Goal: Task Accomplishment & Management: Use online tool/utility

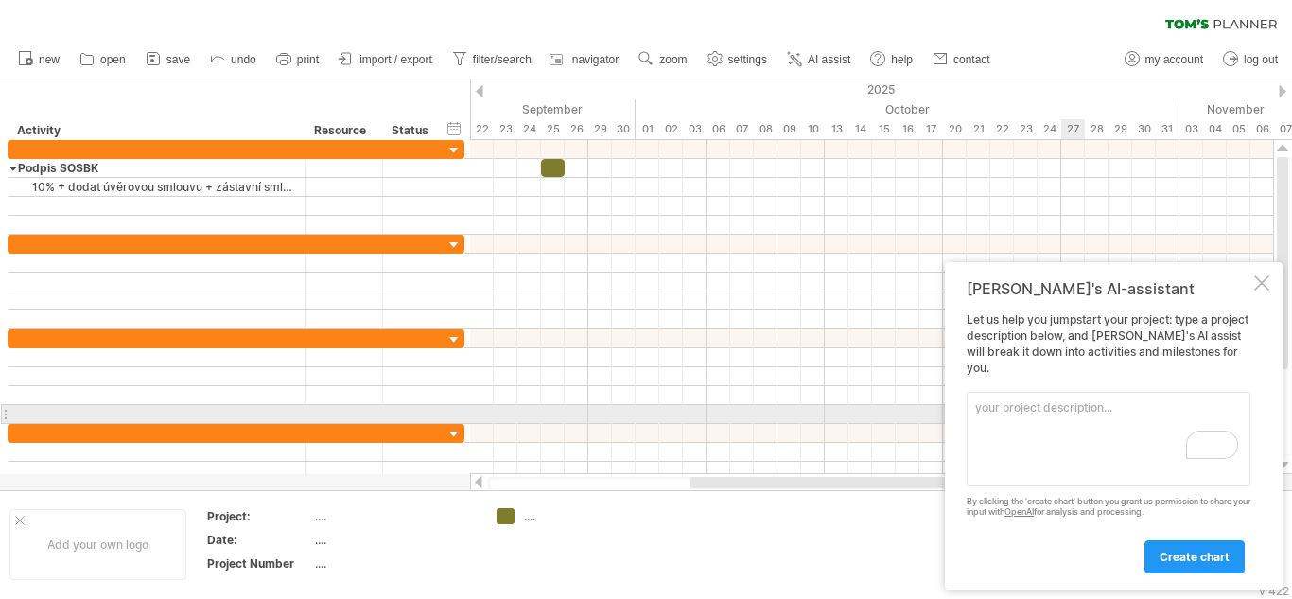
click at [1008, 409] on textarea "To enrich screen reader interactions, please activate Accessibility in Grammarl…" at bounding box center [1109, 439] width 284 height 95
paste textarea "1. Podpis SOSBK 2. Do 10 dnů První splátka 10% + dodat úvěrovou smlouvu + zásta…"
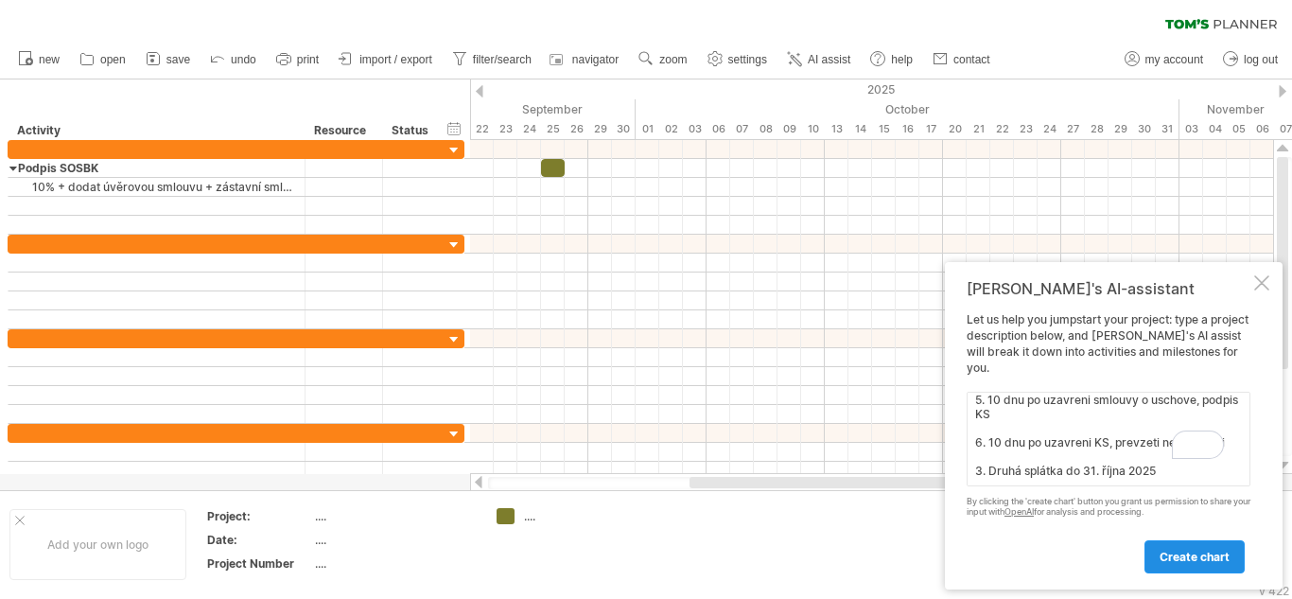
type textarea "1. Podpis SOSBK 2. Do 10 dnů První splátka 10% + dodat úvěrovou smlouvu + zásta…"
click at [1204, 564] on link "create chart" at bounding box center [1195, 556] width 100 height 33
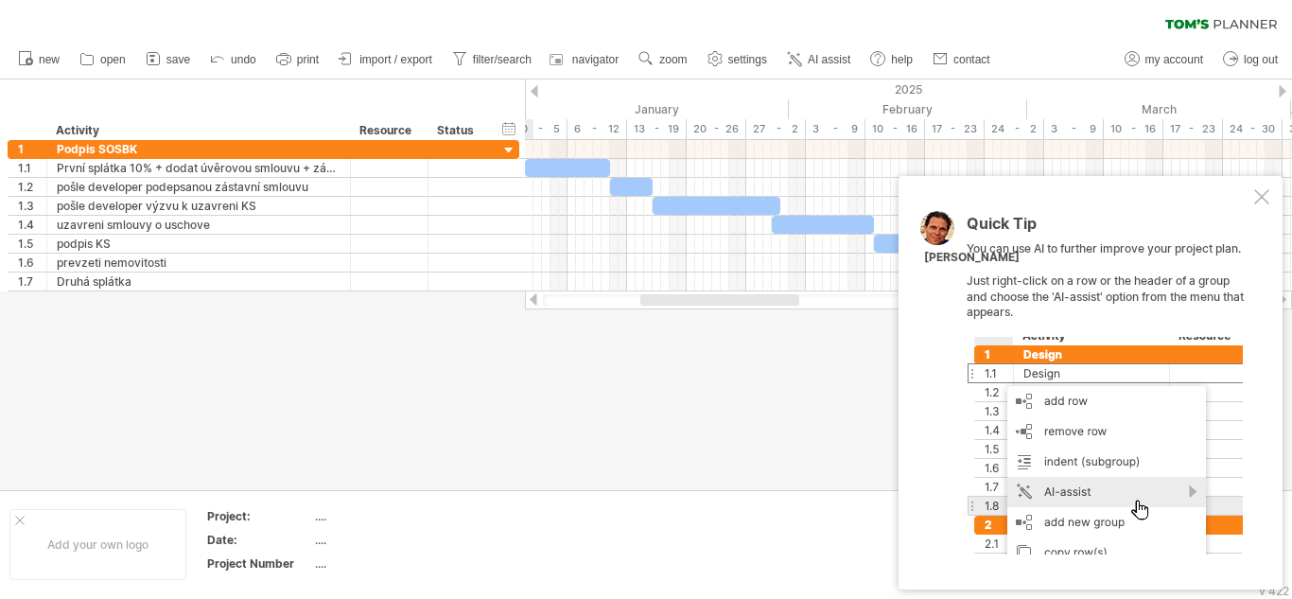
click at [1151, 504] on div at bounding box center [1105, 446] width 276 height 218
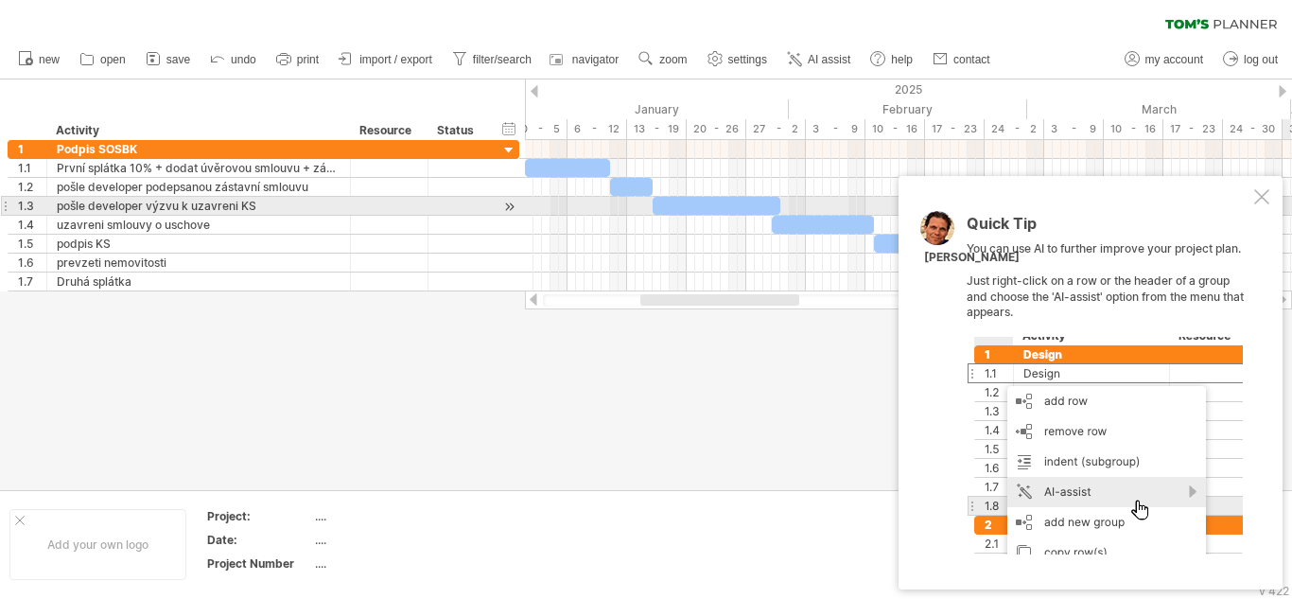
click at [1264, 197] on div at bounding box center [1261, 196] width 15 height 15
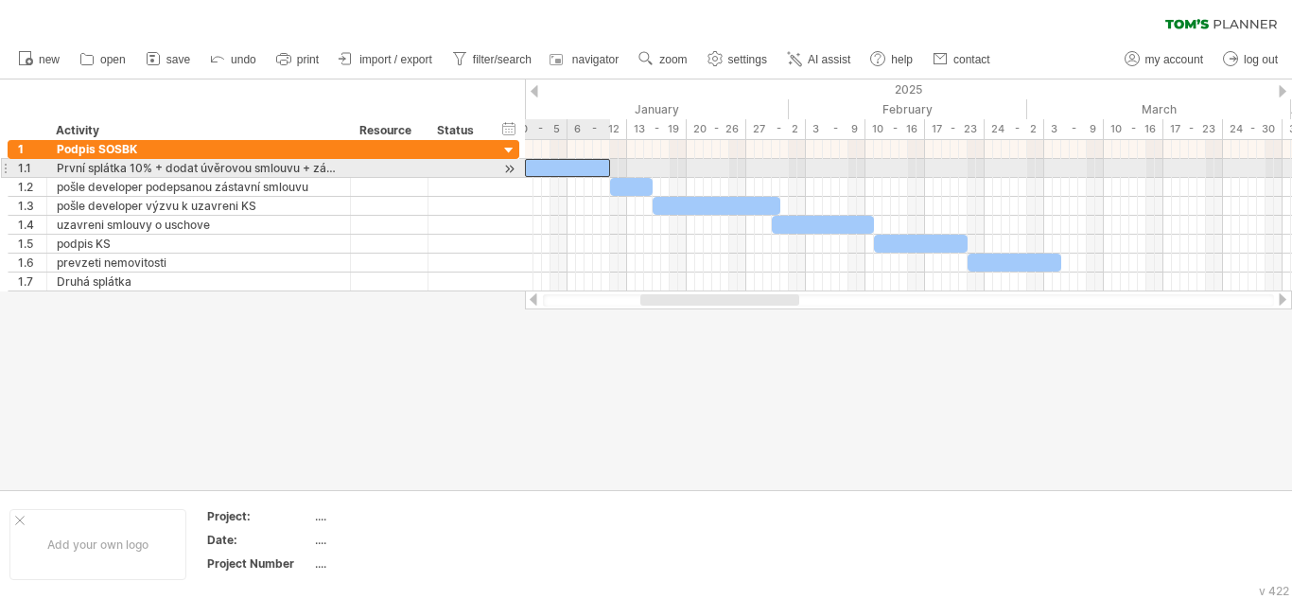
click at [578, 164] on div at bounding box center [567, 168] width 85 height 18
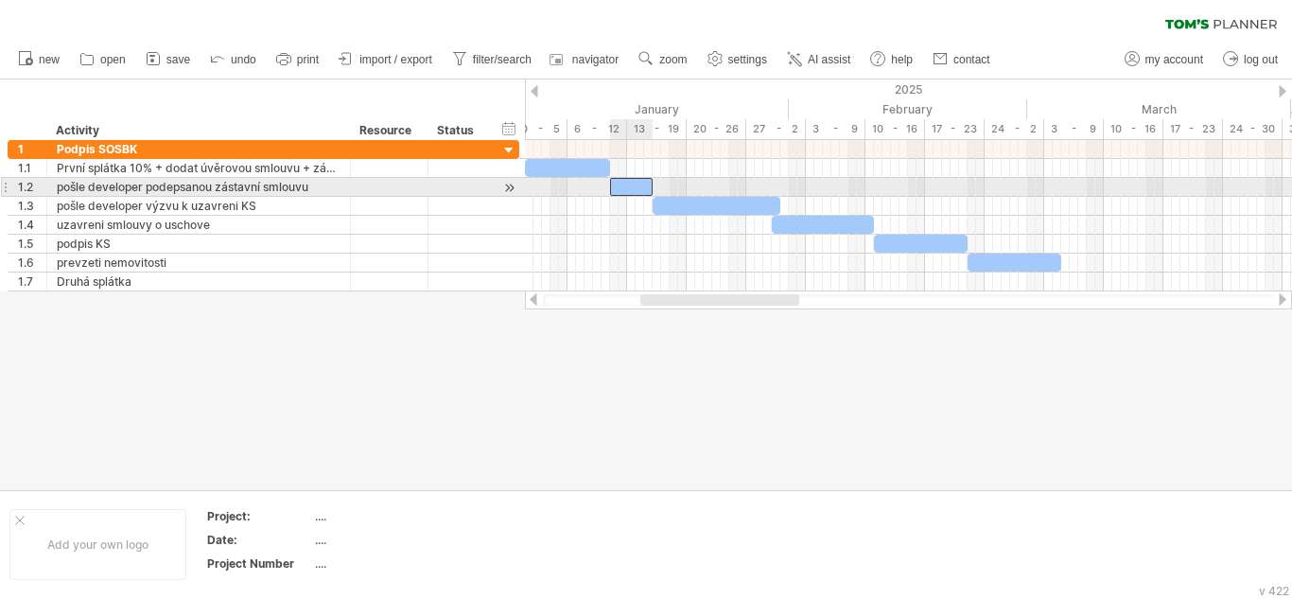
click at [622, 182] on div at bounding box center [631, 187] width 43 height 18
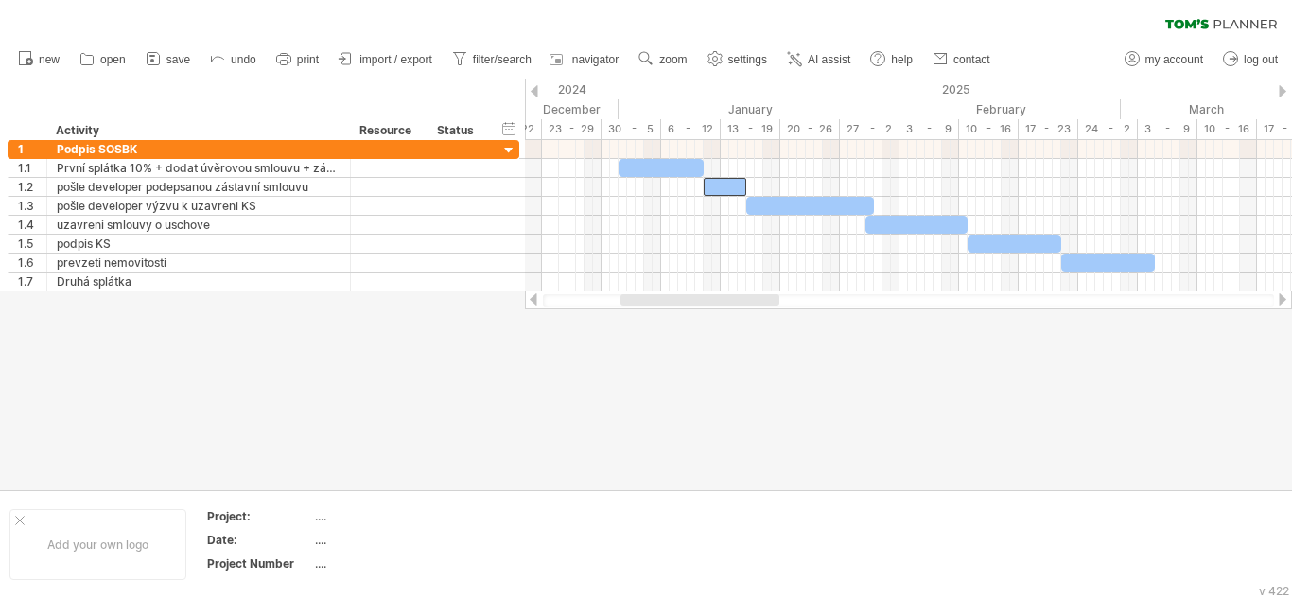
drag, startPoint x: 673, startPoint y: 301, endPoint x: 653, endPoint y: 313, distance: 23.4
click at [653, 313] on div "Trying to reach [DOMAIN_NAME] Connected again... 0% clear filter new 1" at bounding box center [646, 299] width 1292 height 599
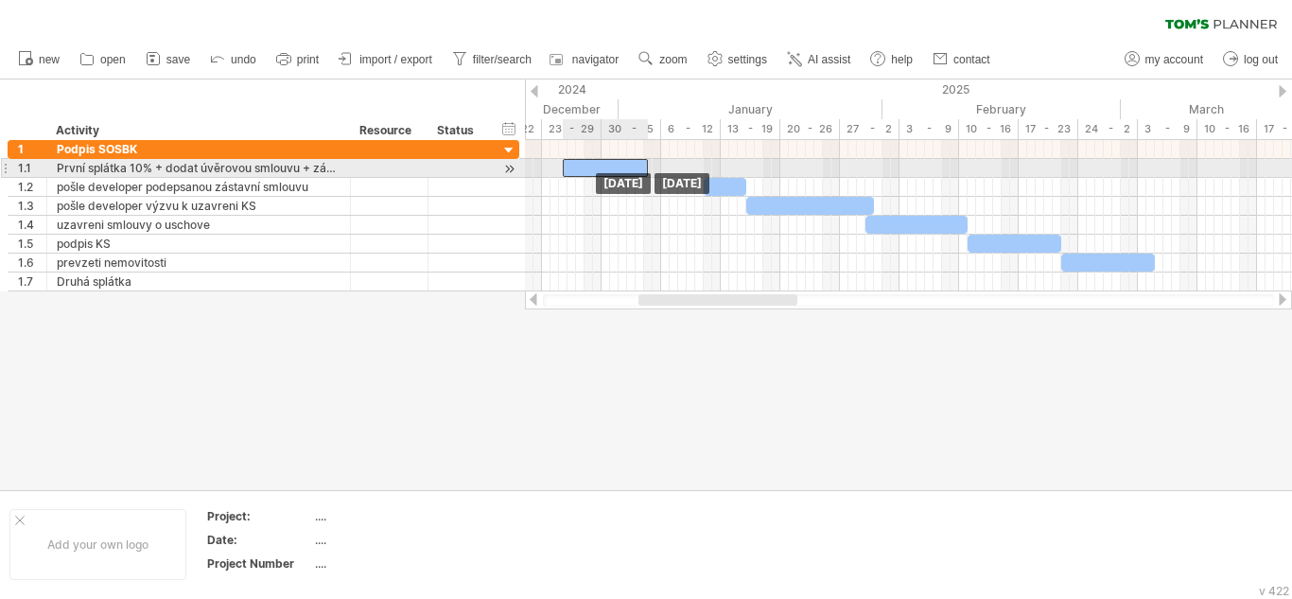
drag, startPoint x: 653, startPoint y: 166, endPoint x: 593, endPoint y: 166, distance: 59.6
click at [593, 166] on div at bounding box center [605, 168] width 85 height 18
drag, startPoint x: 643, startPoint y: 163, endPoint x: 576, endPoint y: 168, distance: 67.4
click at [576, 168] on span at bounding box center [576, 168] width 8 height 18
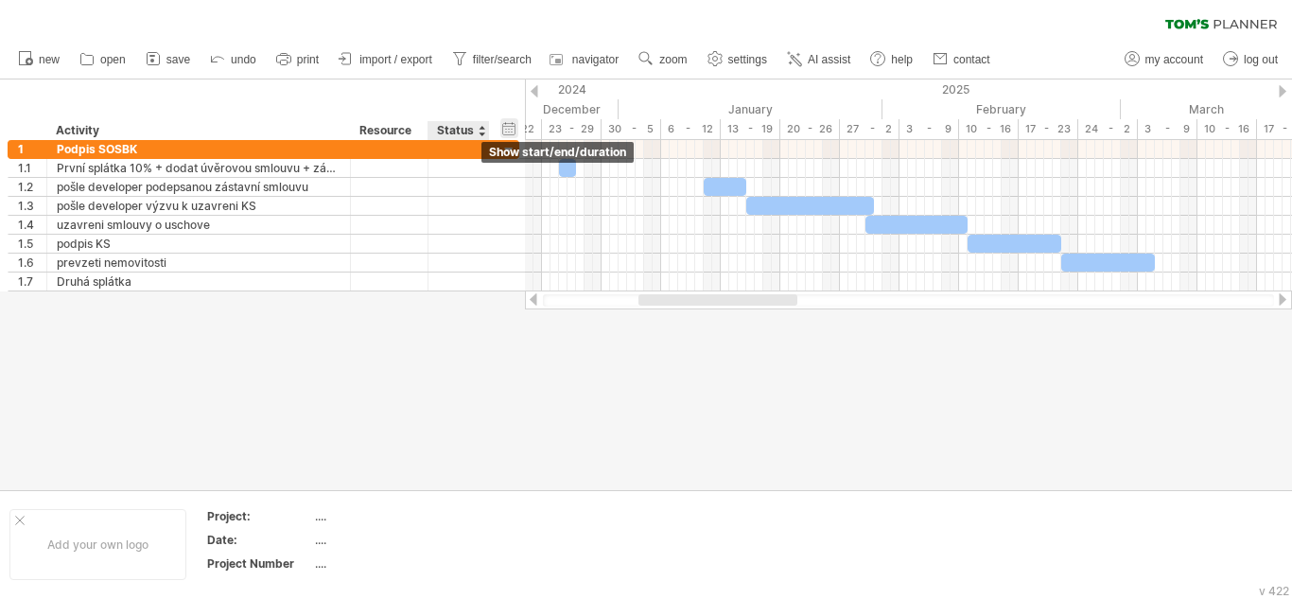
click at [506, 123] on div "hide start/end/duration show start/end/duration" at bounding box center [509, 128] width 18 height 20
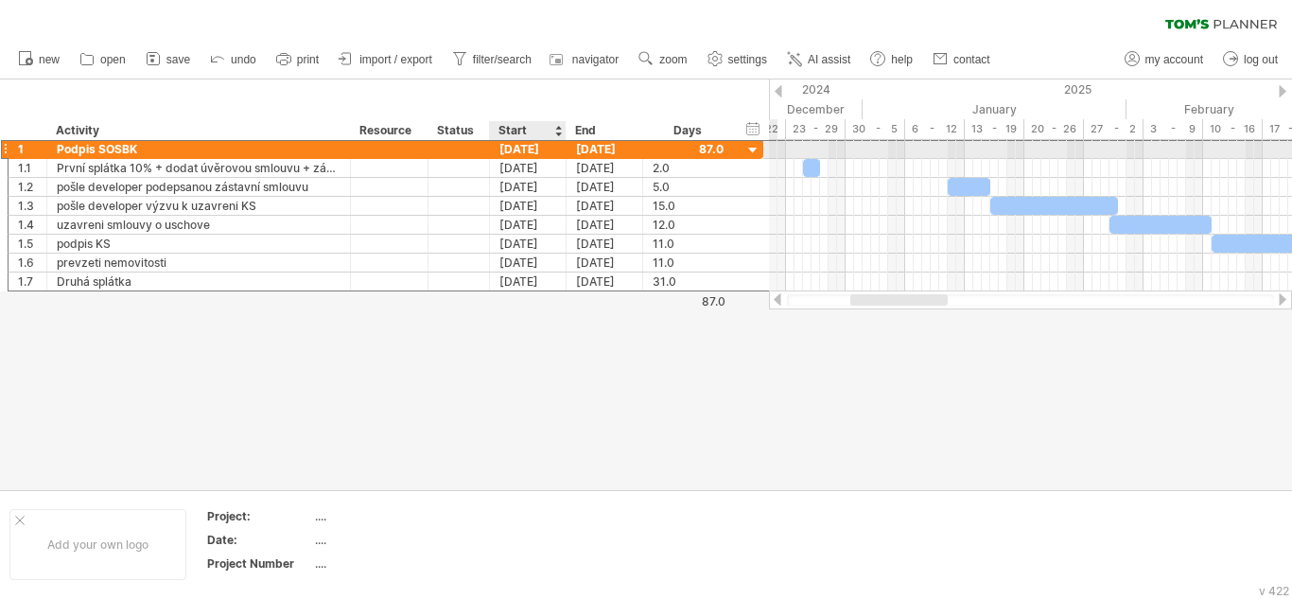
click at [509, 148] on div "[DATE]" at bounding box center [528, 149] width 77 height 18
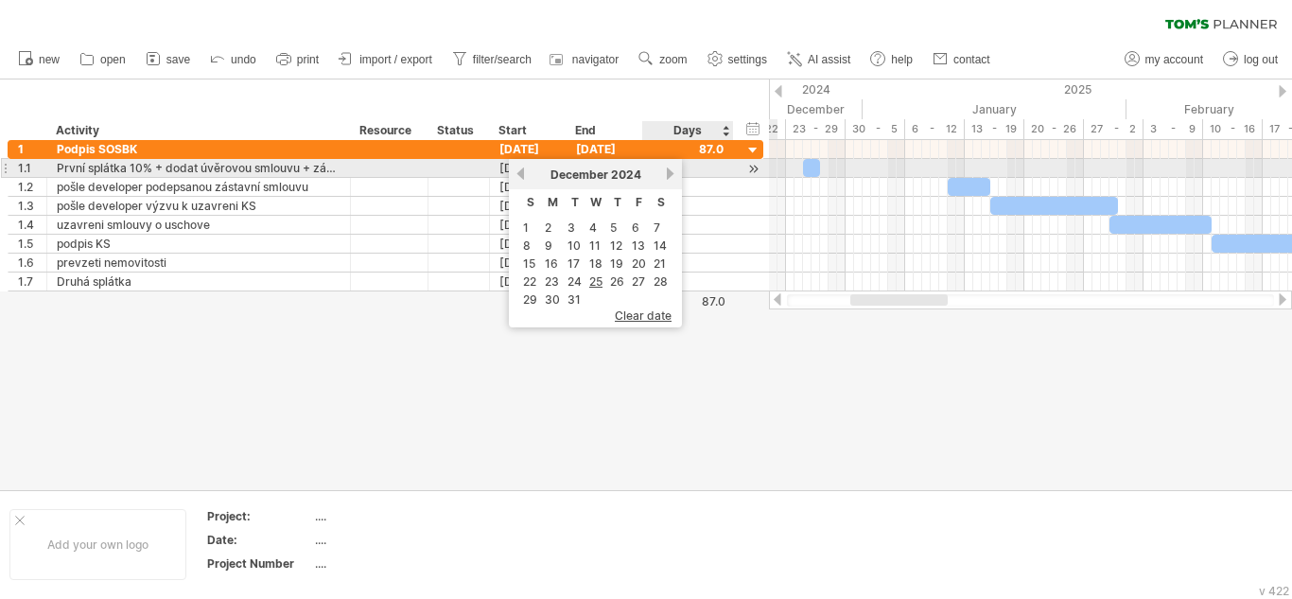
click at [661, 178] on div "[DATE]" at bounding box center [595, 174] width 137 height 14
click at [663, 177] on link "next" at bounding box center [670, 174] width 14 height 14
click at [663, 177] on link "next" at bounding box center [668, 174] width 14 height 14
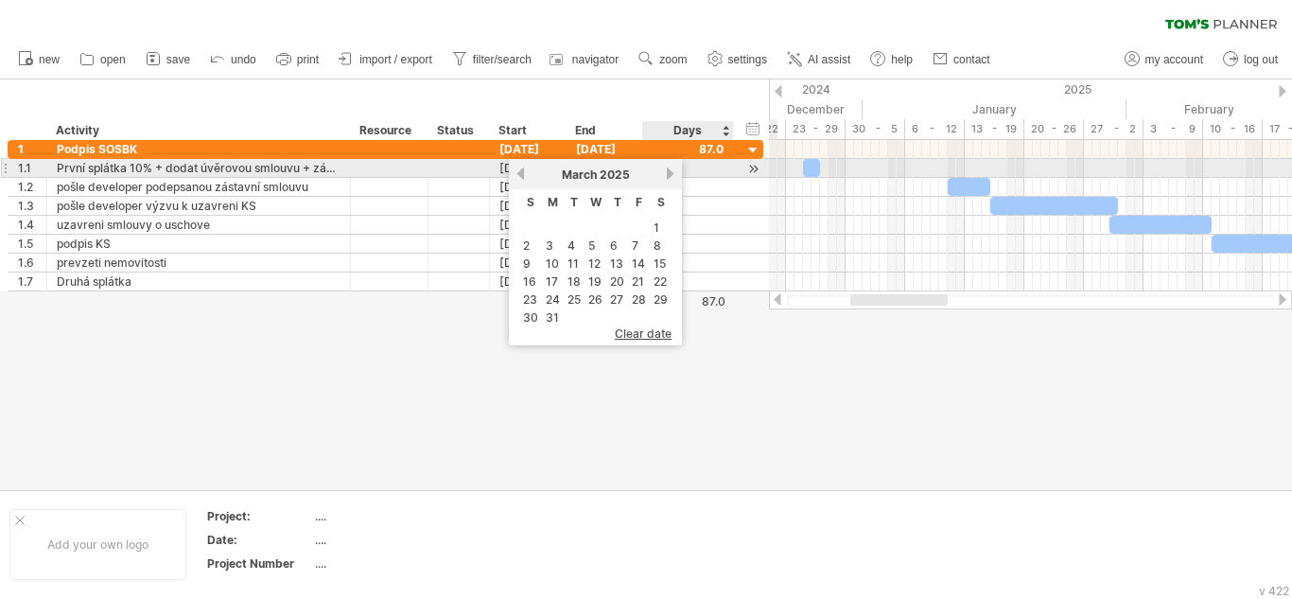
click at [665, 172] on link "next" at bounding box center [670, 174] width 14 height 14
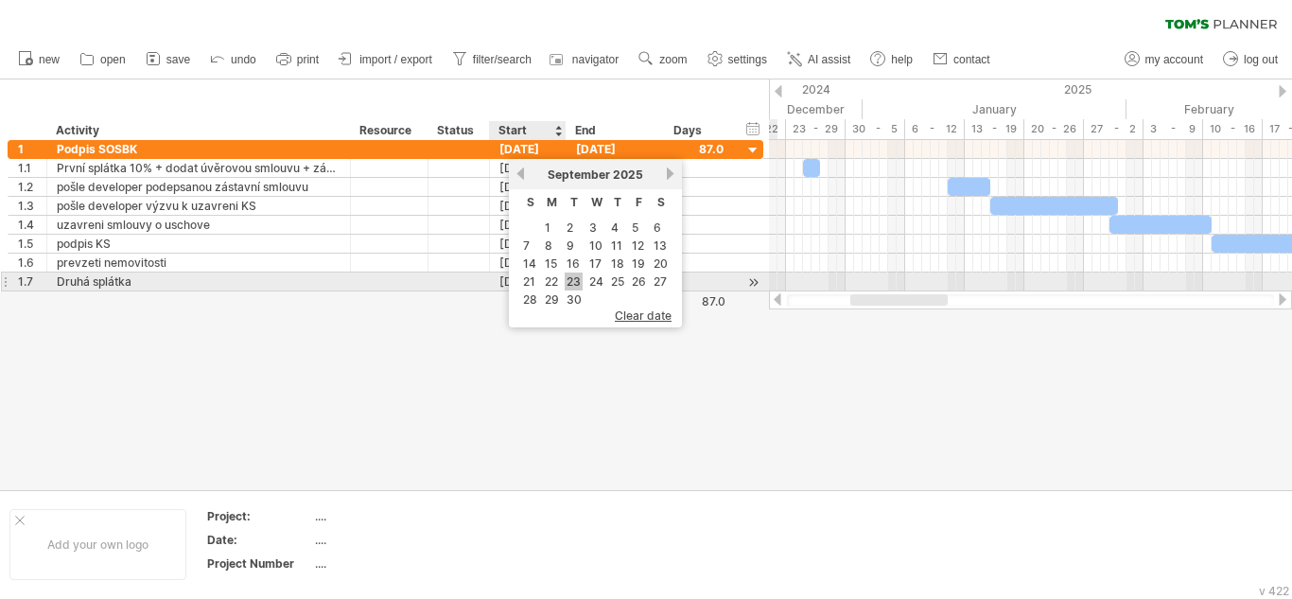
click at [575, 278] on link "23" at bounding box center [574, 281] width 18 height 18
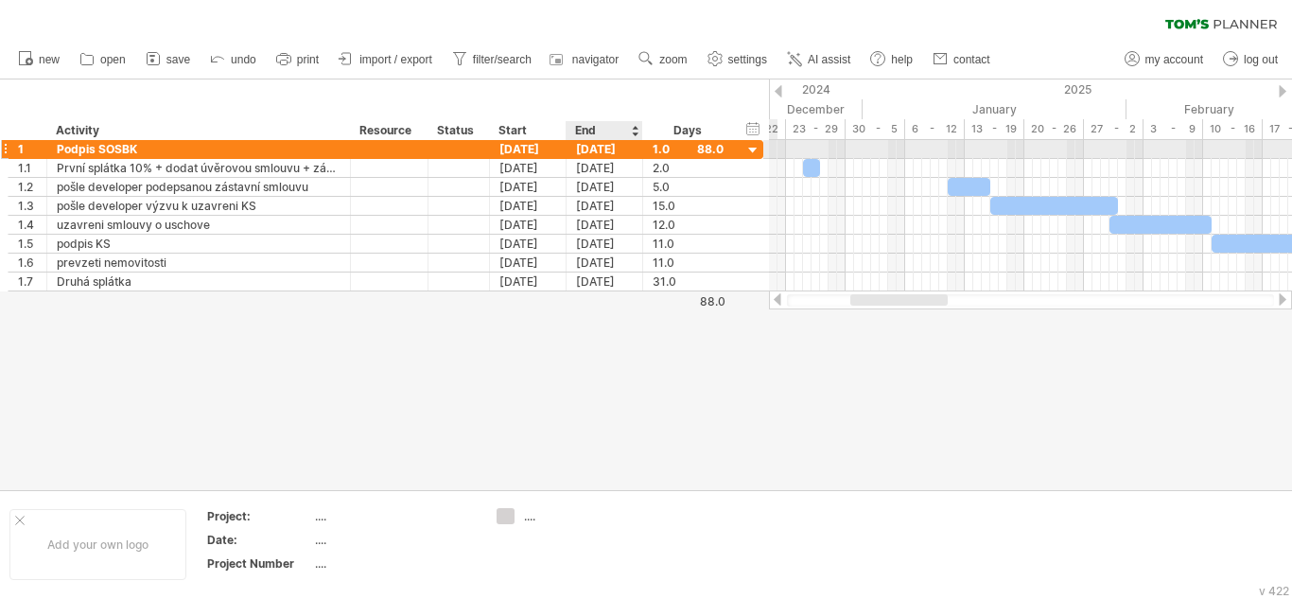
click at [602, 148] on div "[DATE]" at bounding box center [605, 149] width 77 height 18
click at [527, 150] on div "[DATE]" at bounding box center [528, 149] width 77 height 18
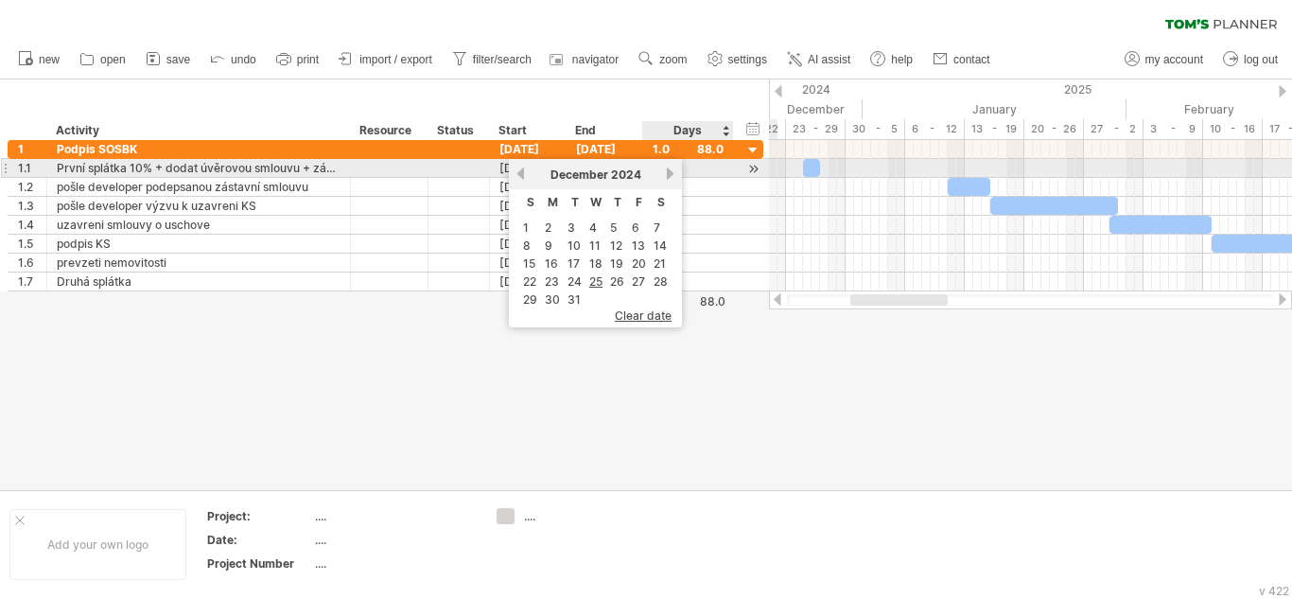
click at [665, 169] on link "next" at bounding box center [670, 174] width 14 height 14
click at [665, 169] on link "next" at bounding box center [668, 174] width 14 height 14
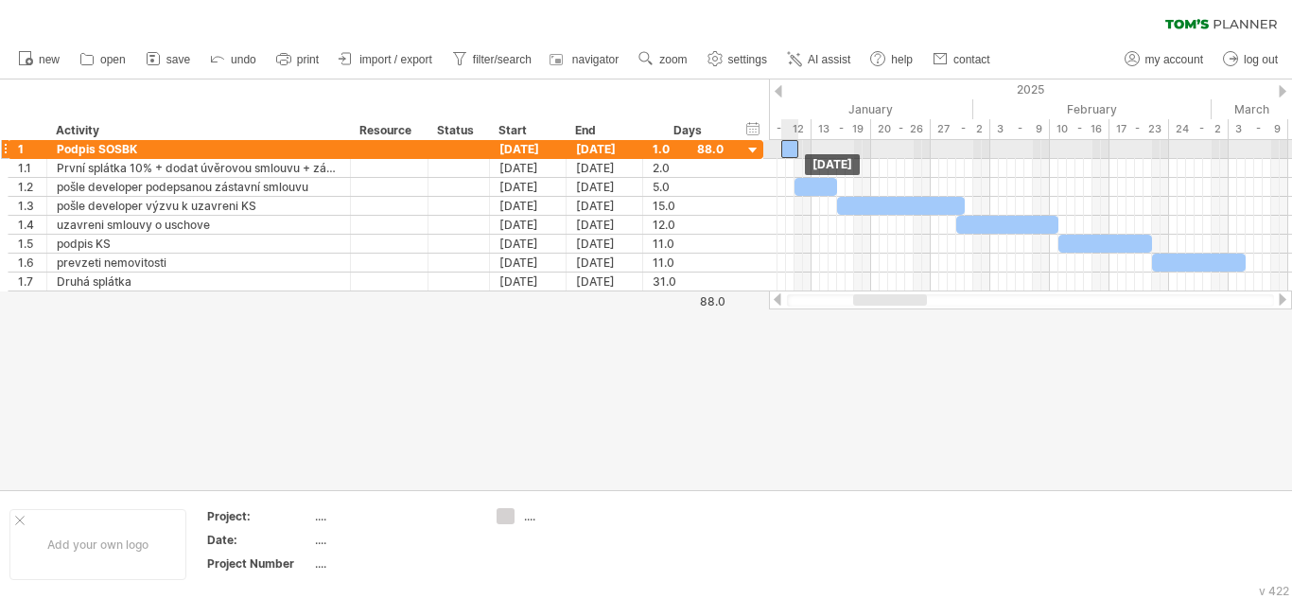
drag, startPoint x: 810, startPoint y: 165, endPoint x: 787, endPoint y: 150, distance: 26.8
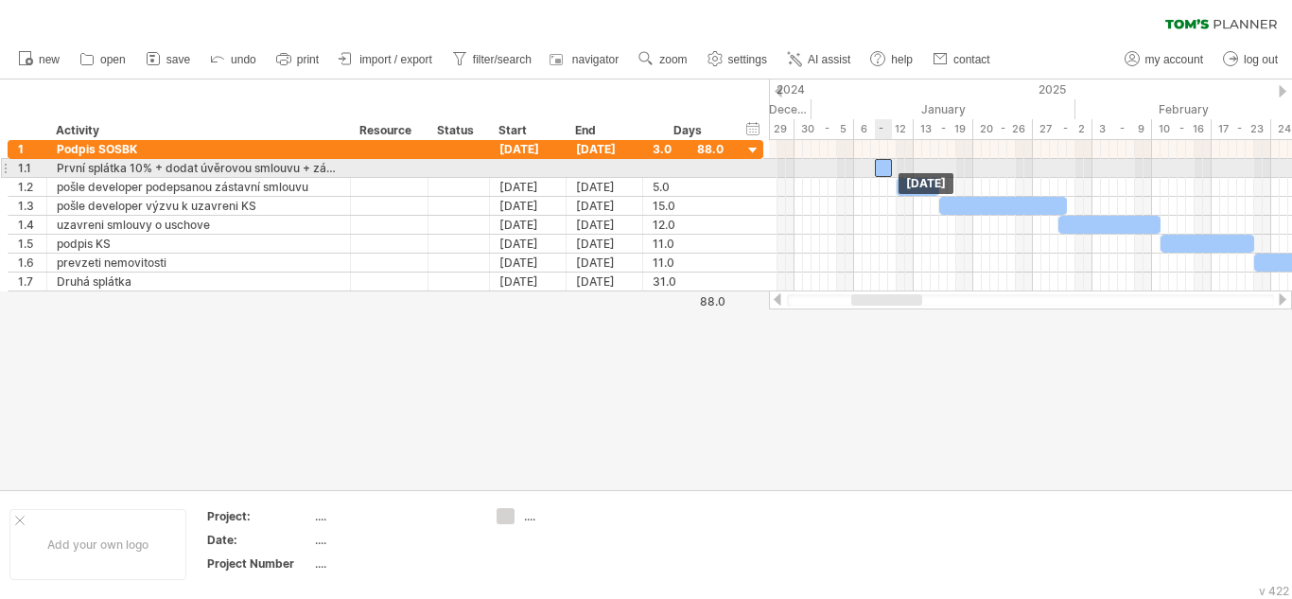
drag, startPoint x: 889, startPoint y: 148, endPoint x: 879, endPoint y: 169, distance: 24.1
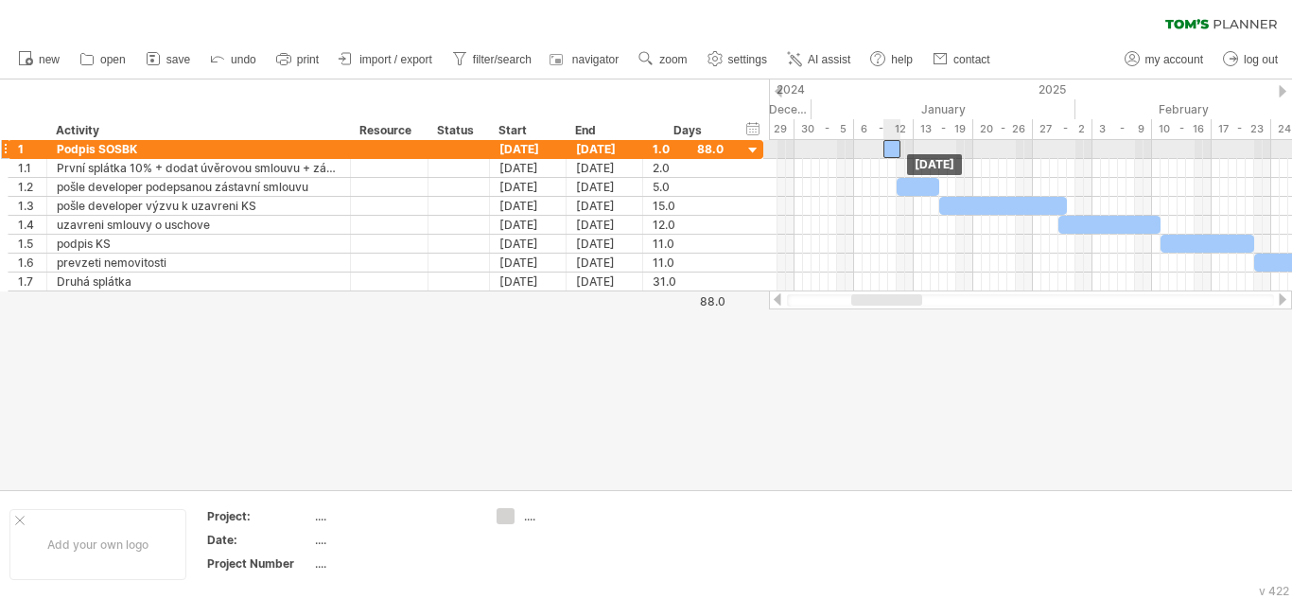
drag, startPoint x: 882, startPoint y: 165, endPoint x: 893, endPoint y: 145, distance: 22.9
click at [892, 149] on div at bounding box center [896, 149] width 17 height 18
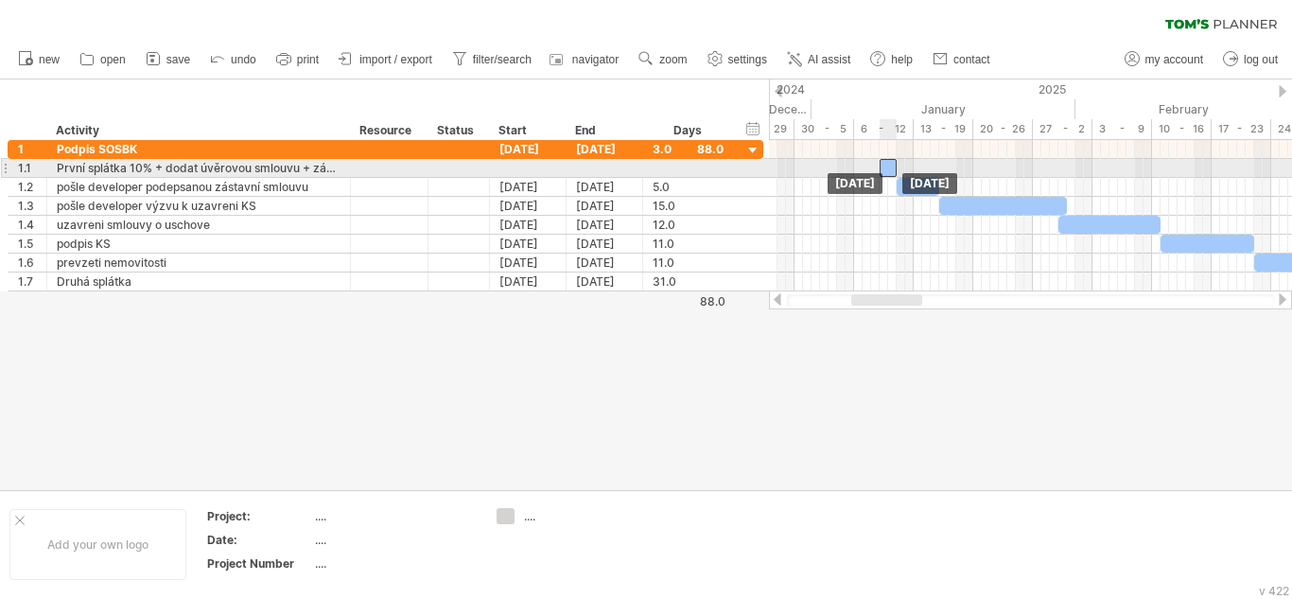
drag, startPoint x: 892, startPoint y: 149, endPoint x: 882, endPoint y: 167, distance: 21.6
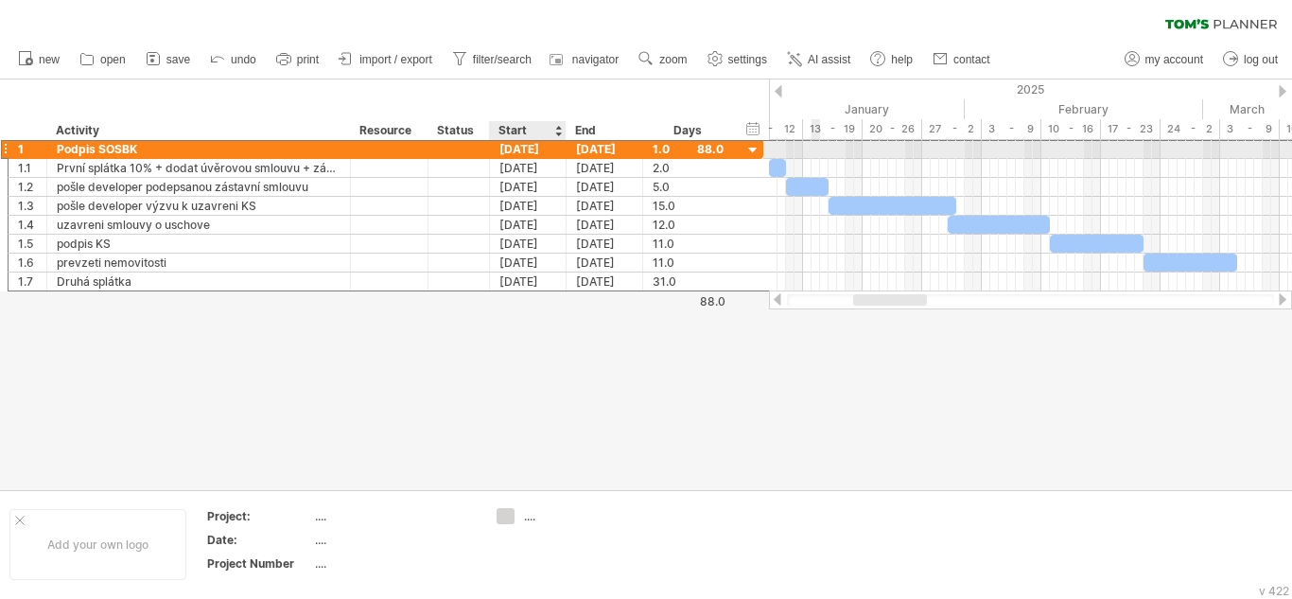
click at [535, 148] on div "[DATE]" at bounding box center [528, 149] width 77 height 18
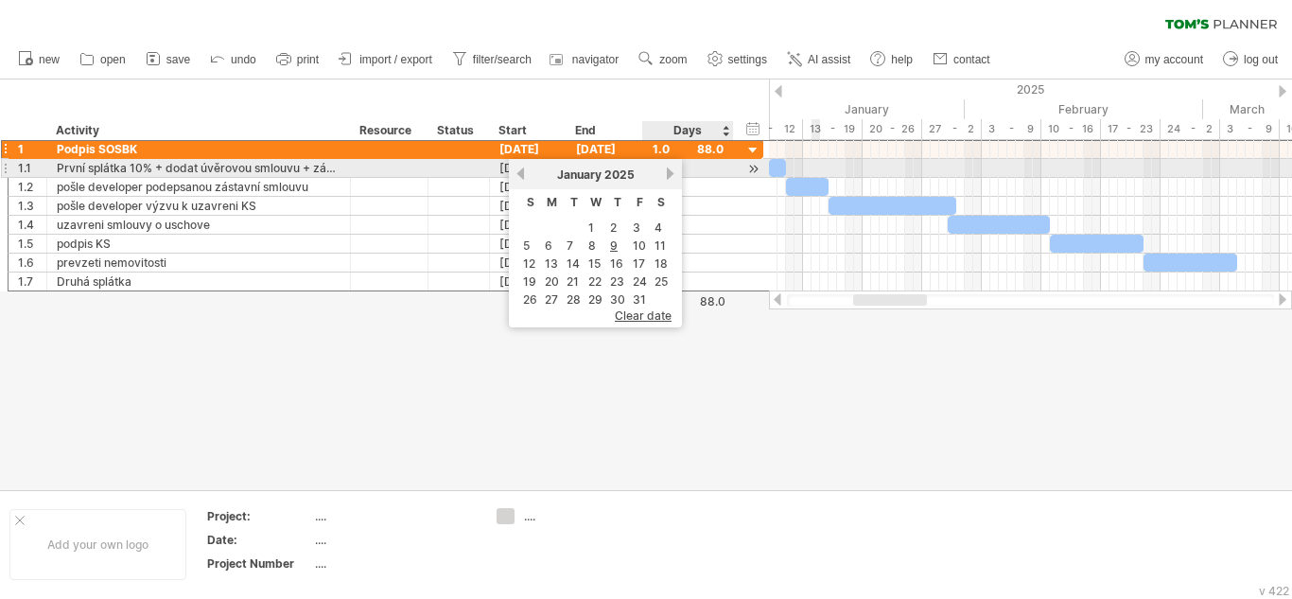
click at [673, 171] on link "next" at bounding box center [670, 174] width 14 height 14
click at [673, 171] on link "next" at bounding box center [668, 174] width 14 height 14
click at [673, 171] on link "next" at bounding box center [670, 174] width 14 height 14
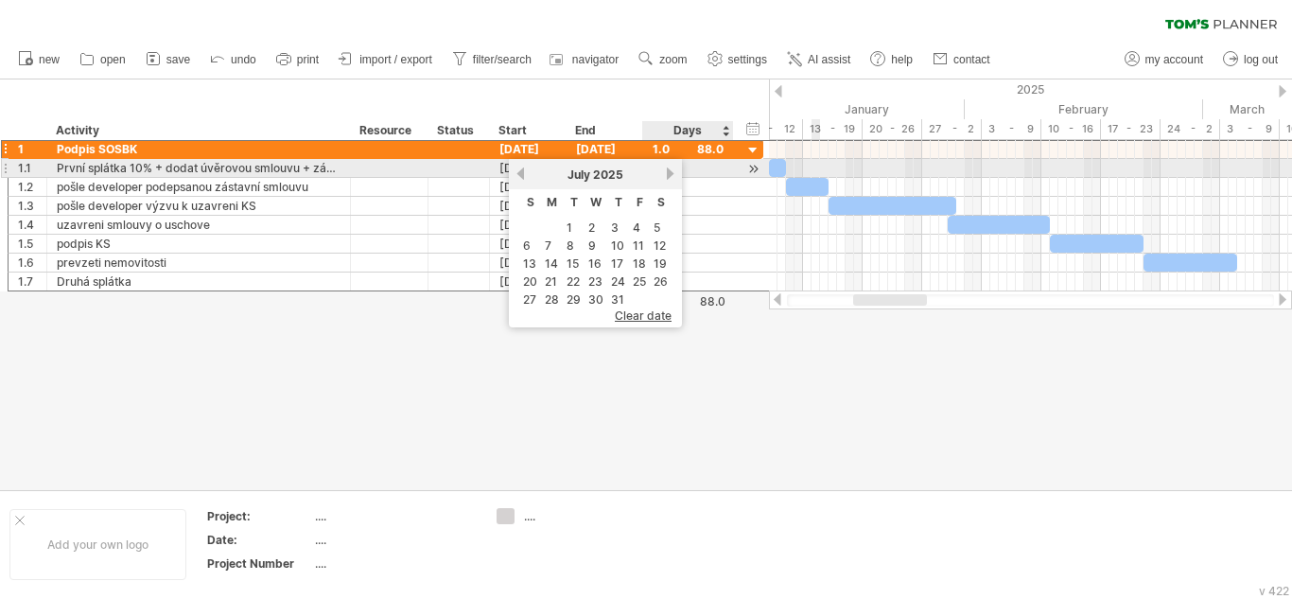
click at [673, 171] on link "next" at bounding box center [670, 174] width 14 height 14
click at [668, 173] on link "next" at bounding box center [670, 174] width 14 height 14
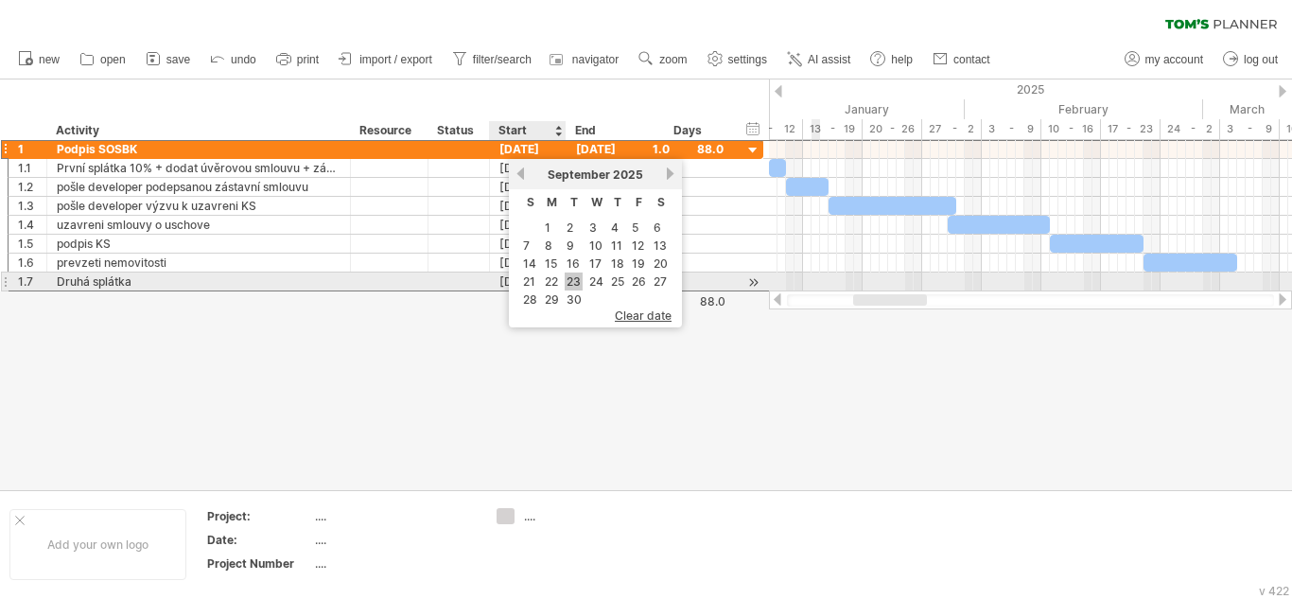
click at [575, 283] on link "23" at bounding box center [574, 281] width 18 height 18
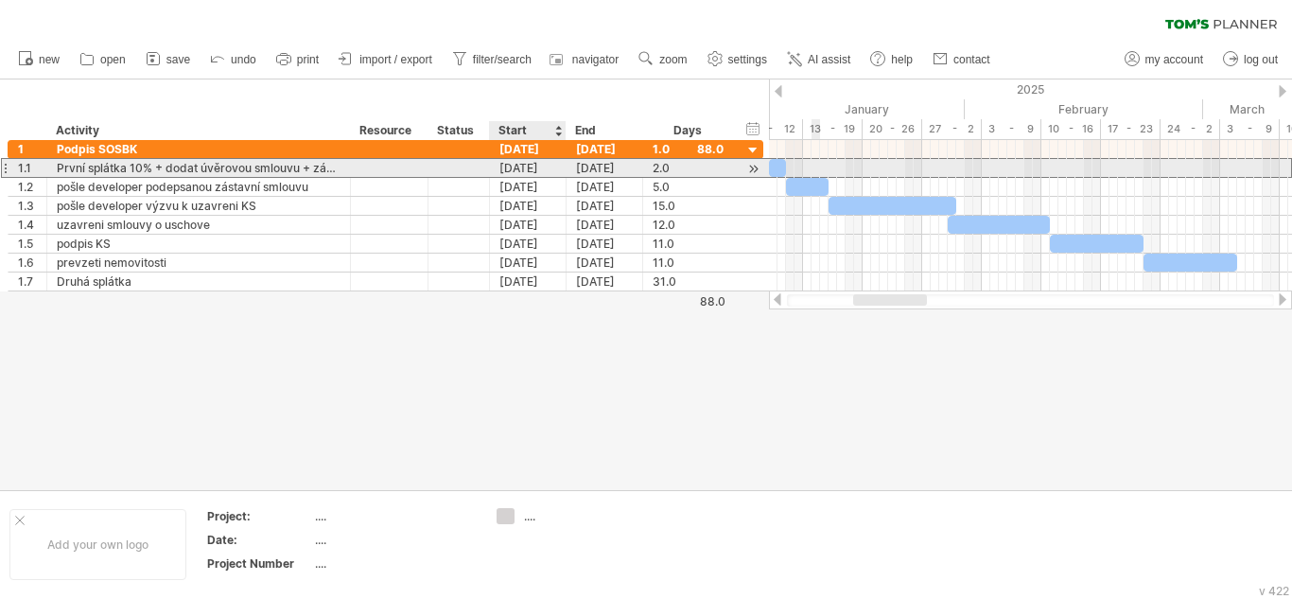
click at [536, 168] on div "[DATE]" at bounding box center [528, 168] width 77 height 18
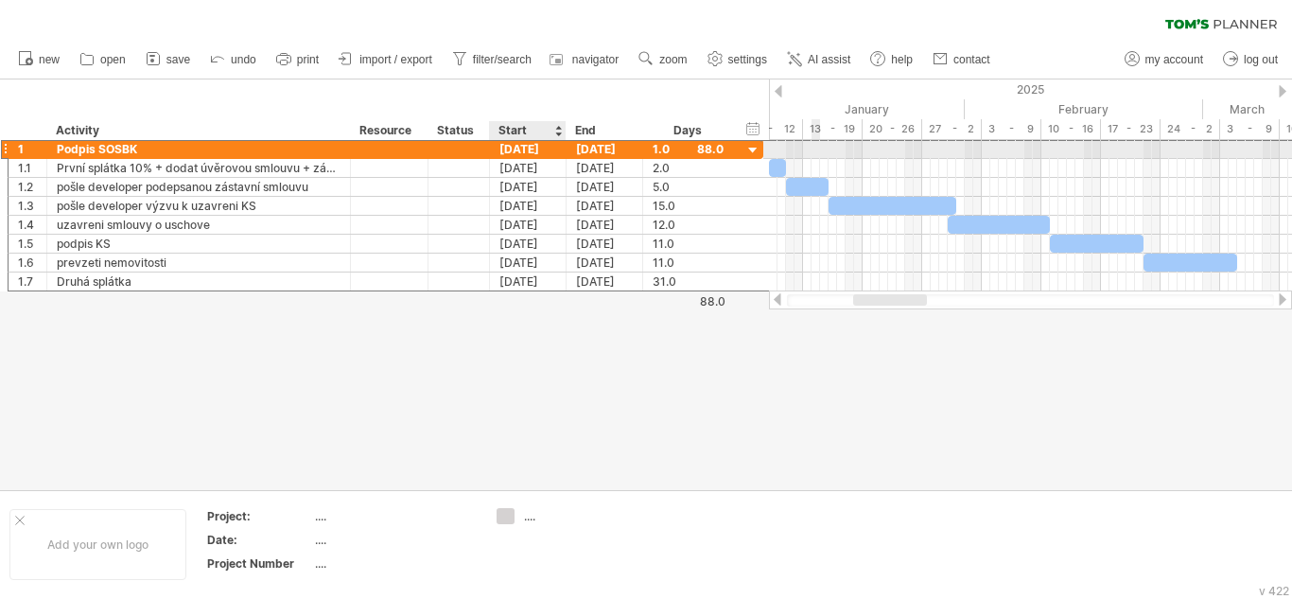
click at [537, 149] on div "[DATE]" at bounding box center [528, 149] width 77 height 18
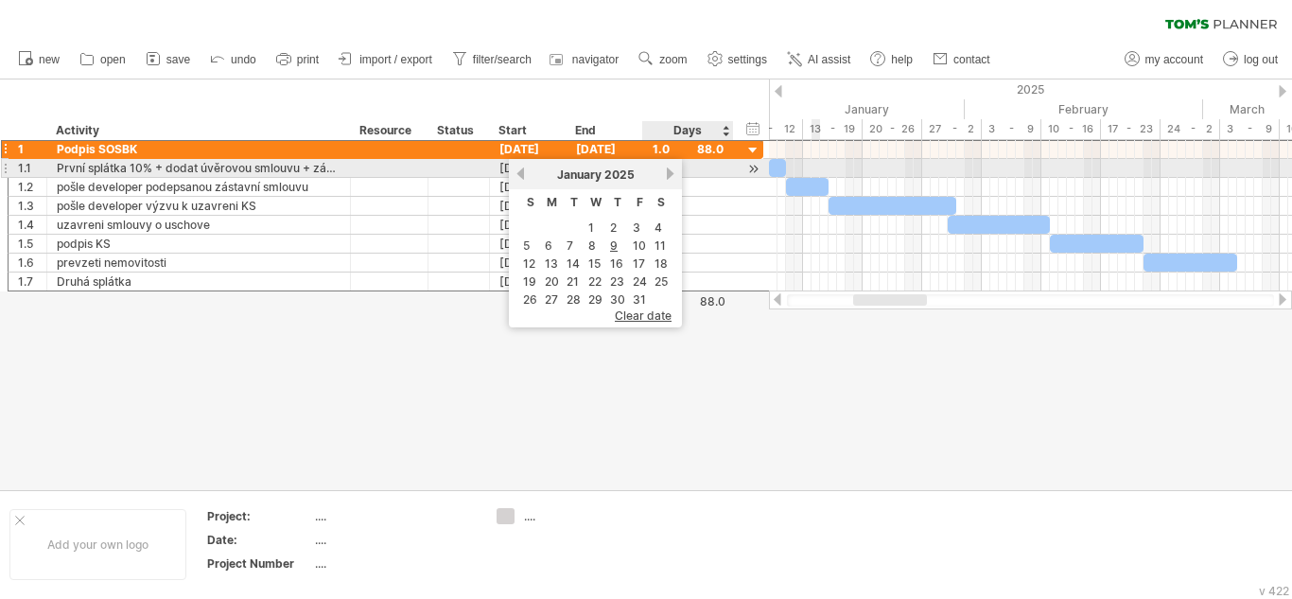
click at [664, 175] on link "next" at bounding box center [670, 174] width 14 height 14
click at [664, 175] on link "next" at bounding box center [668, 174] width 14 height 14
click at [664, 175] on link "next" at bounding box center [670, 174] width 14 height 14
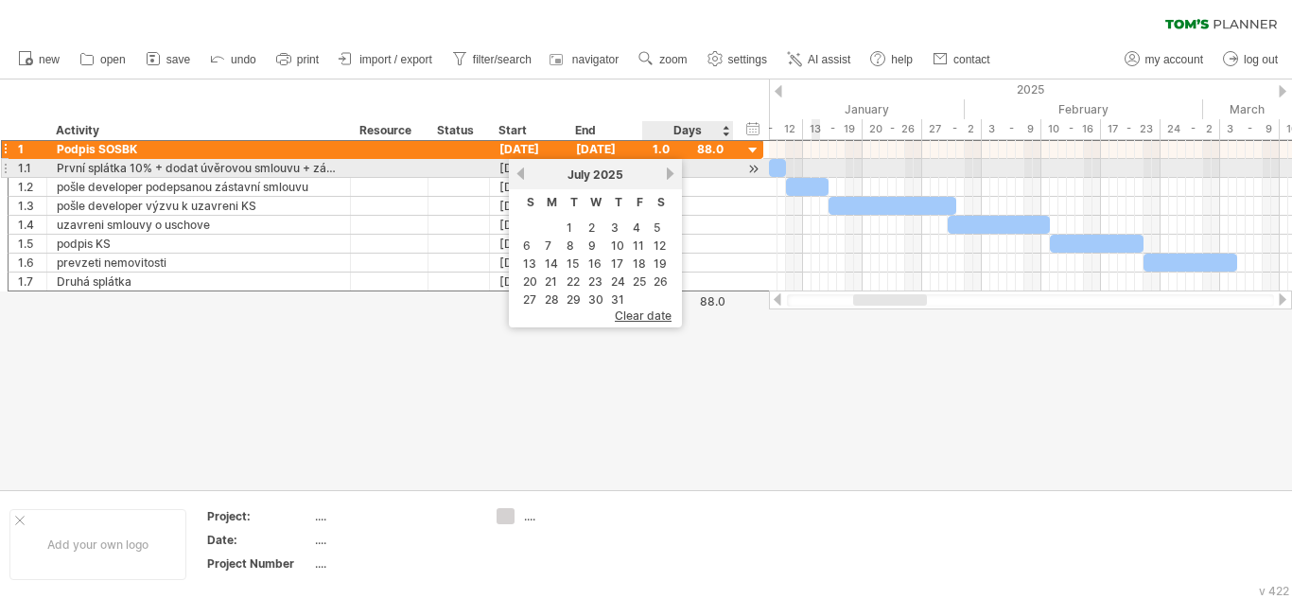
click at [664, 175] on link "next" at bounding box center [670, 174] width 14 height 14
click at [526, 174] on link "previous" at bounding box center [521, 174] width 14 height 14
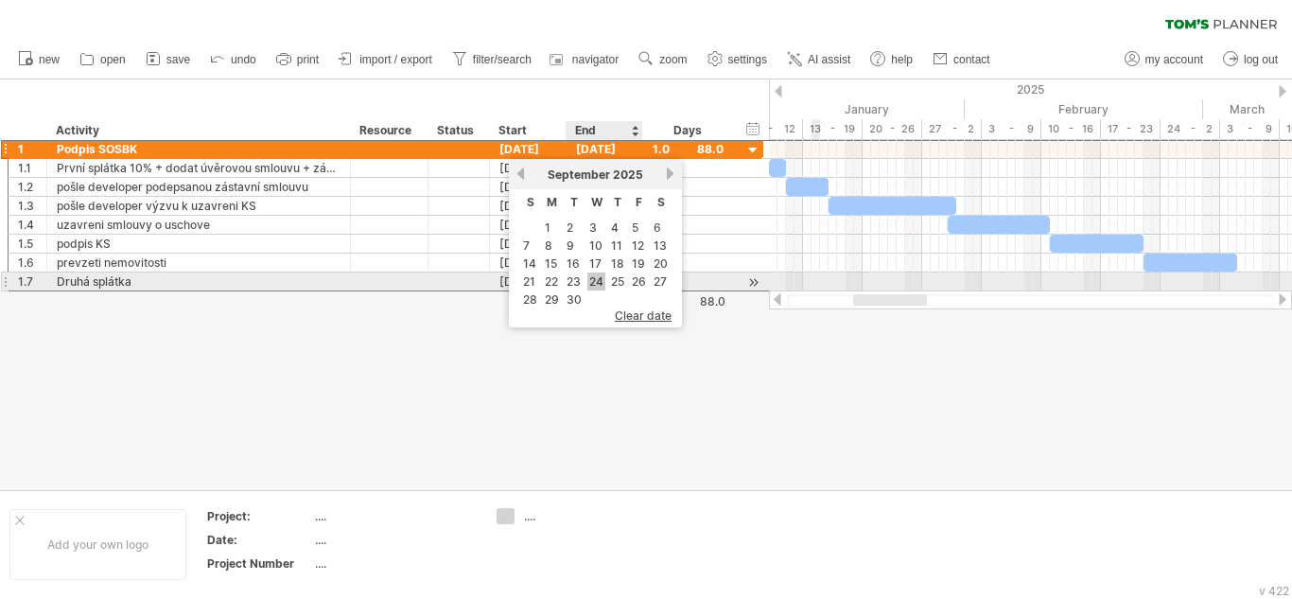
click at [593, 278] on link "24" at bounding box center [596, 281] width 18 height 18
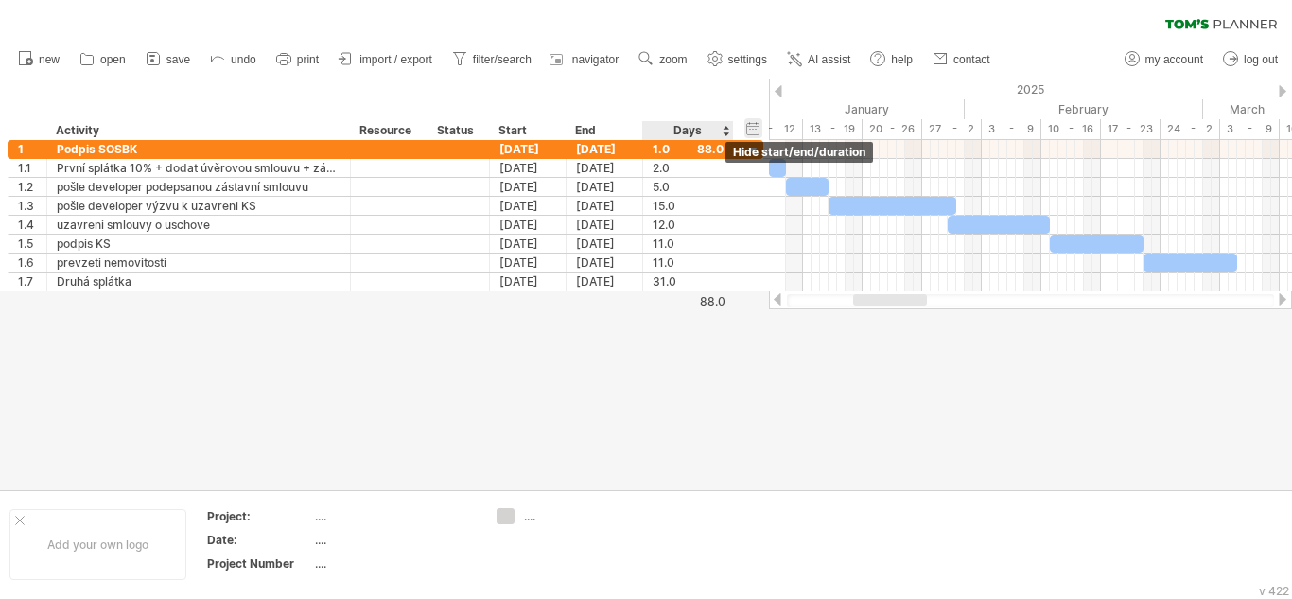
click at [748, 125] on div "hide start/end/duration show start/end/duration" at bounding box center [754, 128] width 18 height 20
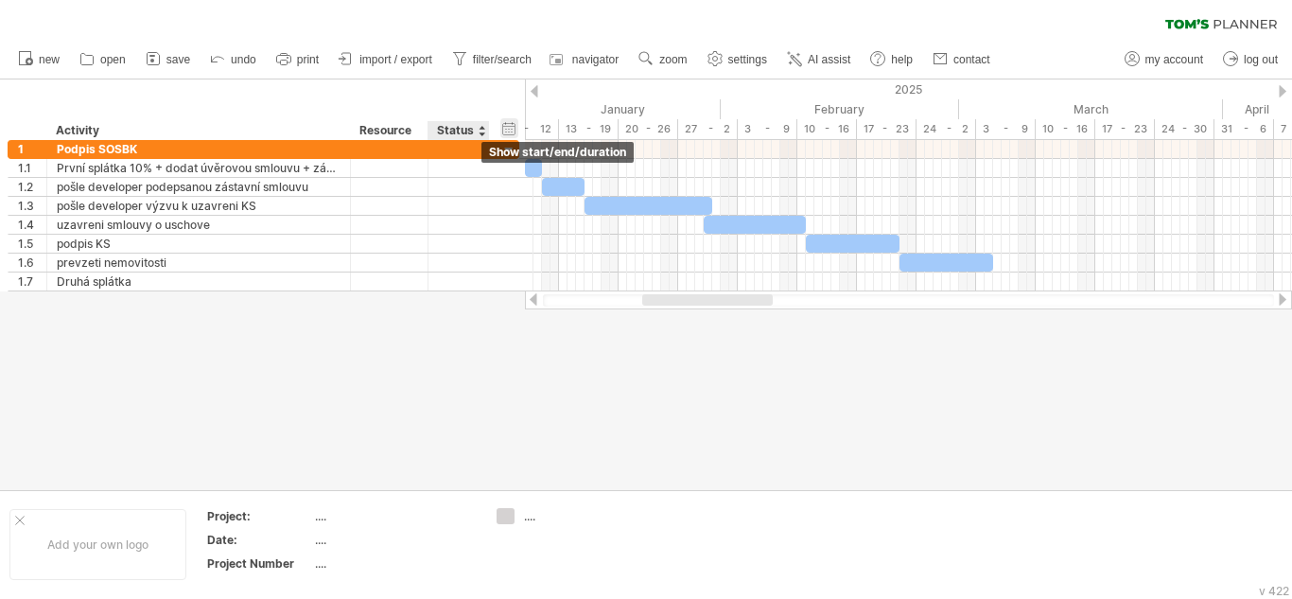
click at [512, 124] on div "hide start/end/duration show start/end/duration" at bounding box center [509, 128] width 18 height 20
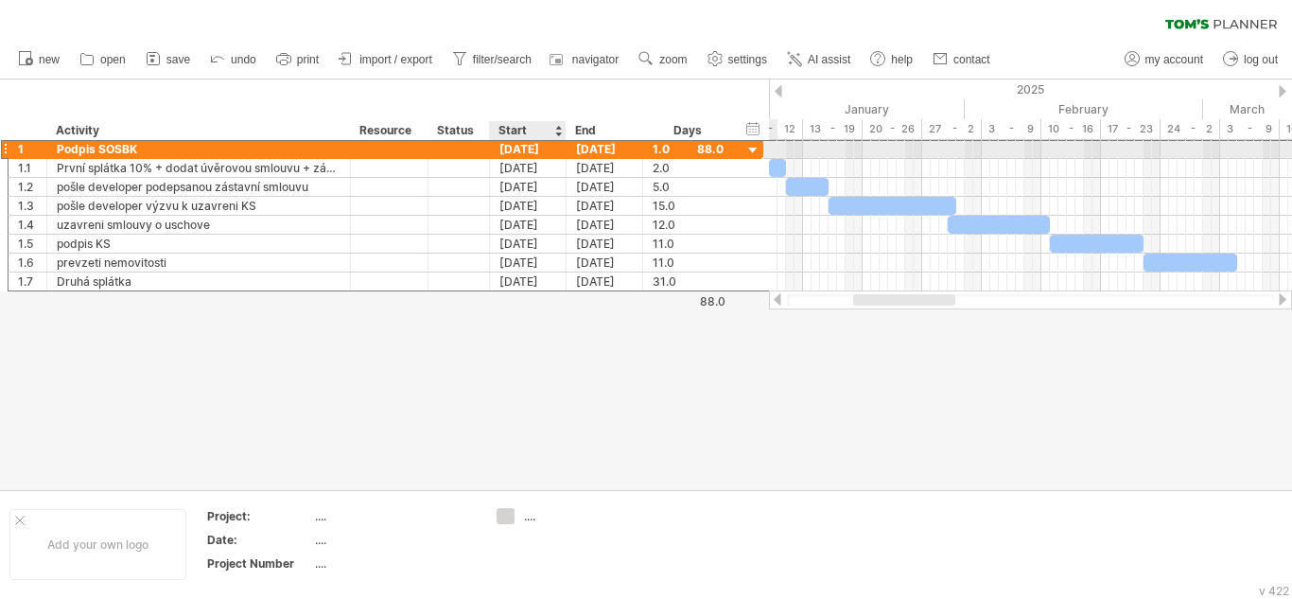
click at [523, 155] on div "[DATE]" at bounding box center [528, 149] width 77 height 18
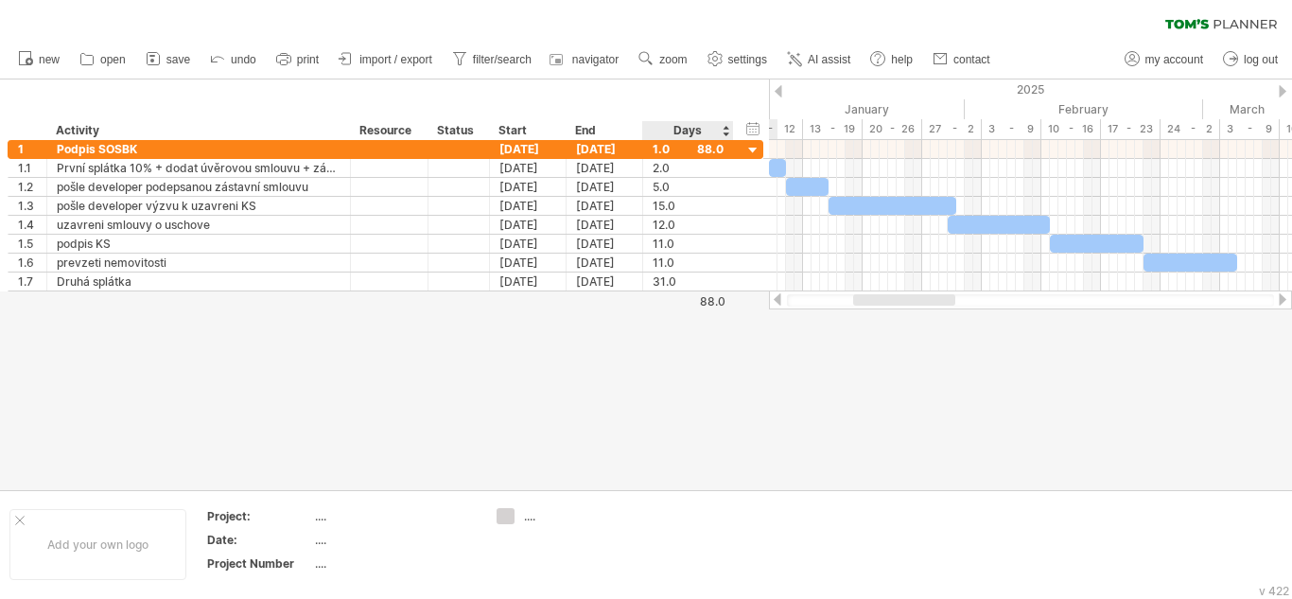
click at [746, 390] on div at bounding box center [646, 284] width 1292 height 411
click at [827, 67] on link "AI assist" at bounding box center [819, 59] width 74 height 25
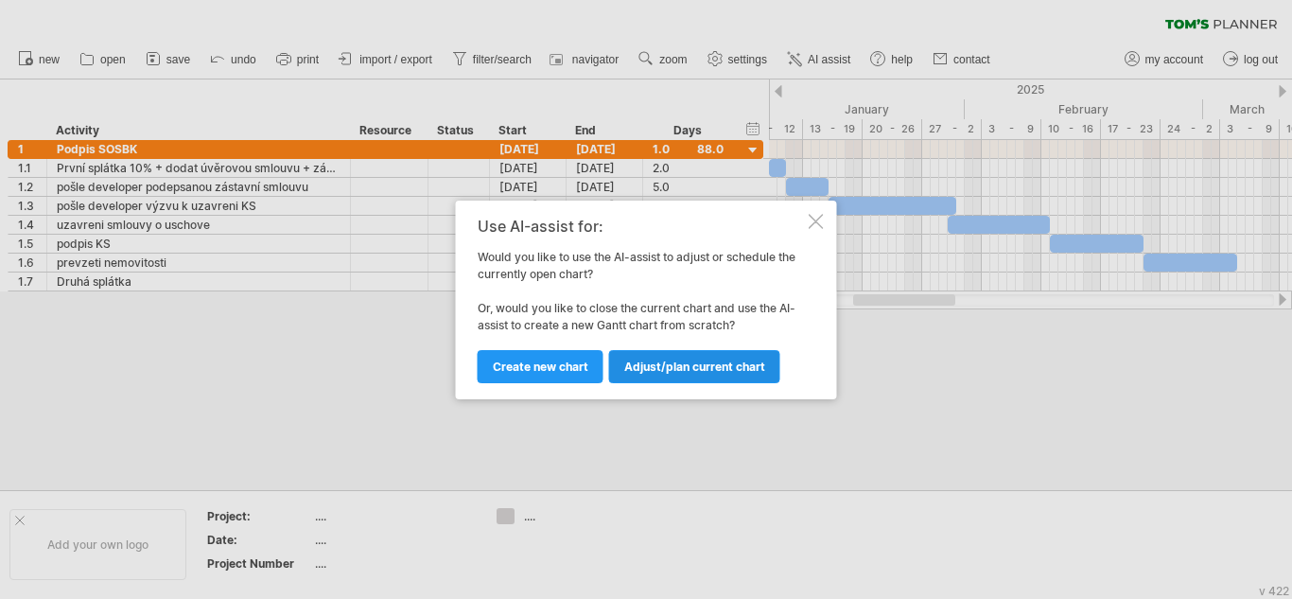
click at [715, 376] on link "Adjust/plan current chart" at bounding box center [694, 366] width 171 height 33
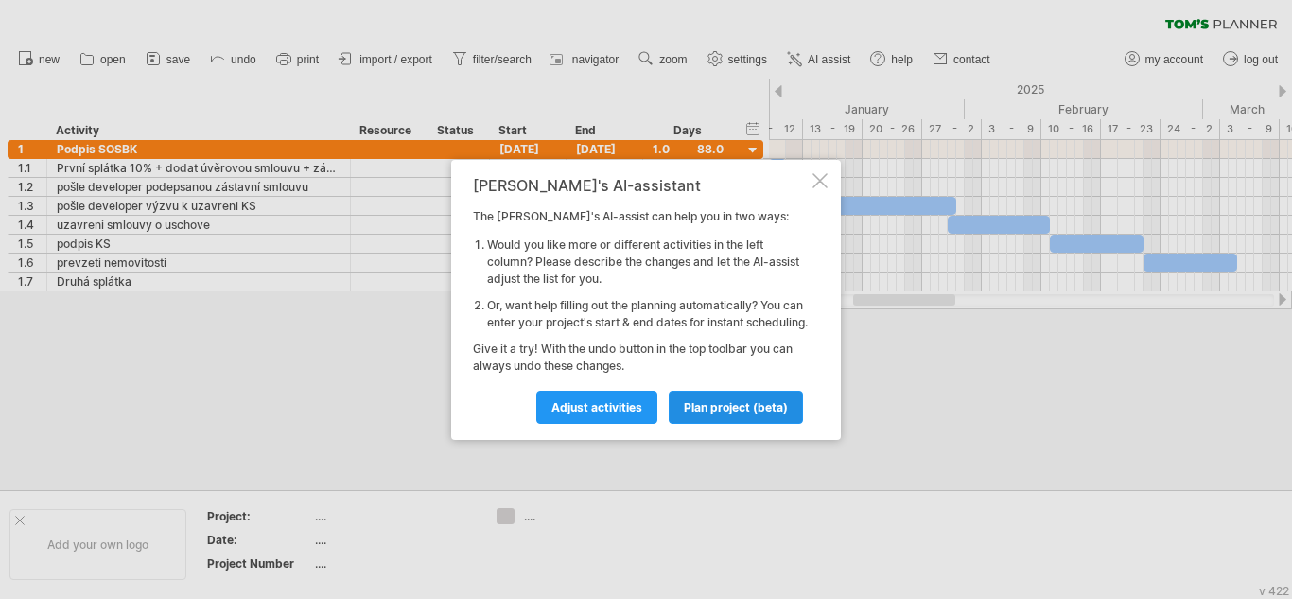
click at [740, 423] on link "plan project (beta)" at bounding box center [736, 407] width 134 height 33
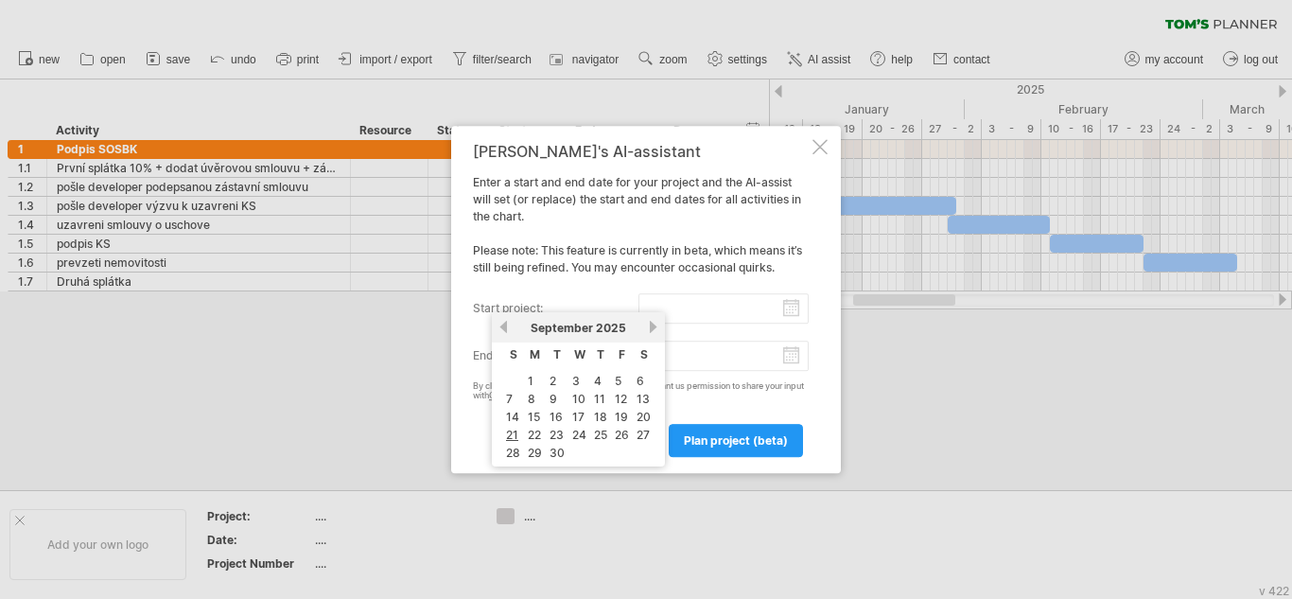
click at [681, 307] on input "start project:" at bounding box center [724, 308] width 171 height 30
click at [570, 429] on link "24" at bounding box center [579, 435] width 18 height 18
type input "********"
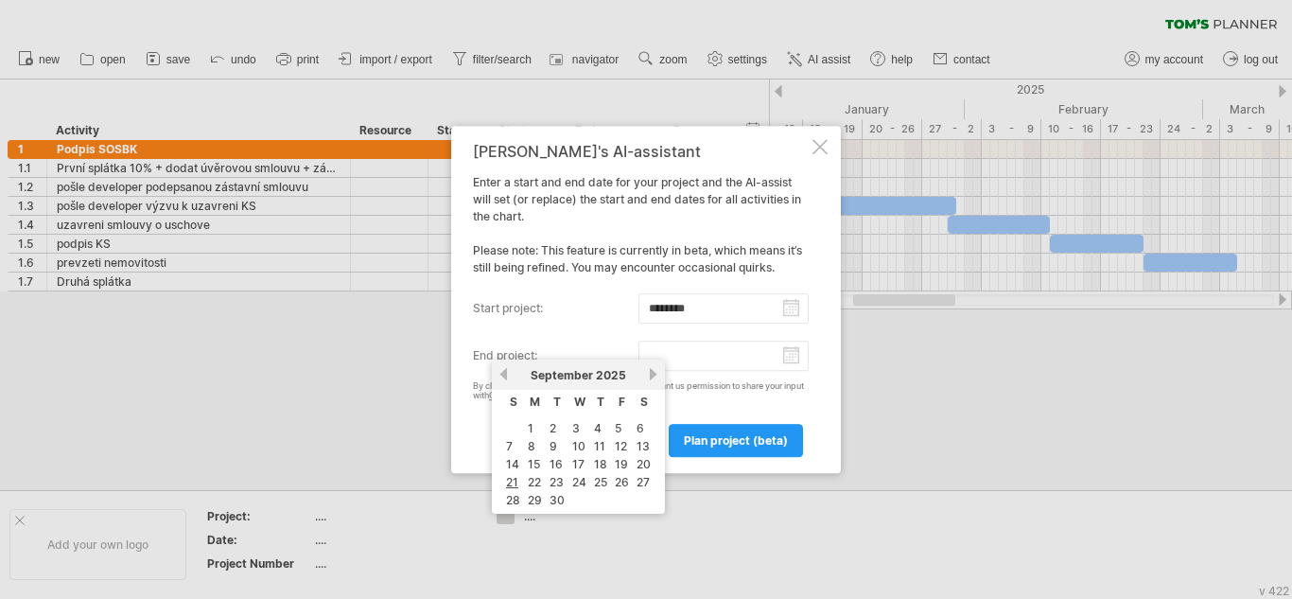
click at [733, 355] on input "end project:" at bounding box center [724, 356] width 171 height 30
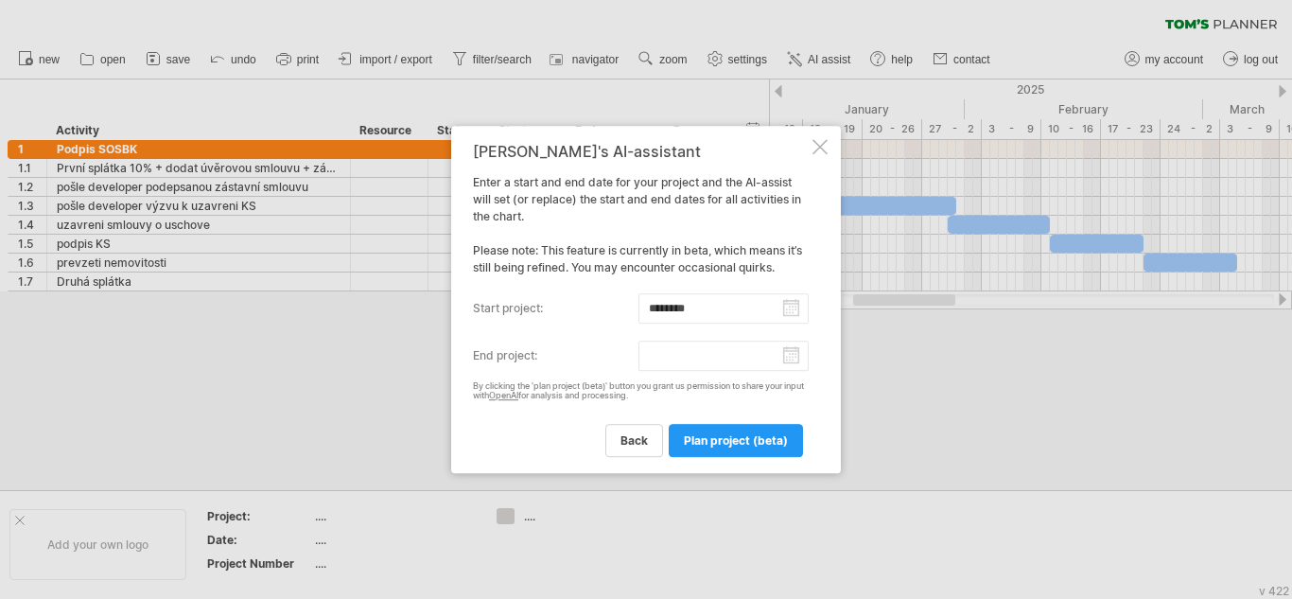
click at [788, 402] on div "[PERSON_NAME]'s AI-assistant Enter a start and end date for your project and th…" at bounding box center [641, 300] width 336 height 314
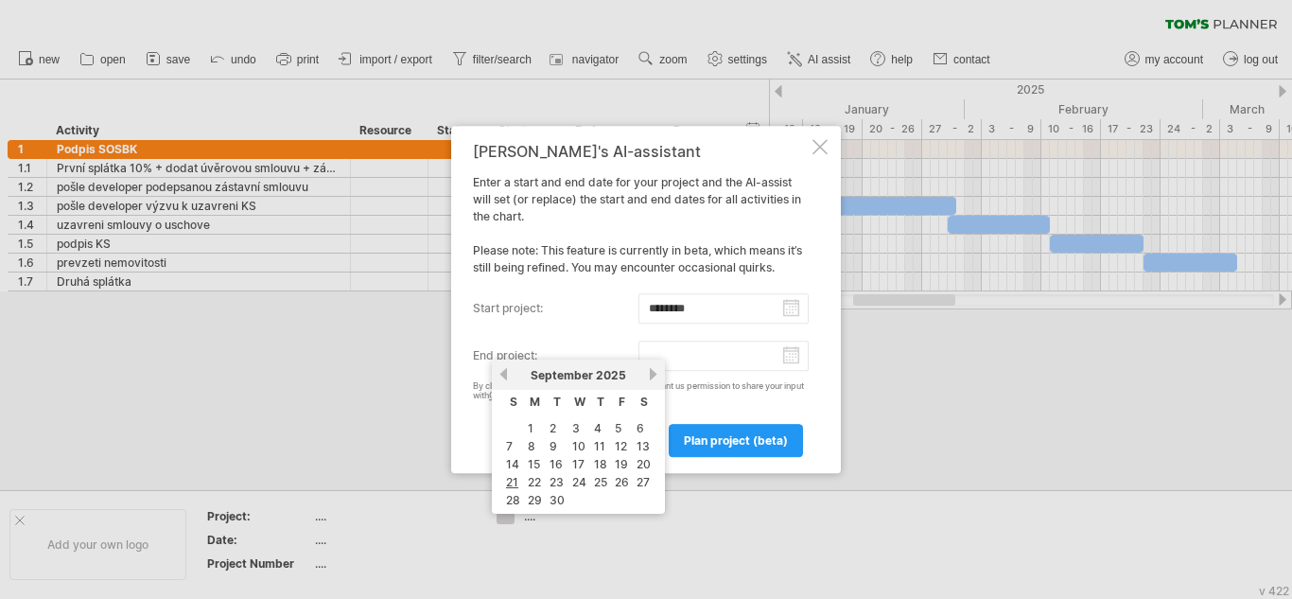
click at [736, 348] on input "end project:" at bounding box center [724, 356] width 171 height 30
click at [651, 374] on link "next" at bounding box center [653, 374] width 14 height 14
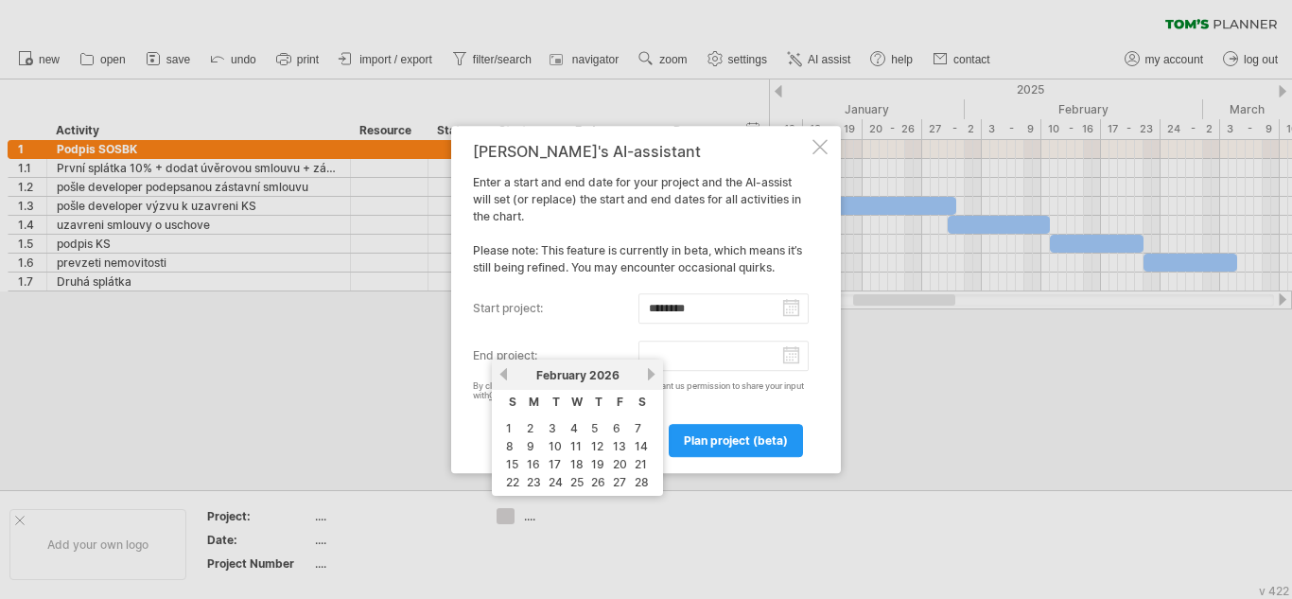
click at [651, 374] on link "next" at bounding box center [651, 374] width 14 height 14
click at [651, 374] on link "next" at bounding box center [653, 374] width 14 height 14
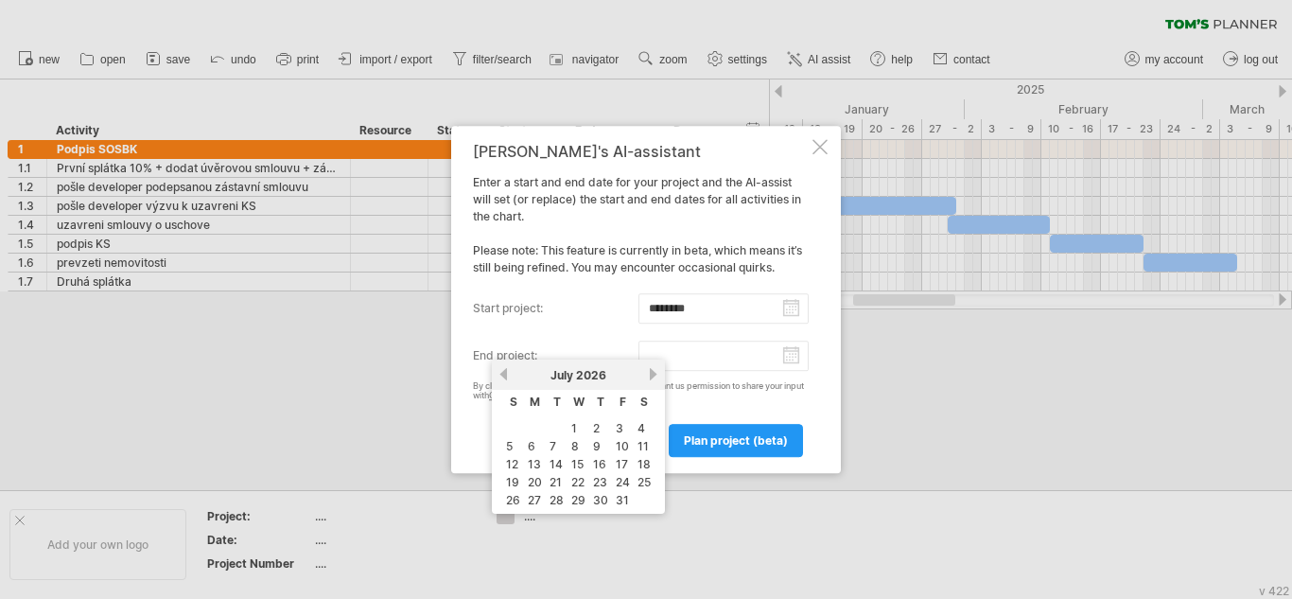
click at [505, 377] on link "previous" at bounding box center [504, 374] width 14 height 14
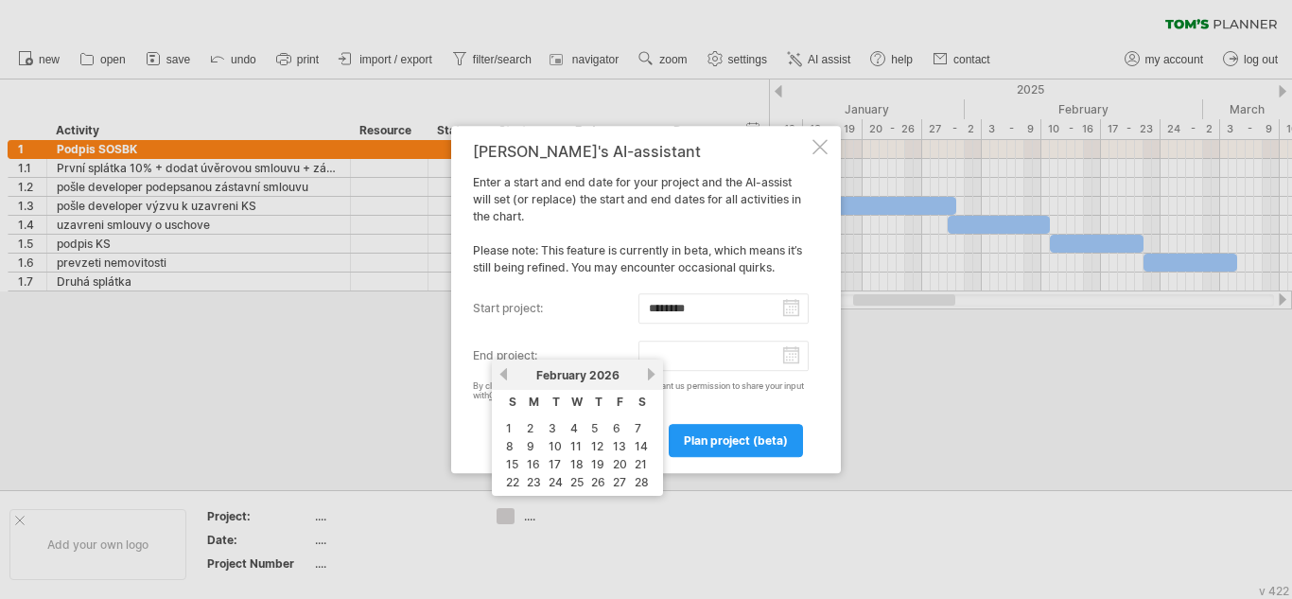
click at [505, 377] on link "previous" at bounding box center [504, 374] width 14 height 14
click at [584, 484] on link "24" at bounding box center [579, 482] width 18 height 18
type input "********"
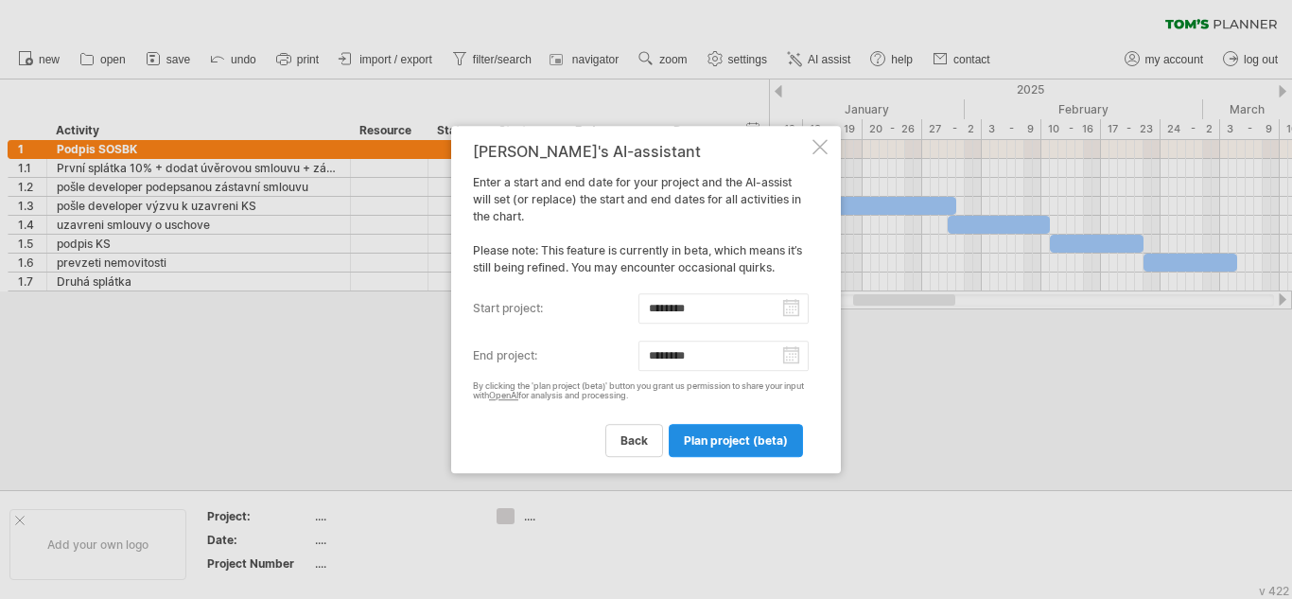
click at [765, 442] on span "plan project (beta)" at bounding box center [736, 440] width 104 height 14
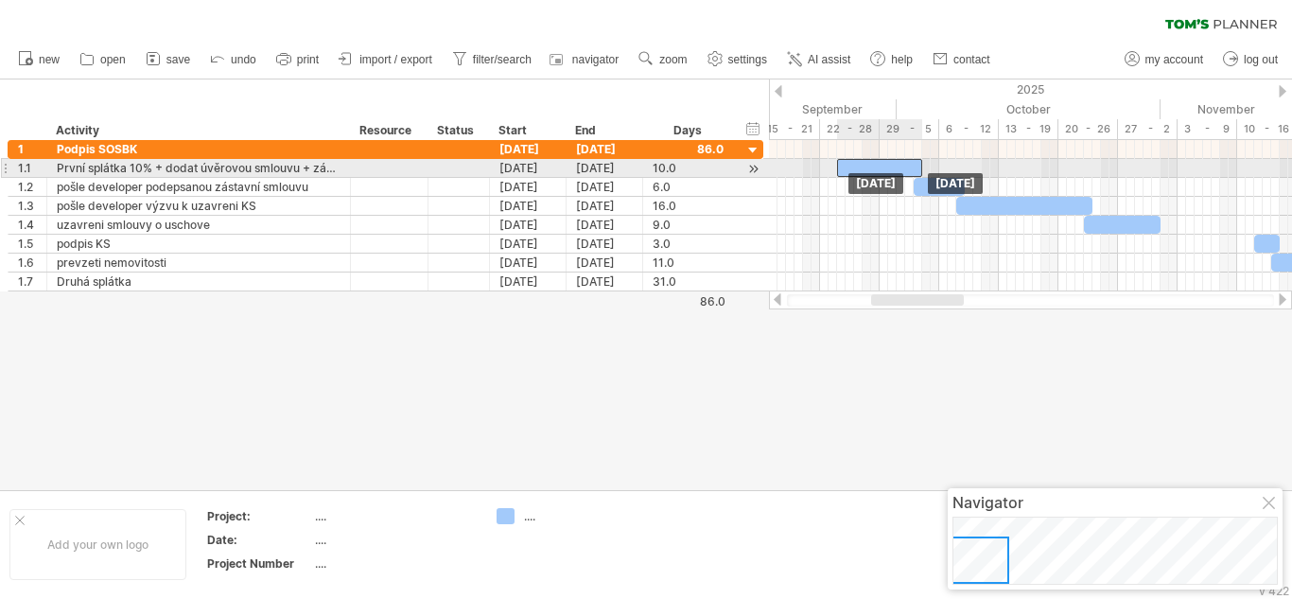
click at [885, 167] on div at bounding box center [879, 168] width 85 height 18
drag, startPoint x: 921, startPoint y: 159, endPoint x: 848, endPoint y: 177, distance: 75.9
click at [848, 177] on div "[DATE] - 1.5 days [DATE]" at bounding box center [1030, 215] width 523 height 151
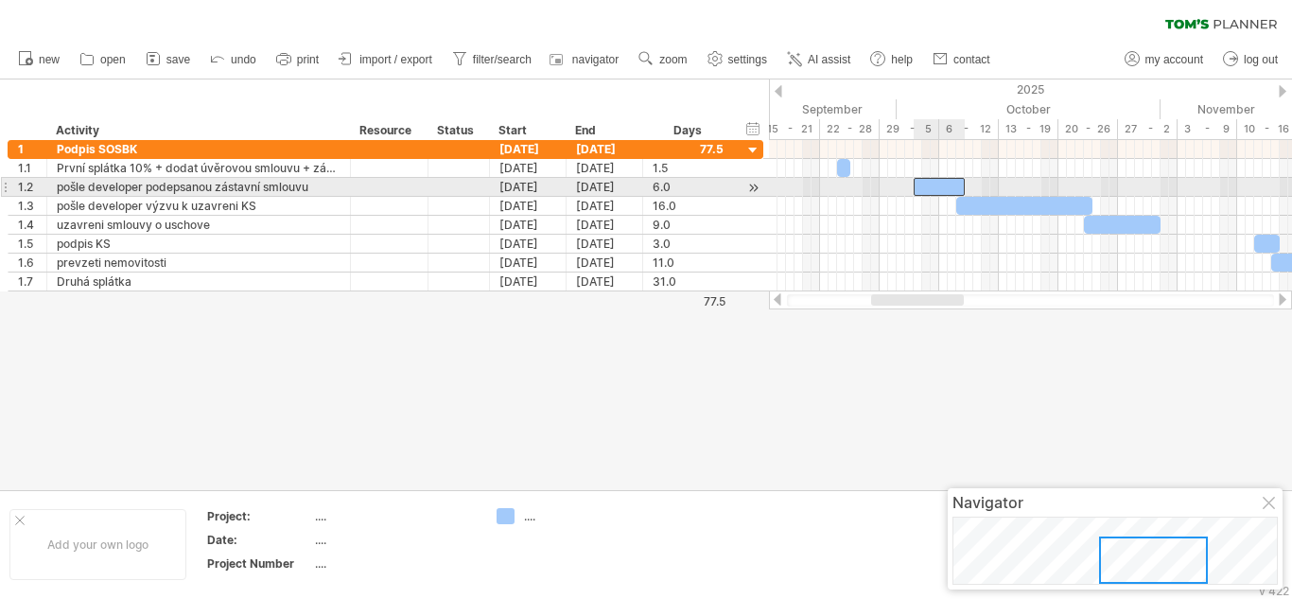
click at [928, 184] on div at bounding box center [939, 187] width 51 height 18
drag, startPoint x: 929, startPoint y: 184, endPoint x: 864, endPoint y: 182, distance: 65.3
click at [864, 182] on div at bounding box center [875, 187] width 51 height 18
click at [905, 179] on span at bounding box center [906, 187] width 8 height 18
click at [850, 184] on span at bounding box center [850, 187] width 8 height 18
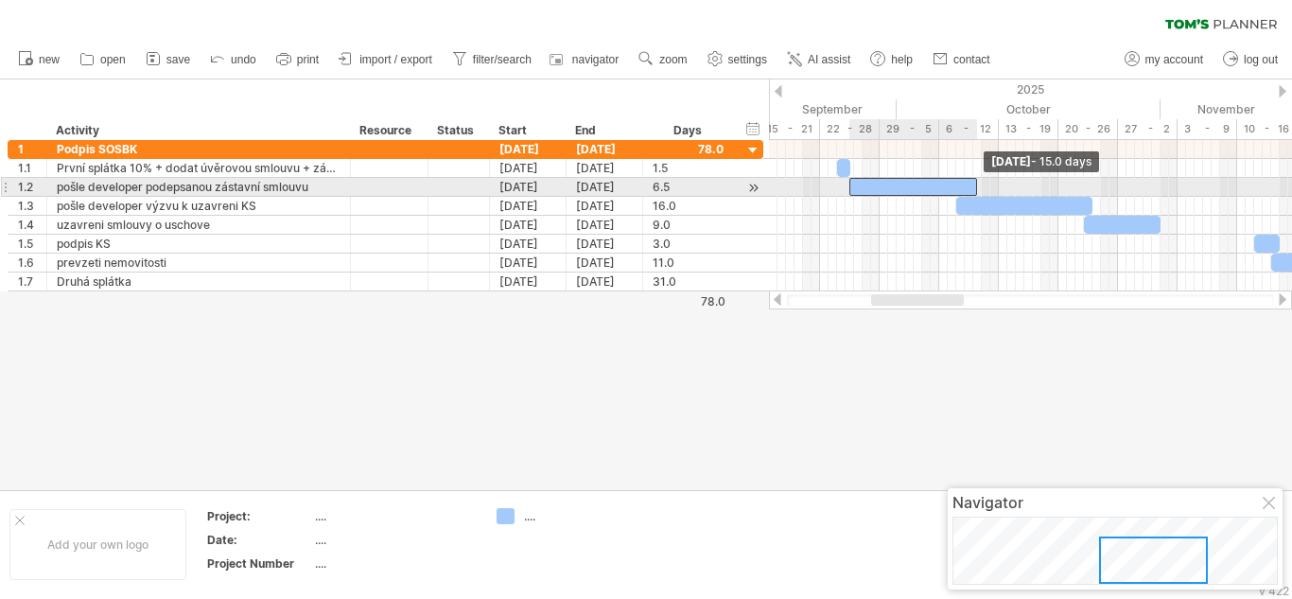
drag, startPoint x: 905, startPoint y: 185, endPoint x: 977, endPoint y: 180, distance: 72.1
click at [977, 180] on span at bounding box center [977, 187] width 8 height 18
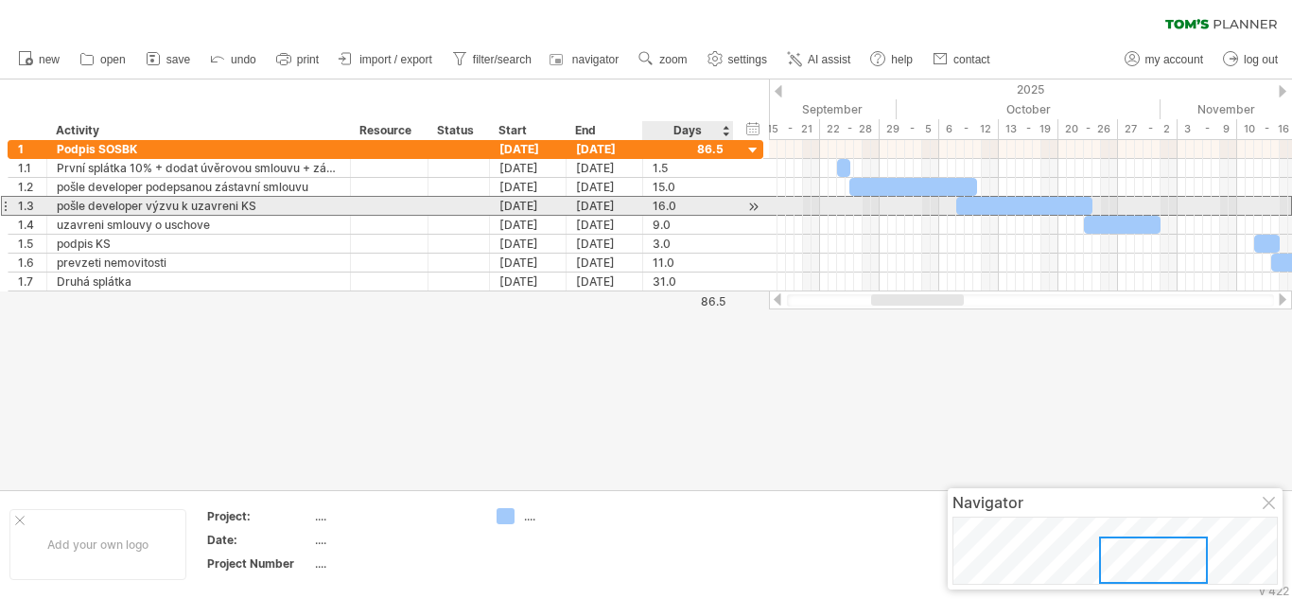
click at [671, 204] on div "16.0" at bounding box center [688, 206] width 71 height 18
click at [671, 204] on input "****" at bounding box center [671, 206] width 36 height 18
click at [752, 210] on div at bounding box center [754, 207] width 18 height 20
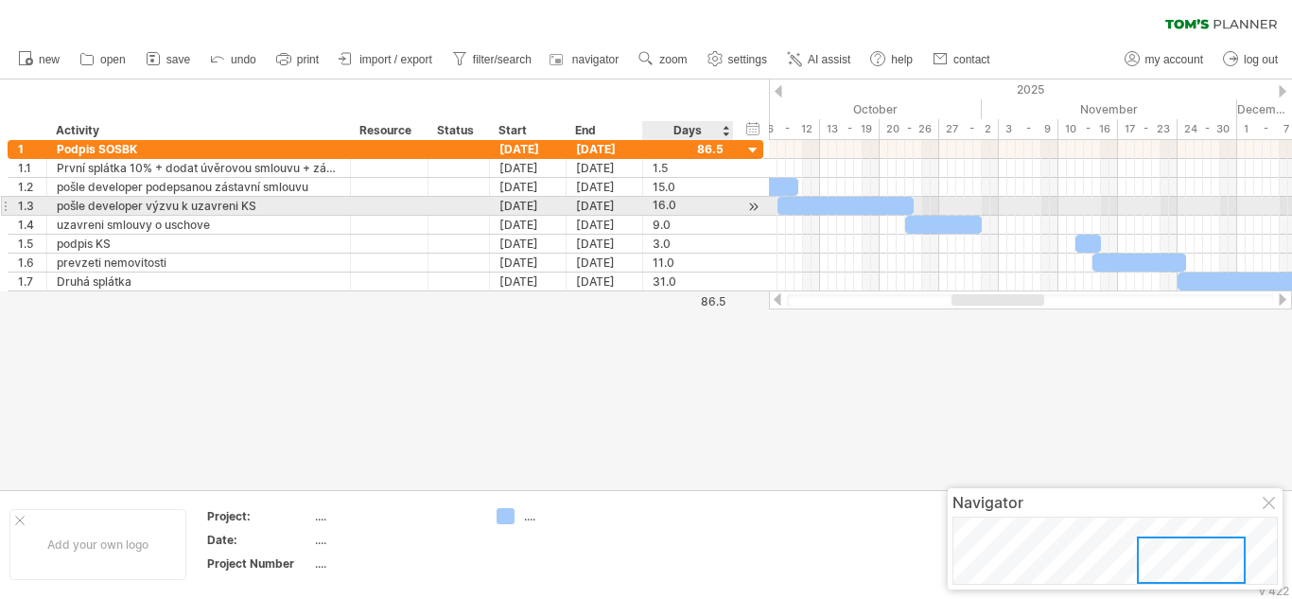
click at [752, 210] on div at bounding box center [754, 207] width 18 height 20
click at [661, 207] on div "16.0" at bounding box center [688, 206] width 71 height 18
click at [661, 207] on input "****" at bounding box center [671, 206] width 36 height 18
type input "***"
click at [693, 202] on div "5.0" at bounding box center [688, 206] width 71 height 18
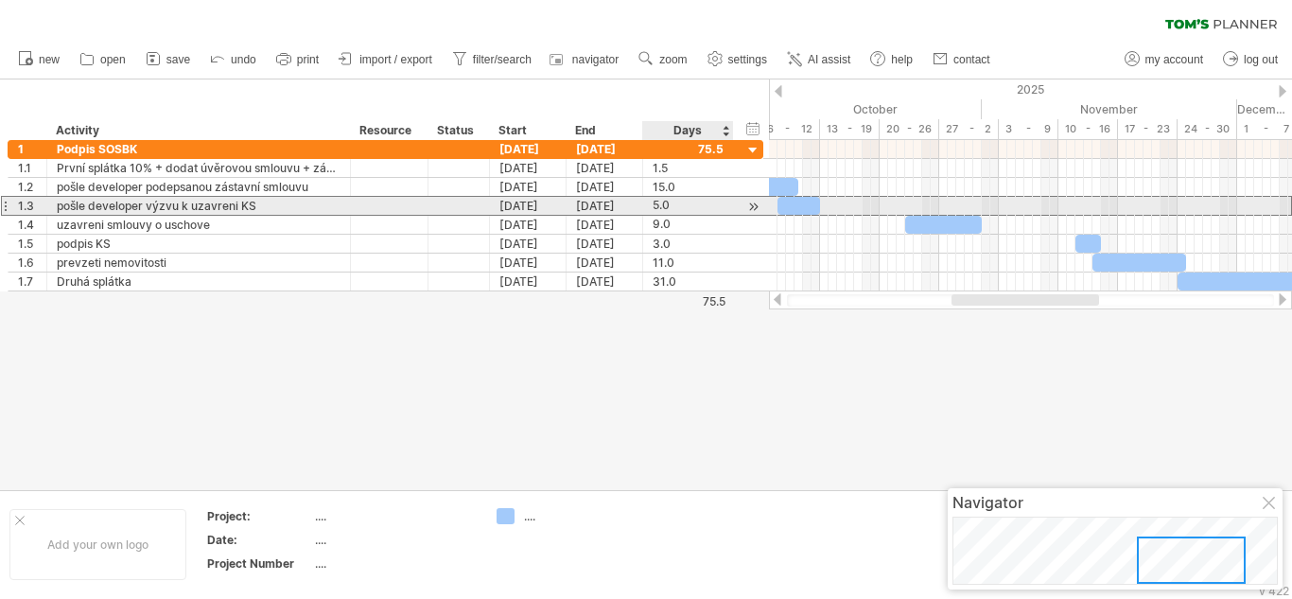
click at [656, 201] on div "5.0" at bounding box center [688, 206] width 71 height 18
type input "****"
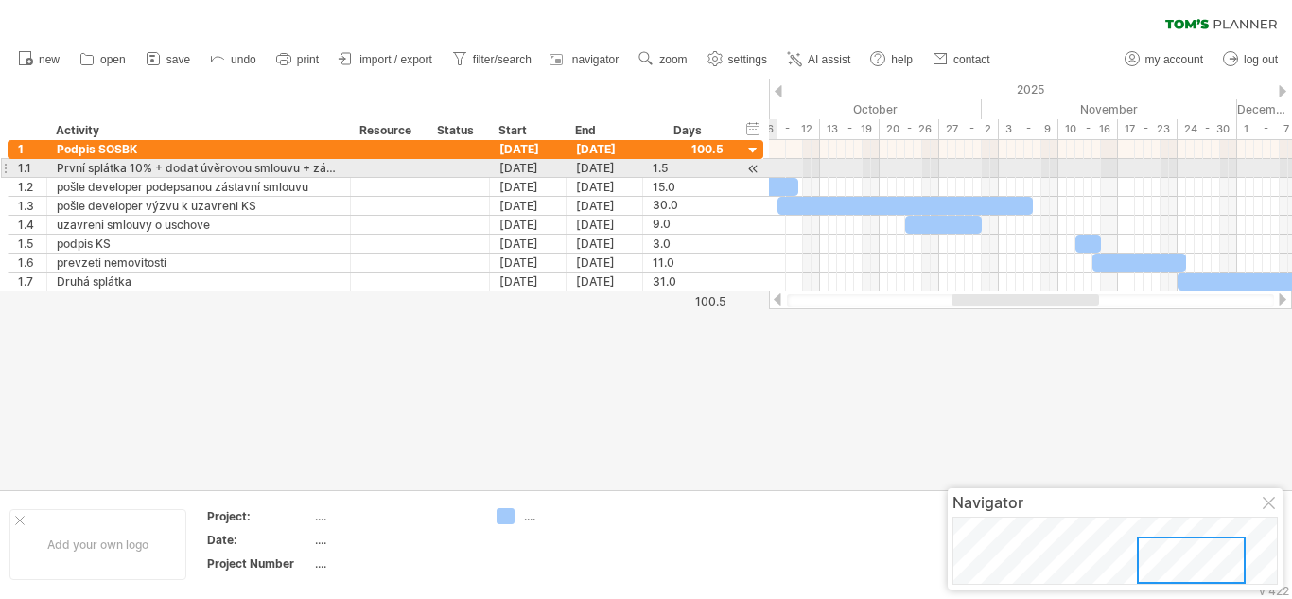
click at [749, 166] on div at bounding box center [754, 169] width 18 height 20
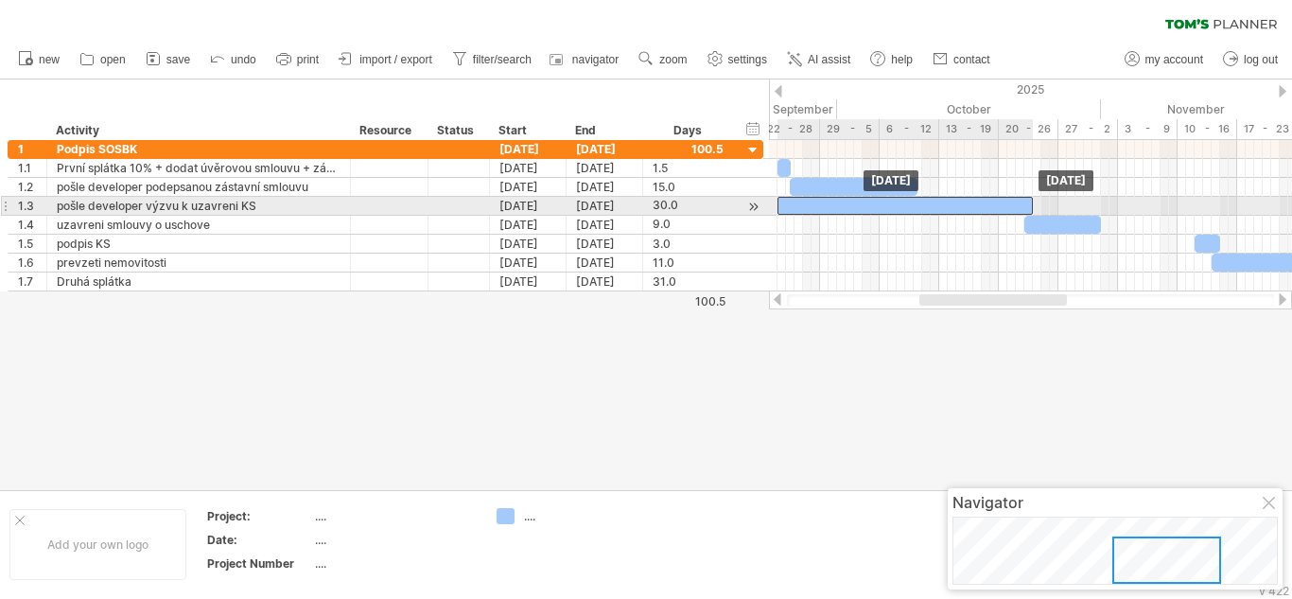
drag, startPoint x: 925, startPoint y: 205, endPoint x: 807, endPoint y: 209, distance: 118.3
click at [807, 209] on div at bounding box center [905, 206] width 255 height 18
click at [909, 205] on div at bounding box center [905, 206] width 255 height 18
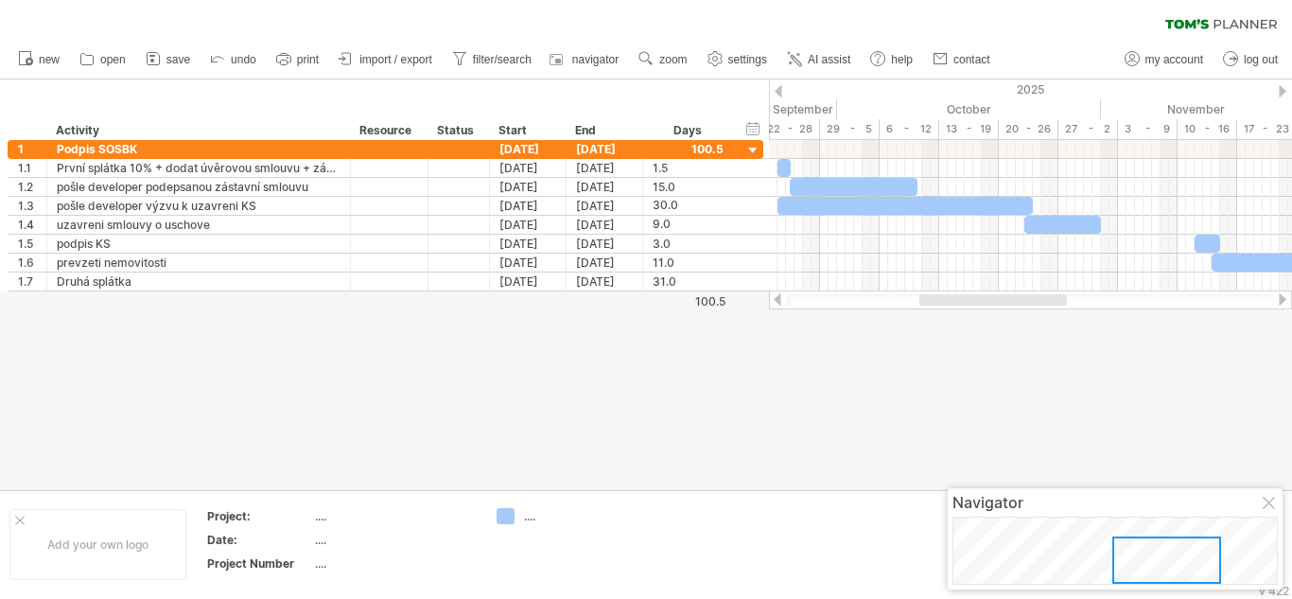
click at [841, 393] on div at bounding box center [646, 284] width 1292 height 411
click at [825, 57] on span "AI assist" at bounding box center [829, 59] width 43 height 13
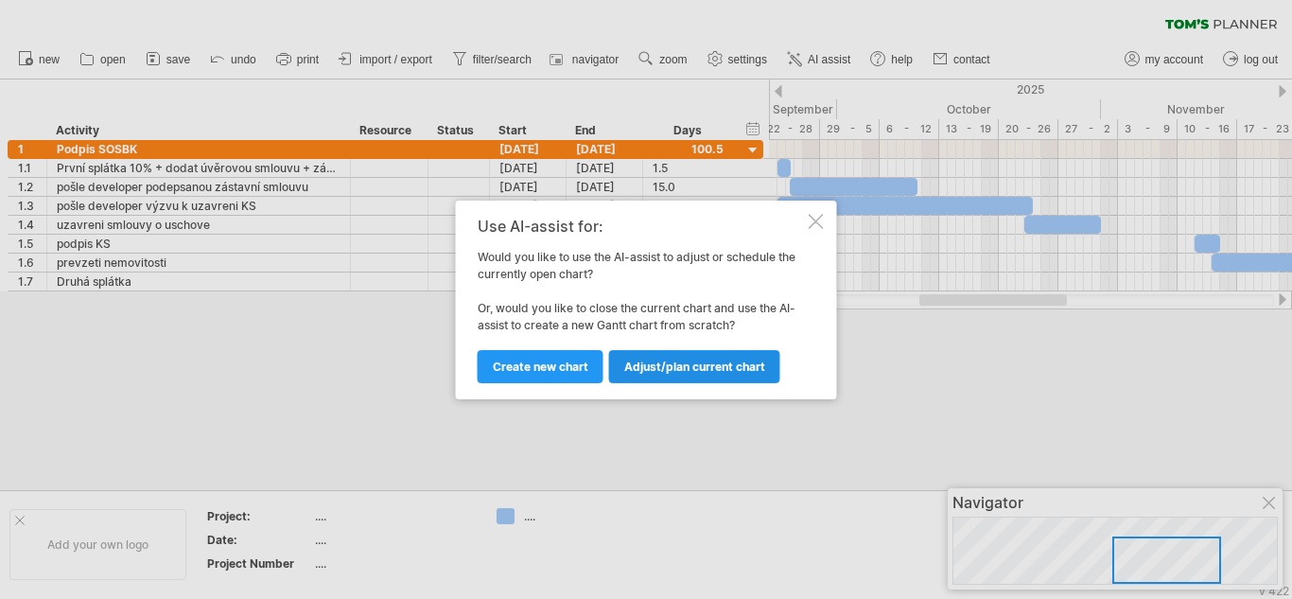
click at [689, 363] on span "Adjust/plan current chart" at bounding box center [694, 366] width 141 height 14
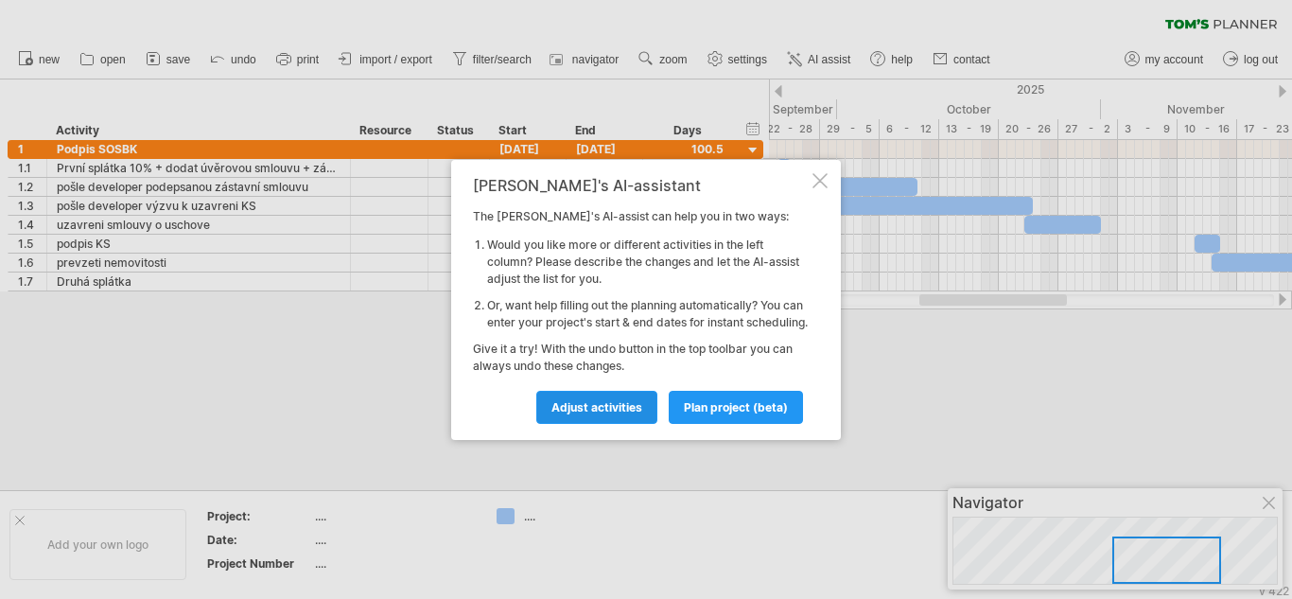
click at [624, 409] on span "Adjust activities" at bounding box center [597, 407] width 91 height 14
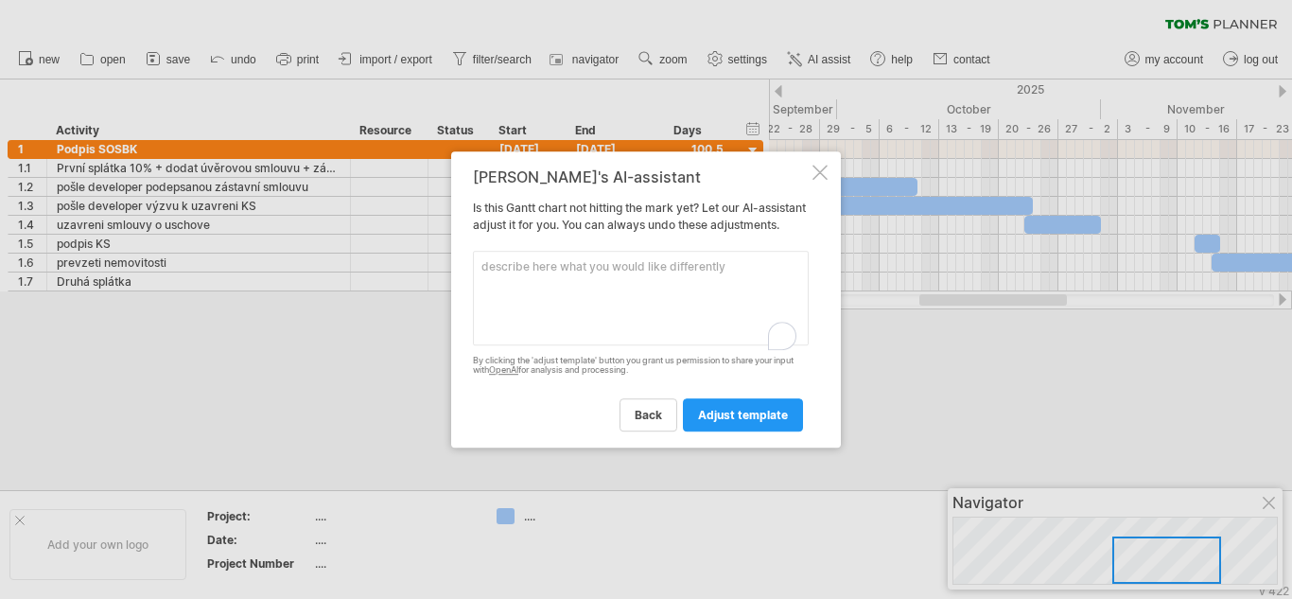
click at [693, 296] on textarea "To enrich screen reader interactions, please activate Accessibility in Grammarl…" at bounding box center [641, 298] width 336 height 95
type textarea "change colour ad"
type textarea "w"
type textarea "x"
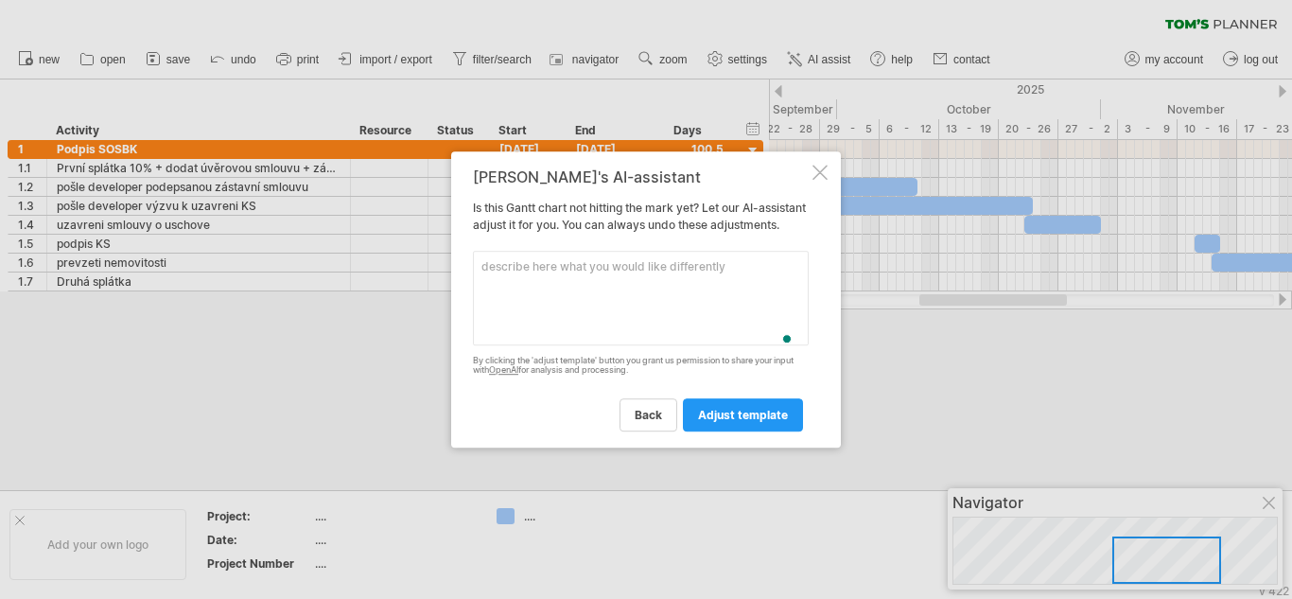
type textarea "c"
type textarea "C"
type textarea "change coulour for each block"
click at [724, 422] on span "adjust template" at bounding box center [743, 415] width 90 height 14
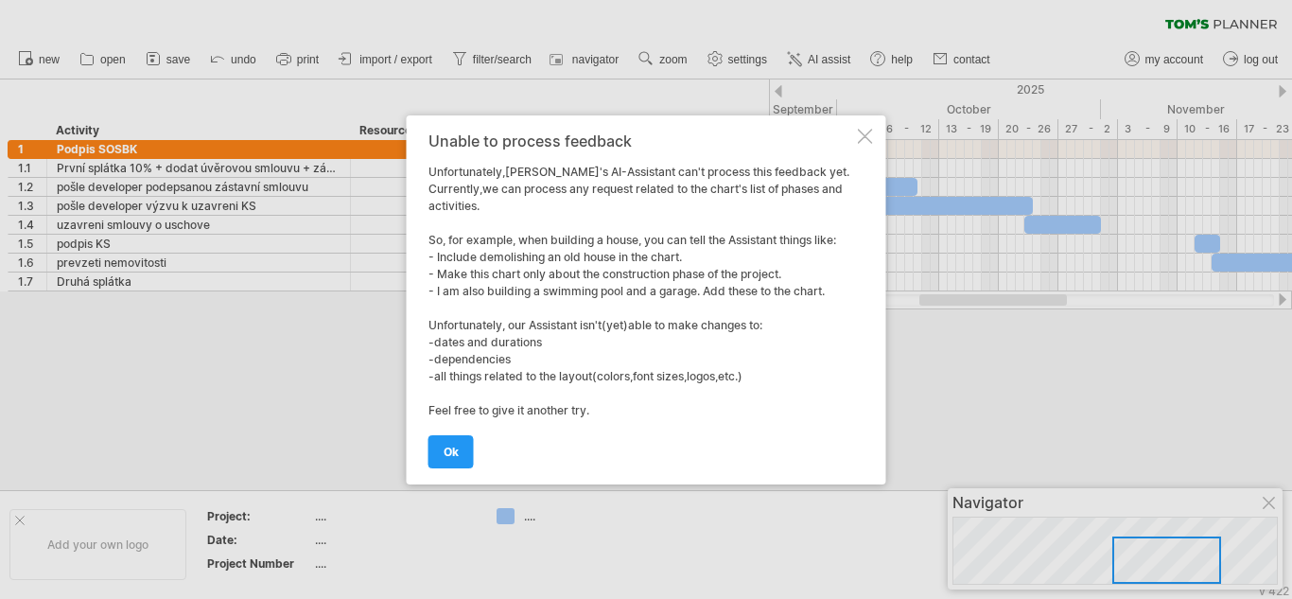
click at [868, 125] on div "Unable to process feedback Unfortunately,[PERSON_NAME]'s AI-Assistant can't pro…" at bounding box center [647, 299] width 480 height 369
click at [867, 136] on div at bounding box center [865, 136] width 15 height 15
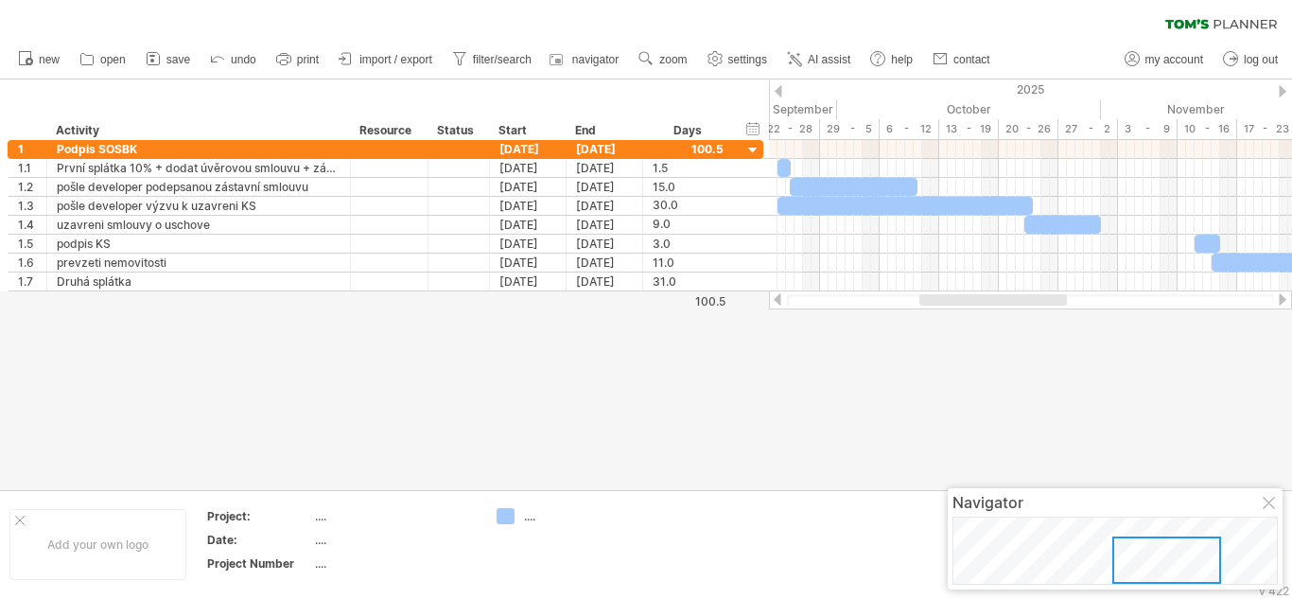
click at [733, 388] on div at bounding box center [646, 284] width 1292 height 411
click at [775, 436] on div at bounding box center [646, 284] width 1292 height 411
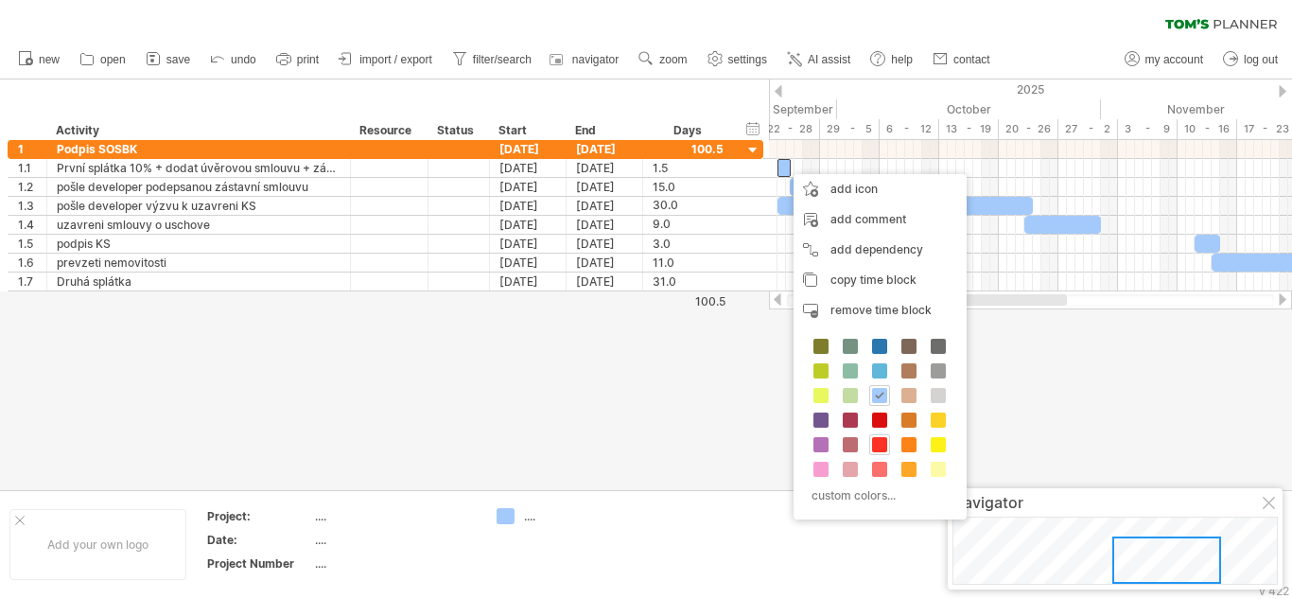
click at [882, 436] on div at bounding box center [879, 444] width 21 height 21
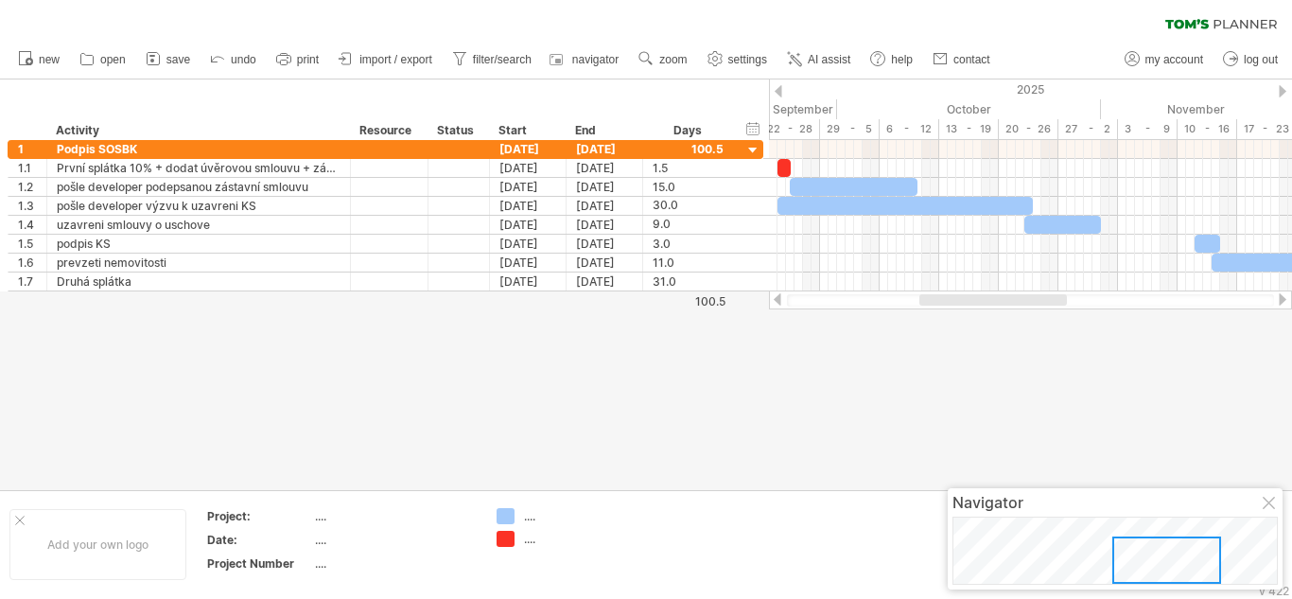
click at [794, 372] on div at bounding box center [646, 284] width 1292 height 411
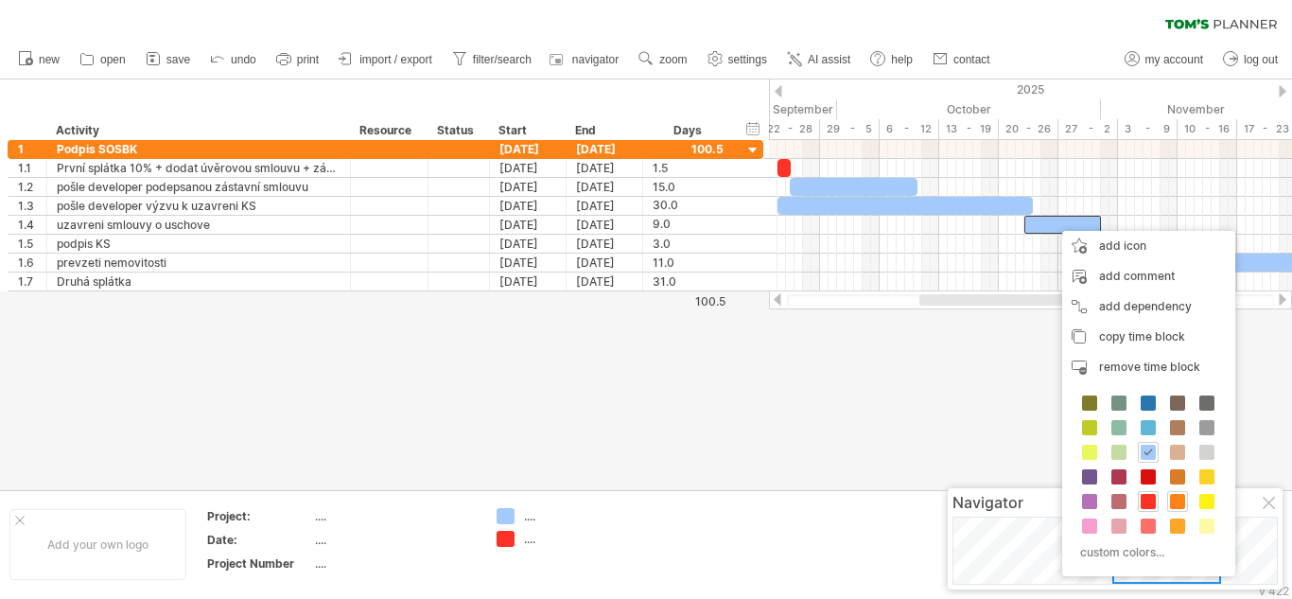
click at [1180, 504] on span at bounding box center [1177, 501] width 15 height 15
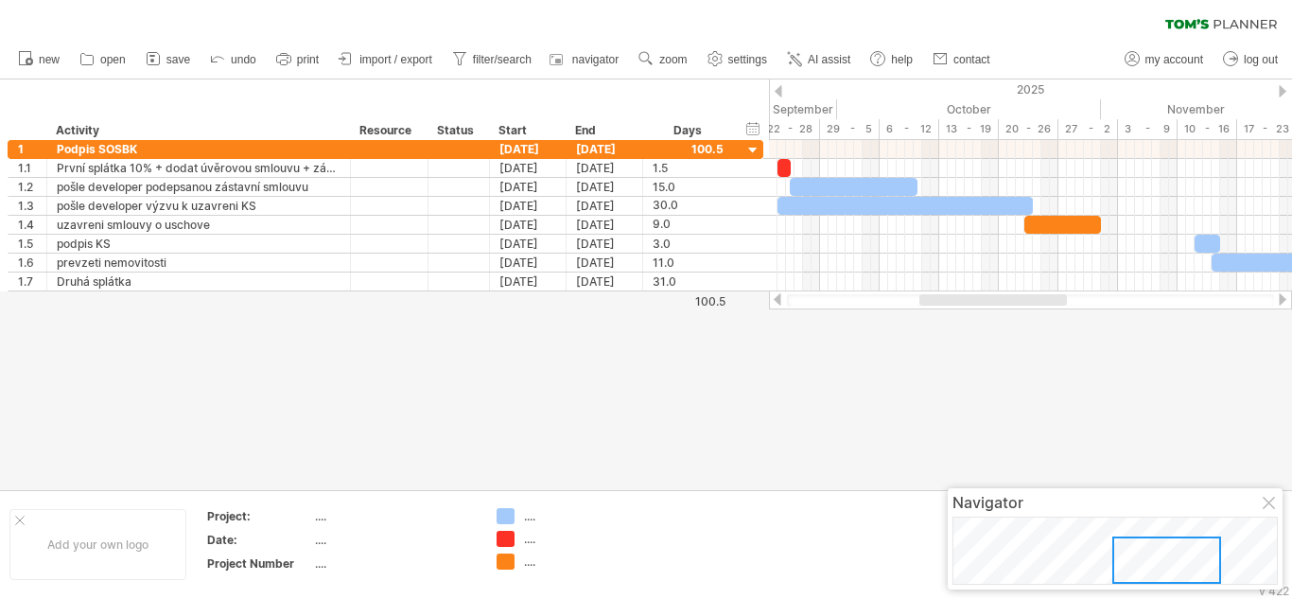
click at [942, 380] on div at bounding box center [646, 284] width 1292 height 411
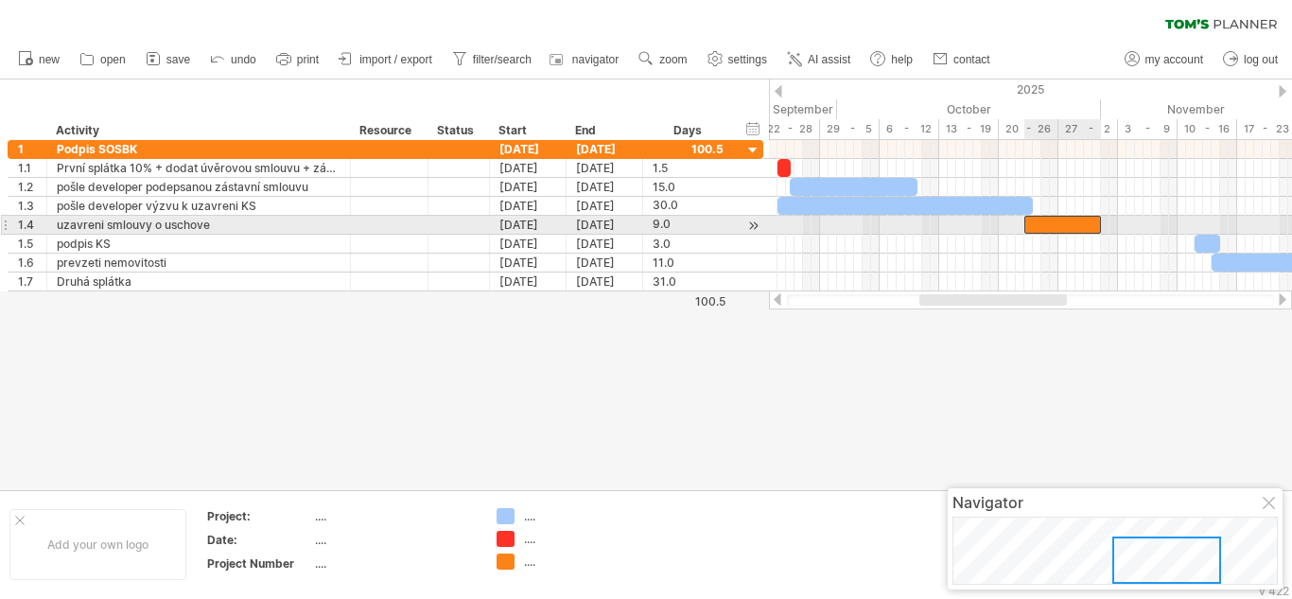
click at [1063, 223] on div at bounding box center [1063, 225] width 77 height 18
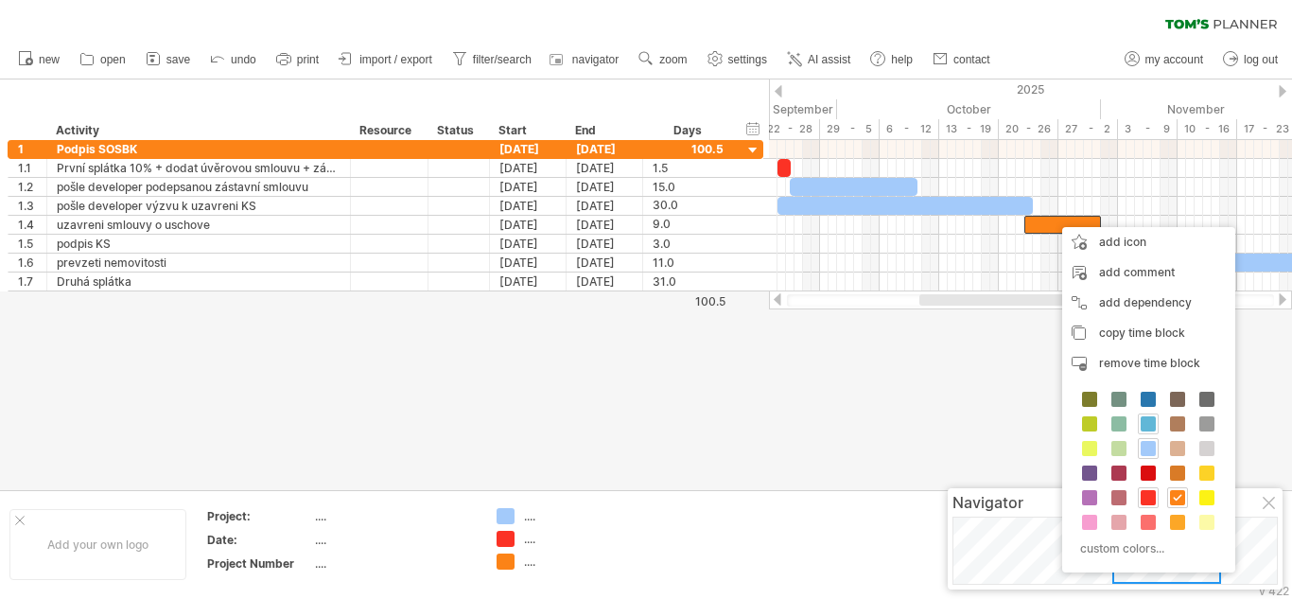
click at [1147, 422] on span at bounding box center [1148, 423] width 15 height 15
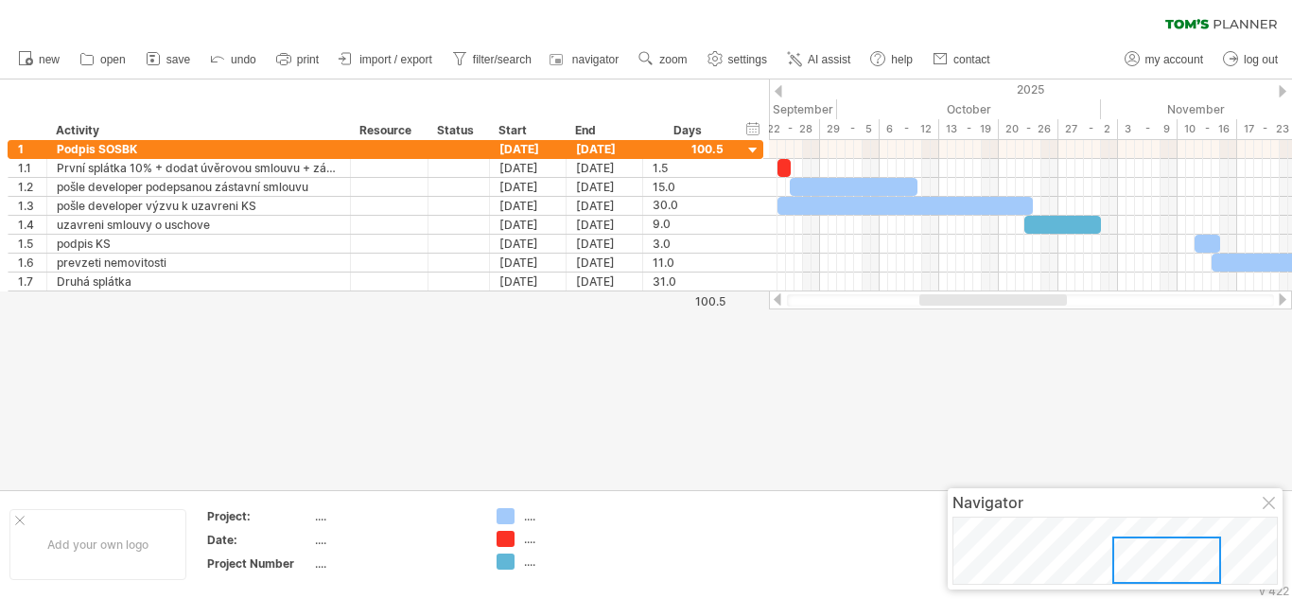
click at [1115, 403] on div at bounding box center [646, 284] width 1292 height 411
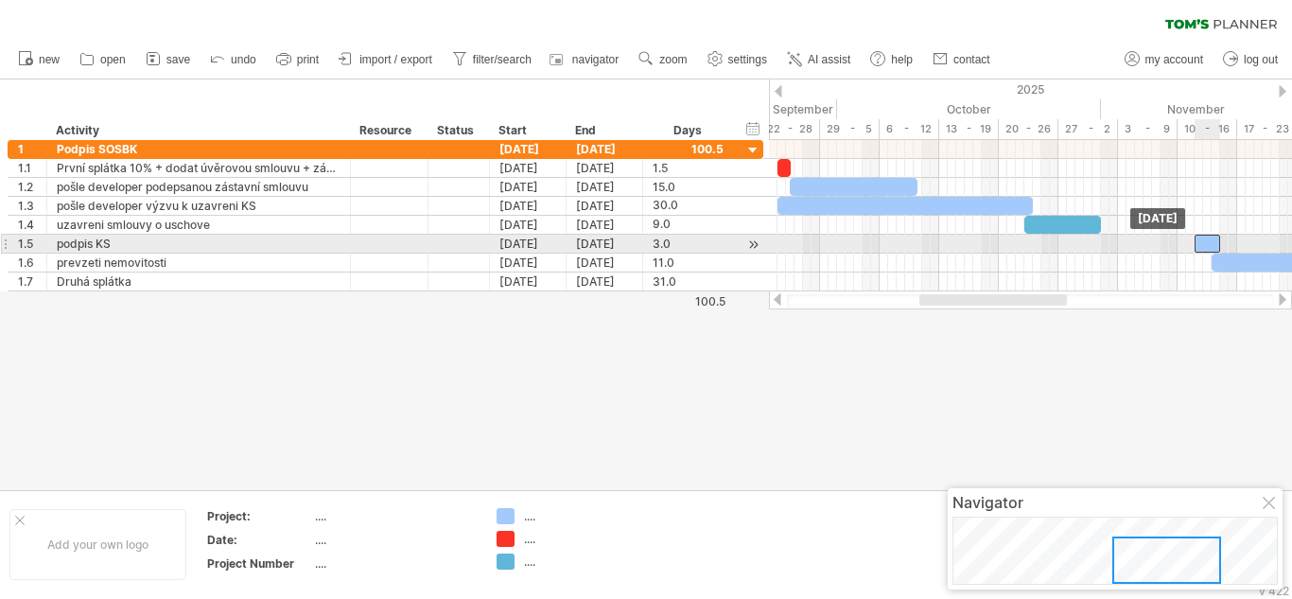
click at [1205, 240] on div at bounding box center [1208, 244] width 26 height 18
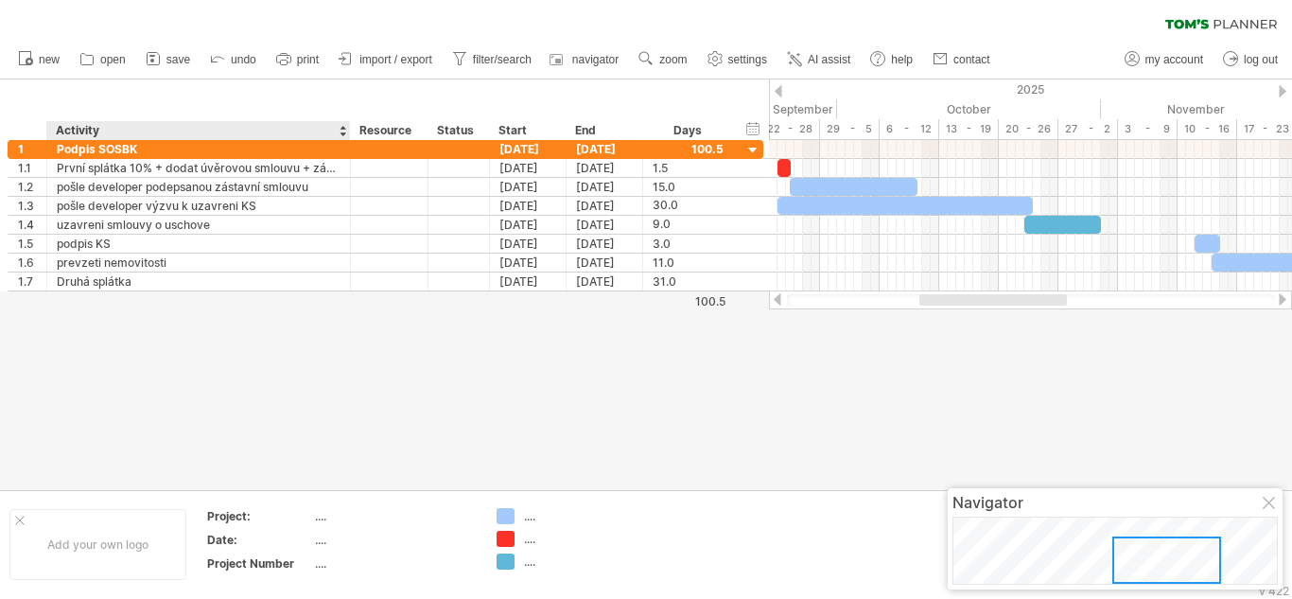
click at [517, 358] on div at bounding box center [646, 284] width 1292 height 411
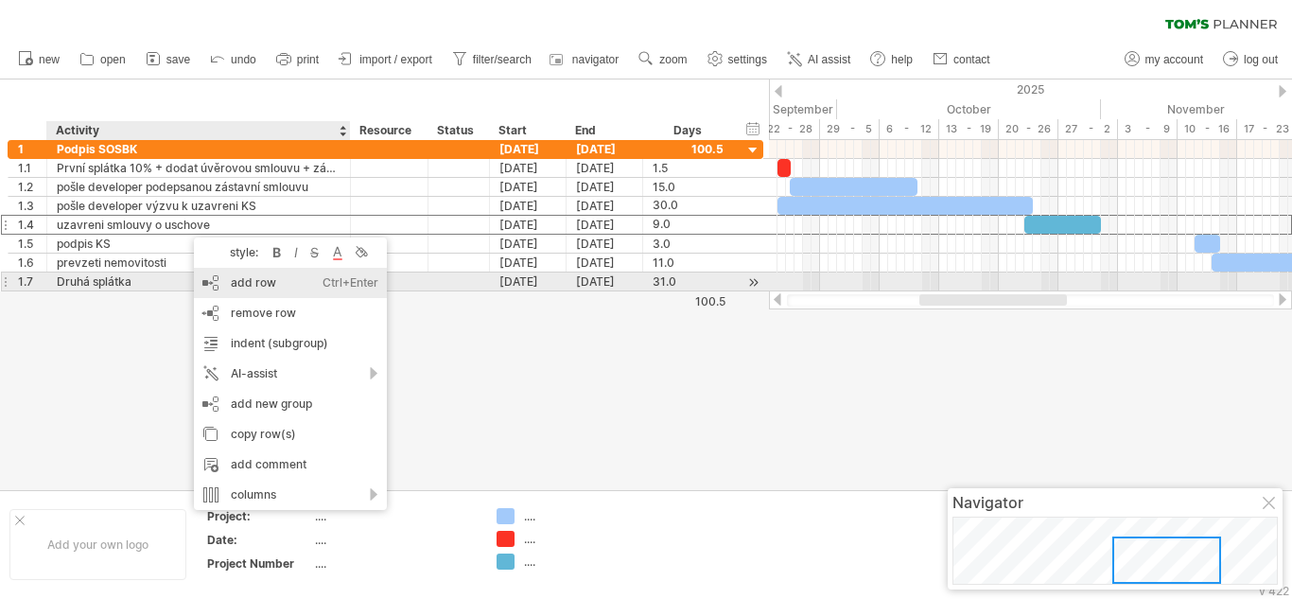
click at [272, 285] on div "add row Ctrl+Enter Cmd+Enter" at bounding box center [290, 283] width 193 height 30
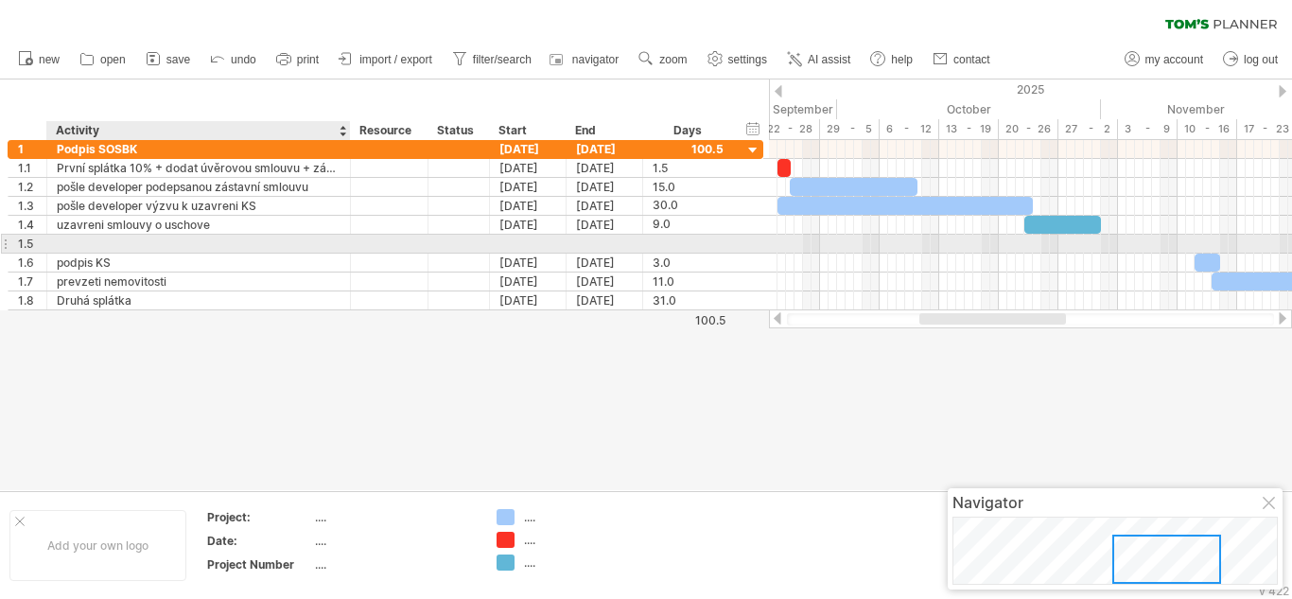
click at [135, 239] on div at bounding box center [199, 244] width 284 height 18
click at [135, 239] on input "text" at bounding box center [199, 244] width 284 height 18
click at [152, 240] on div at bounding box center [199, 244] width 284 height 18
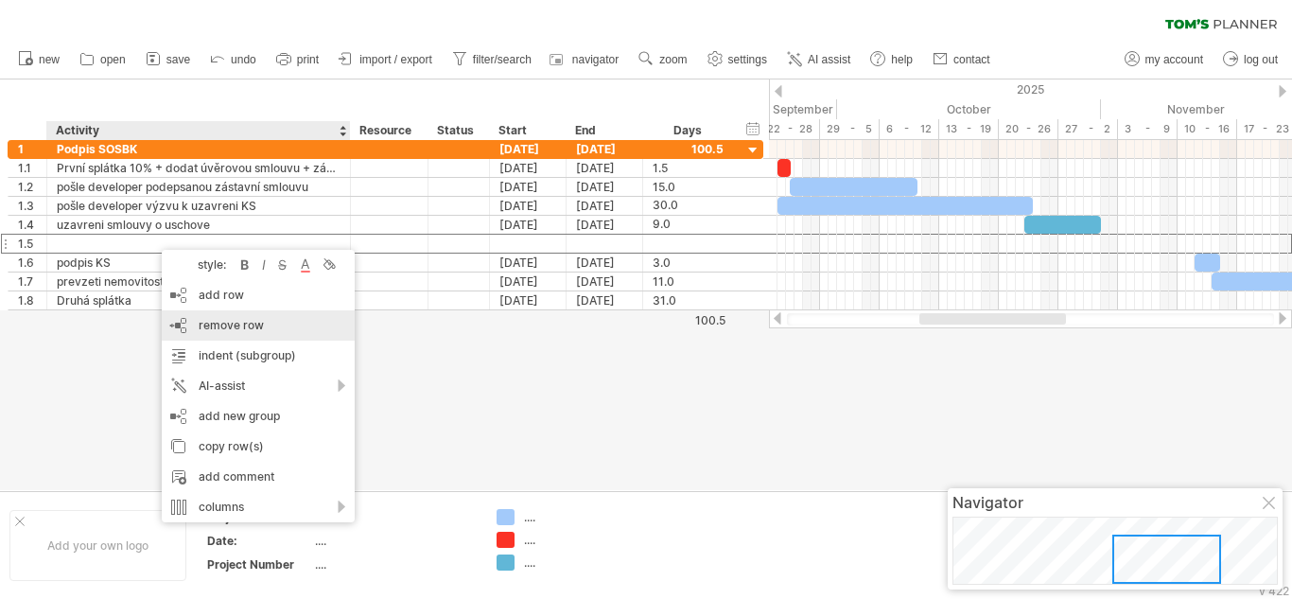
click at [261, 321] on span "remove row" at bounding box center [231, 325] width 65 height 14
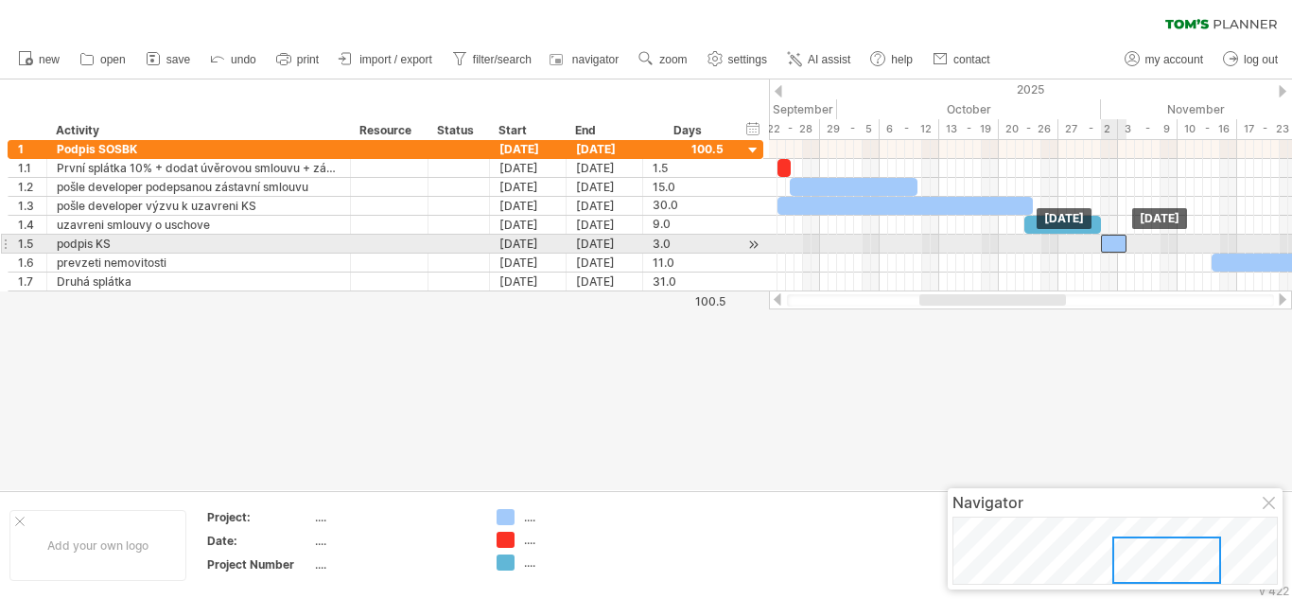
drag, startPoint x: 1205, startPoint y: 241, endPoint x: 1111, endPoint y: 241, distance: 94.6
click at [1111, 241] on div at bounding box center [1114, 244] width 26 height 18
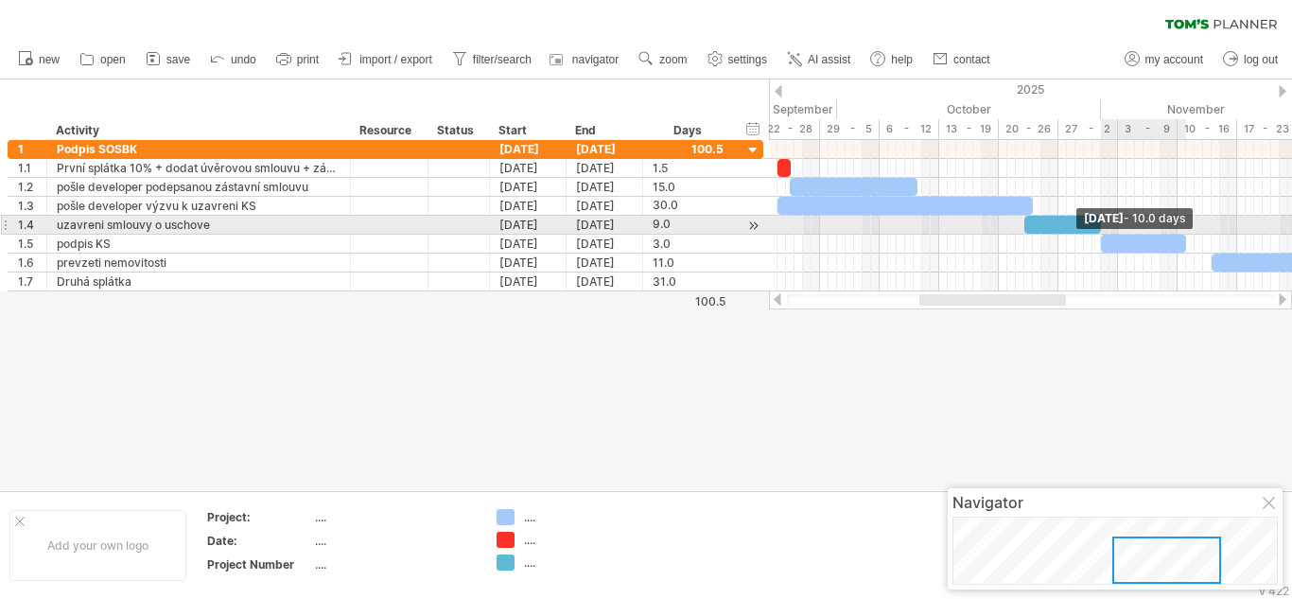
drag, startPoint x: 1126, startPoint y: 240, endPoint x: 1185, endPoint y: 235, distance: 59.9
click at [1185, 235] on span at bounding box center [1187, 244] width 8 height 18
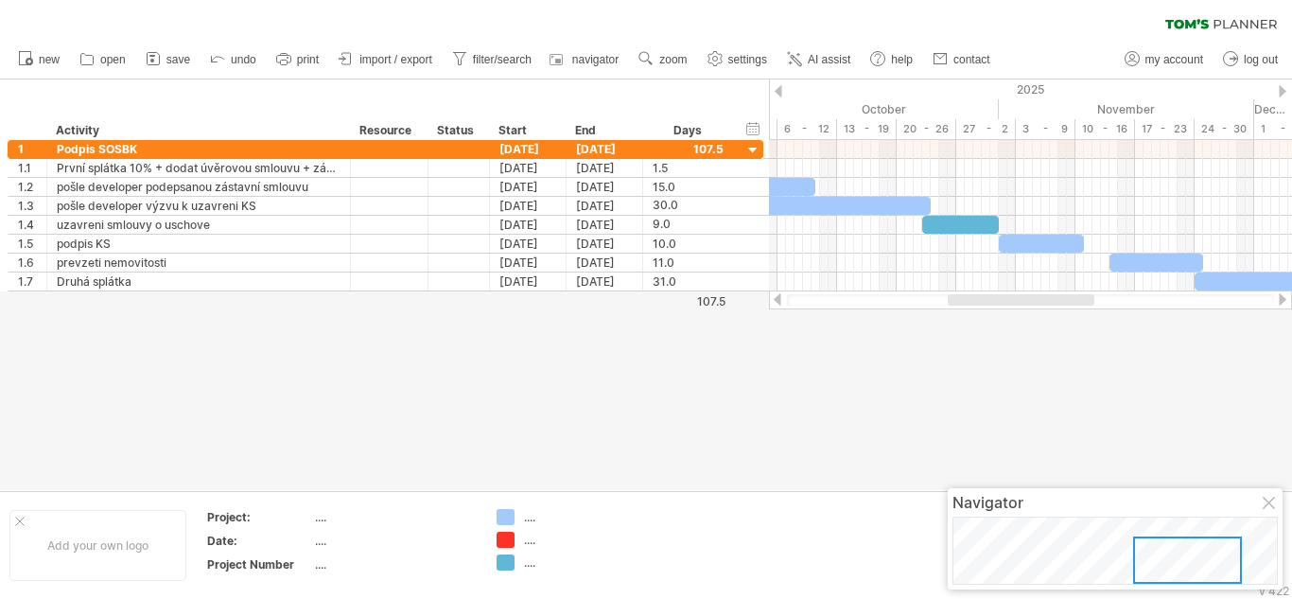
drag, startPoint x: 1009, startPoint y: 301, endPoint x: 1041, endPoint y: 299, distance: 31.3
click at [1041, 299] on div at bounding box center [1021, 299] width 147 height 11
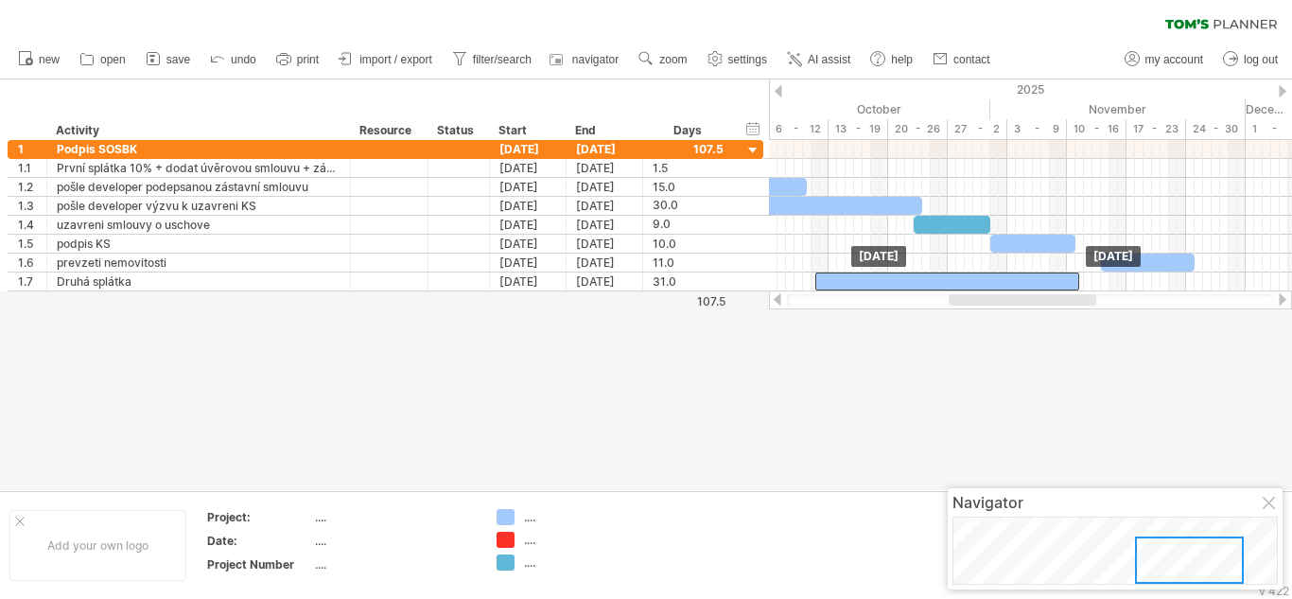
drag, startPoint x: 1200, startPoint y: 277, endPoint x: 827, endPoint y: 301, distance: 373.5
click at [827, 301] on div "Trying to reach [DOMAIN_NAME] Connected again... 0% clear filter new 1" at bounding box center [646, 299] width 1292 height 599
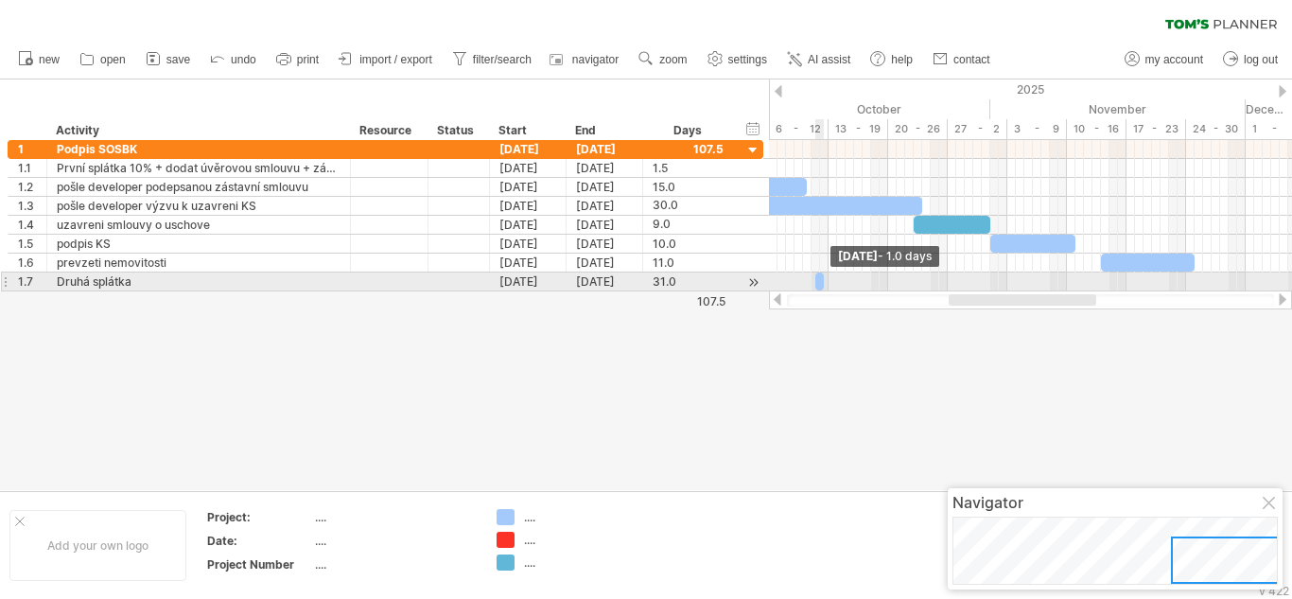
drag, startPoint x: 1081, startPoint y: 274, endPoint x: 827, endPoint y: 281, distance: 254.6
click at [827, 281] on span at bounding box center [824, 281] width 8 height 18
drag, startPoint x: 819, startPoint y: 281, endPoint x: 986, endPoint y: 277, distance: 166.5
click at [986, 277] on div at bounding box center [986, 281] width 9 height 18
click at [988, 278] on span at bounding box center [991, 281] width 8 height 18
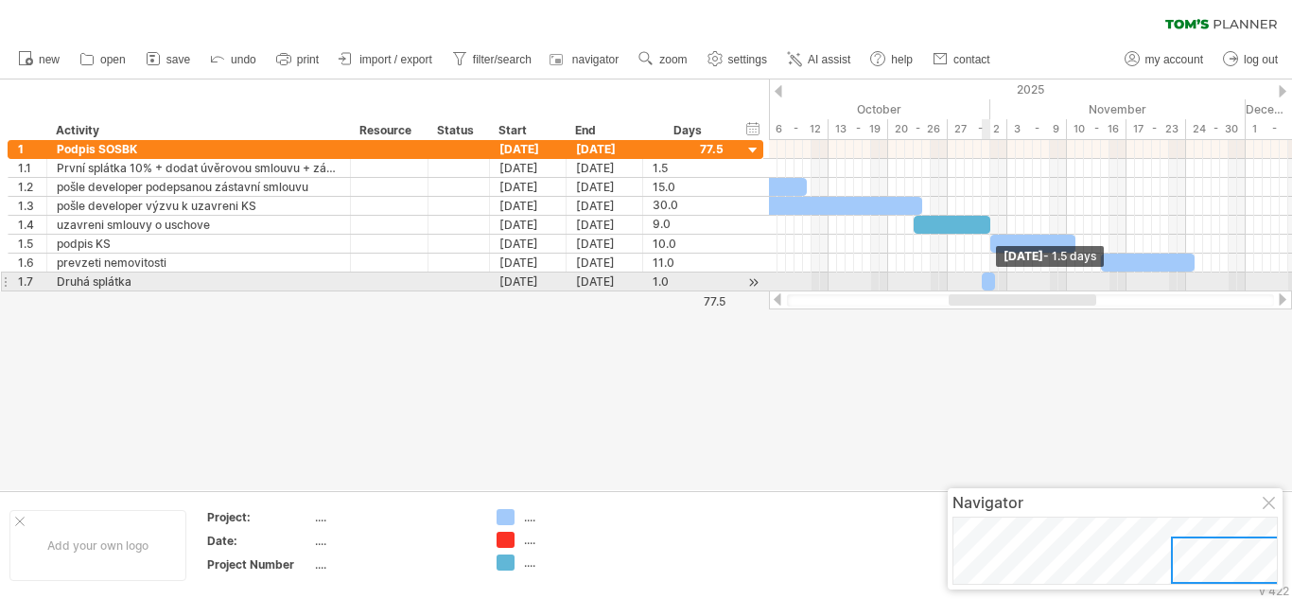
click at [997, 279] on span at bounding box center [995, 281] width 8 height 18
click at [989, 280] on div at bounding box center [990, 281] width 17 height 18
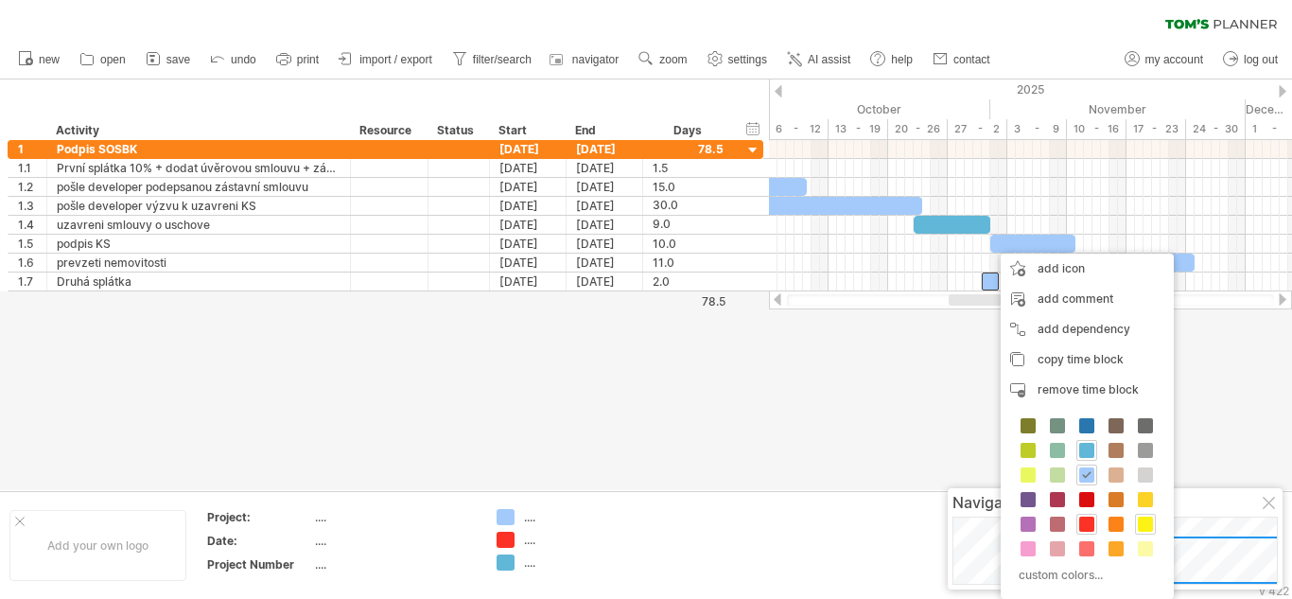
click at [1145, 517] on span at bounding box center [1145, 524] width 15 height 15
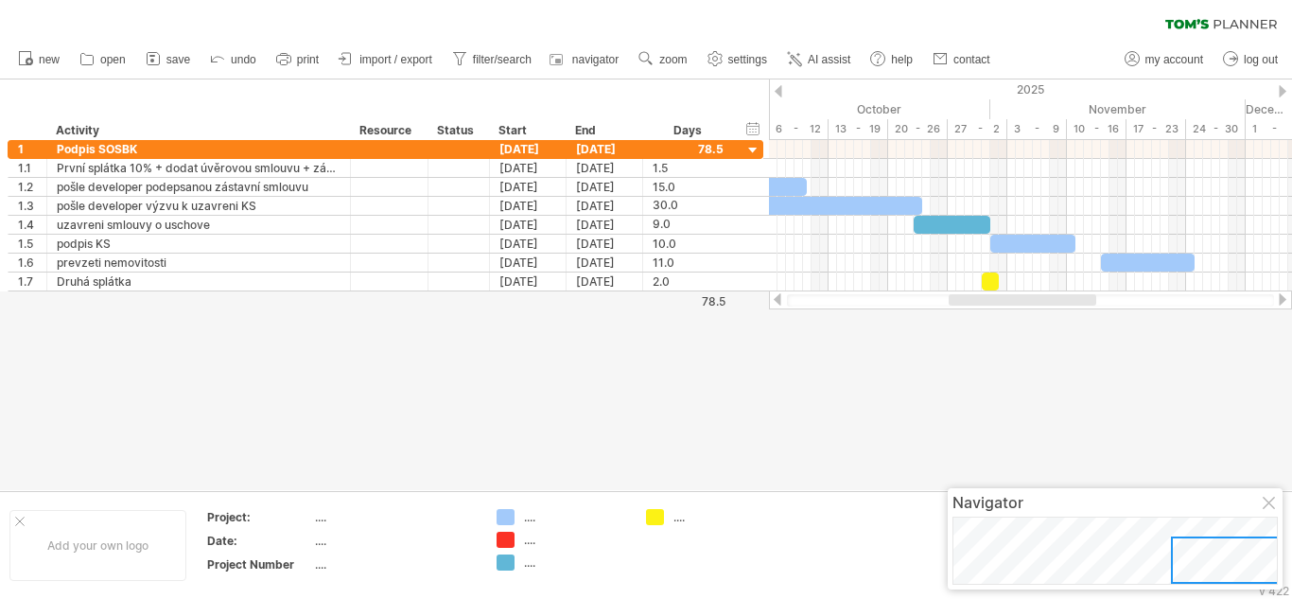
click at [918, 359] on div at bounding box center [646, 284] width 1292 height 411
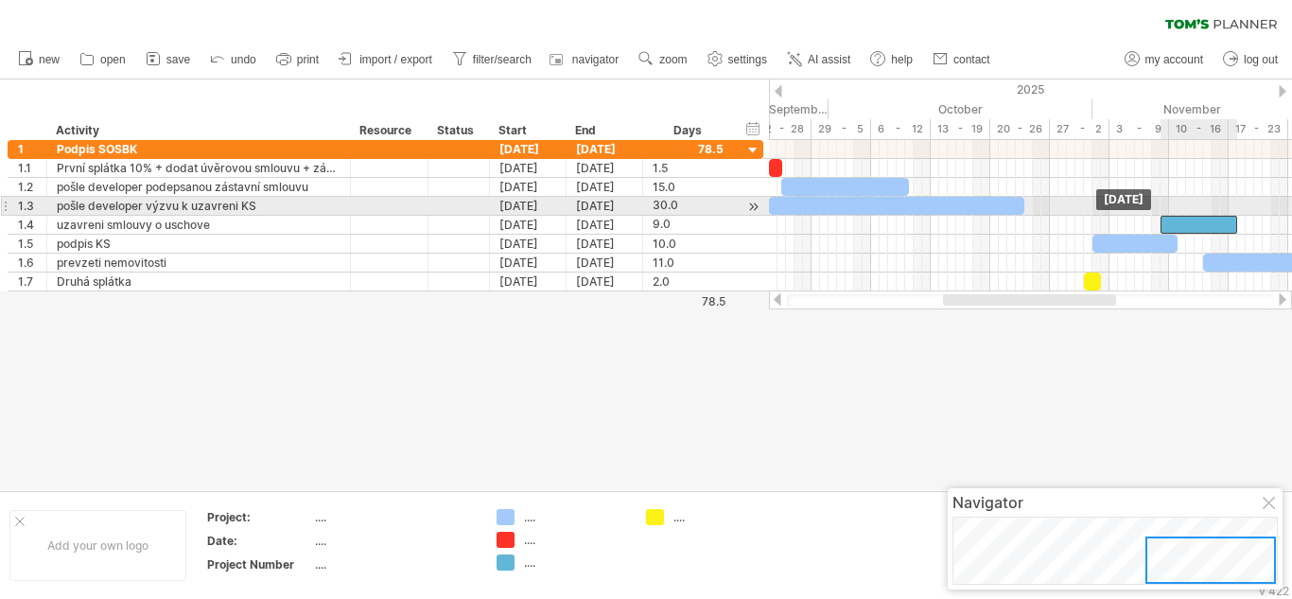
drag, startPoint x: 1050, startPoint y: 223, endPoint x: 1195, endPoint y: 215, distance: 145.0
click at [1195, 215] on div "[DATE] [DATE]" at bounding box center [1030, 215] width 523 height 151
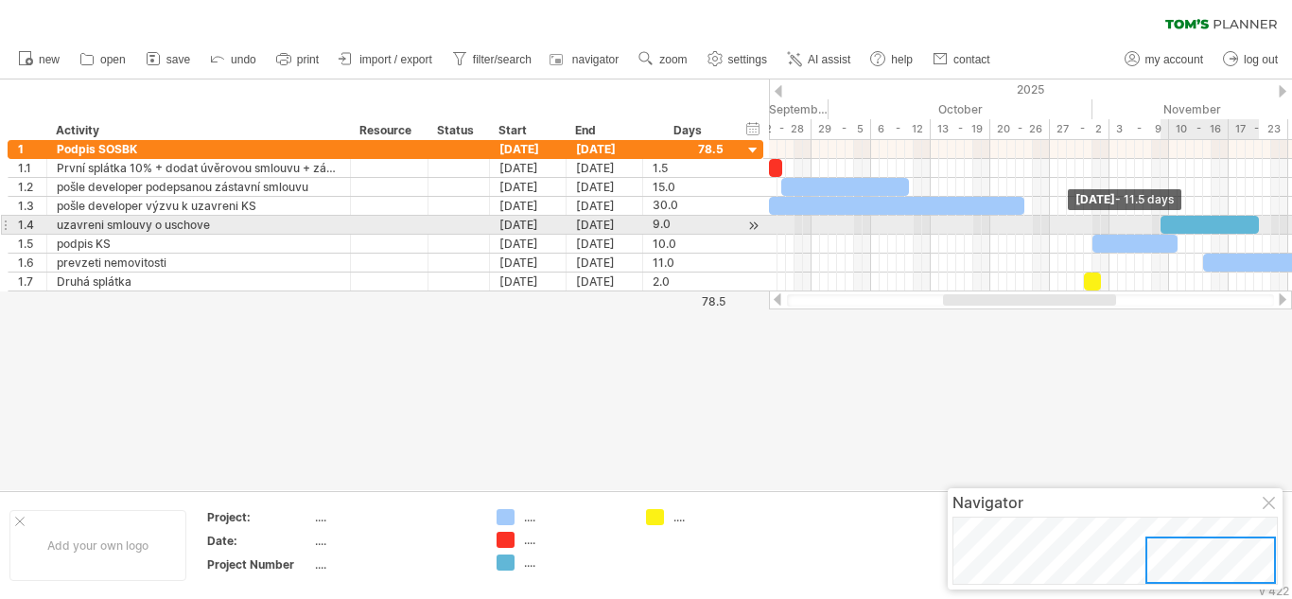
drag, startPoint x: 1237, startPoint y: 220, endPoint x: 1275, endPoint y: 216, distance: 38.1
click at [1263, 216] on span at bounding box center [1259, 225] width 8 height 18
click at [658, 223] on div "13.5" at bounding box center [688, 225] width 71 height 18
click at [658, 223] on input "****" at bounding box center [671, 225] width 36 height 18
click at [665, 223] on input "****" at bounding box center [671, 225] width 36 height 18
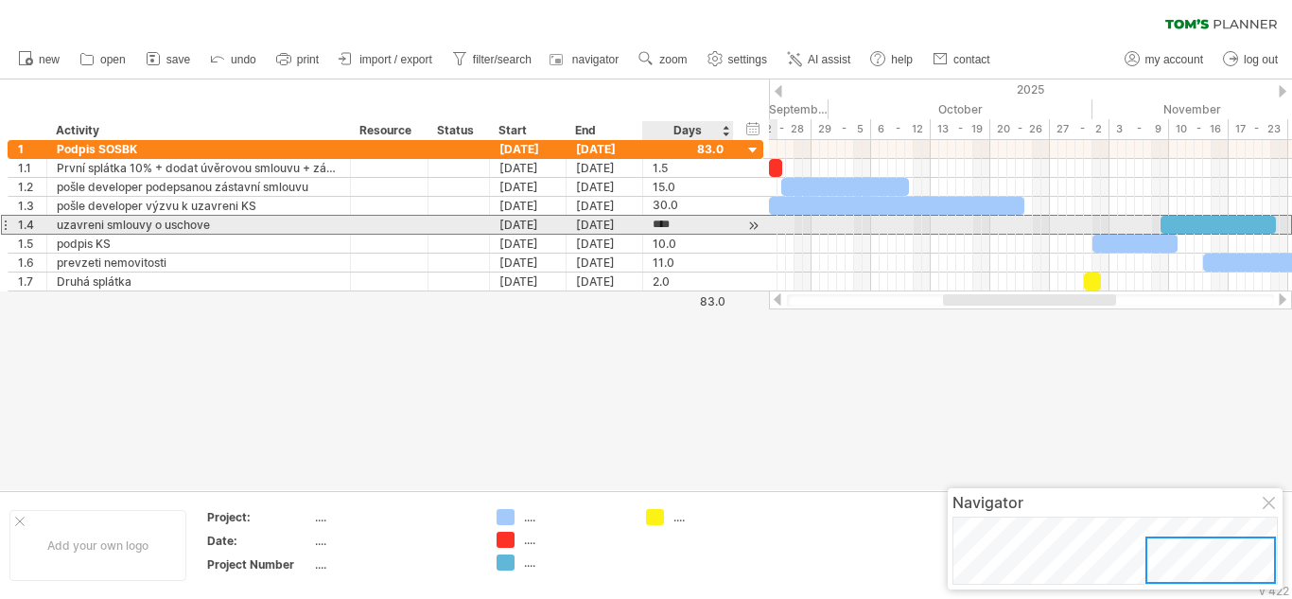
click at [665, 223] on input "****" at bounding box center [671, 225] width 36 height 18
type input "**"
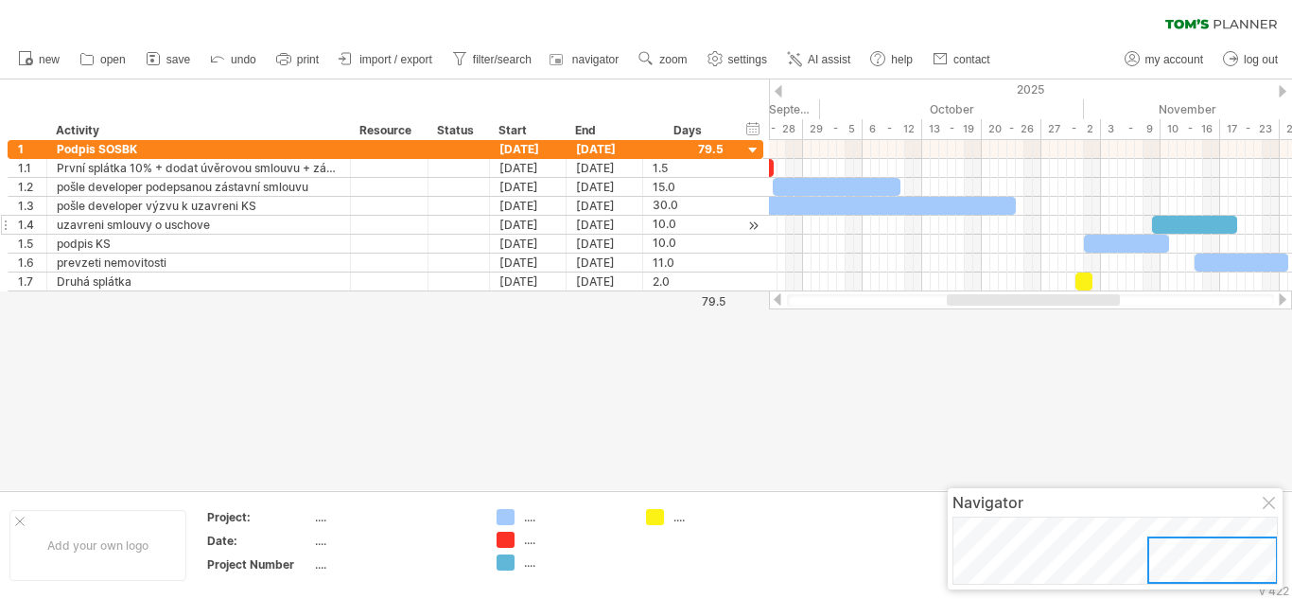
click at [1032, 302] on div at bounding box center [1033, 299] width 173 height 11
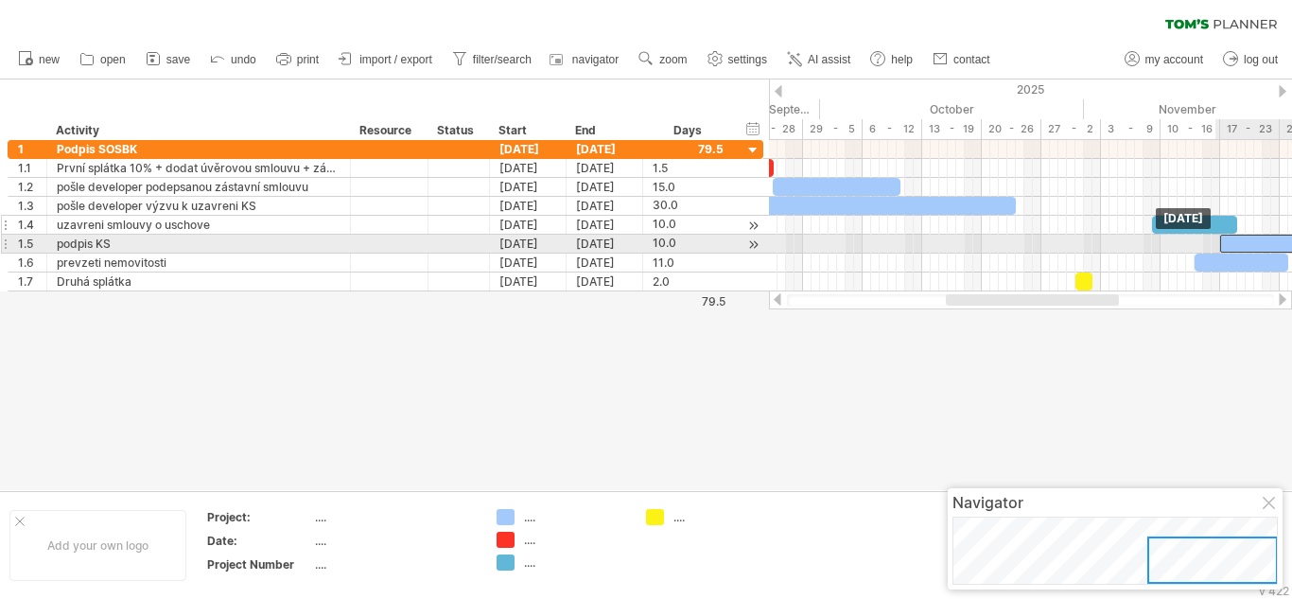
drag, startPoint x: 1108, startPoint y: 242, endPoint x: 1242, endPoint y: 236, distance: 134.5
click at [1242, 236] on div at bounding box center [1262, 244] width 85 height 18
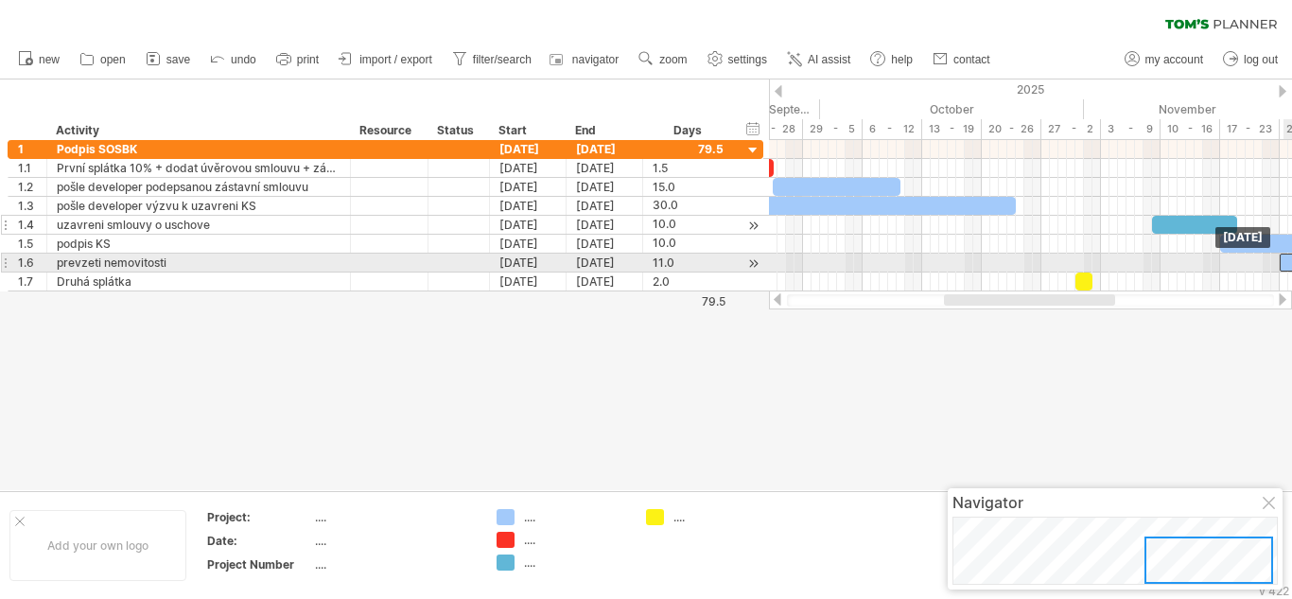
drag, startPoint x: 1203, startPoint y: 260, endPoint x: 1291, endPoint y: 265, distance: 88.1
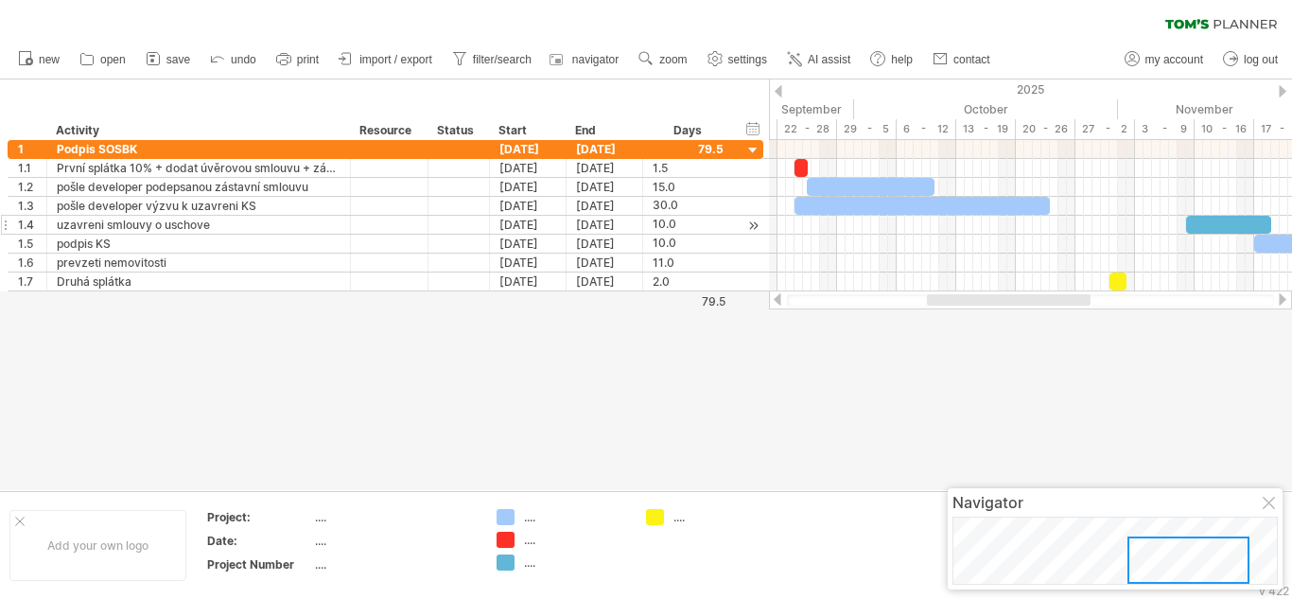
drag, startPoint x: 980, startPoint y: 296, endPoint x: 970, endPoint y: 324, distance: 29.3
click at [970, 324] on div "Trying to reach [DOMAIN_NAME] Connected again... 0% clear filter new 1" at bounding box center [646, 299] width 1292 height 599
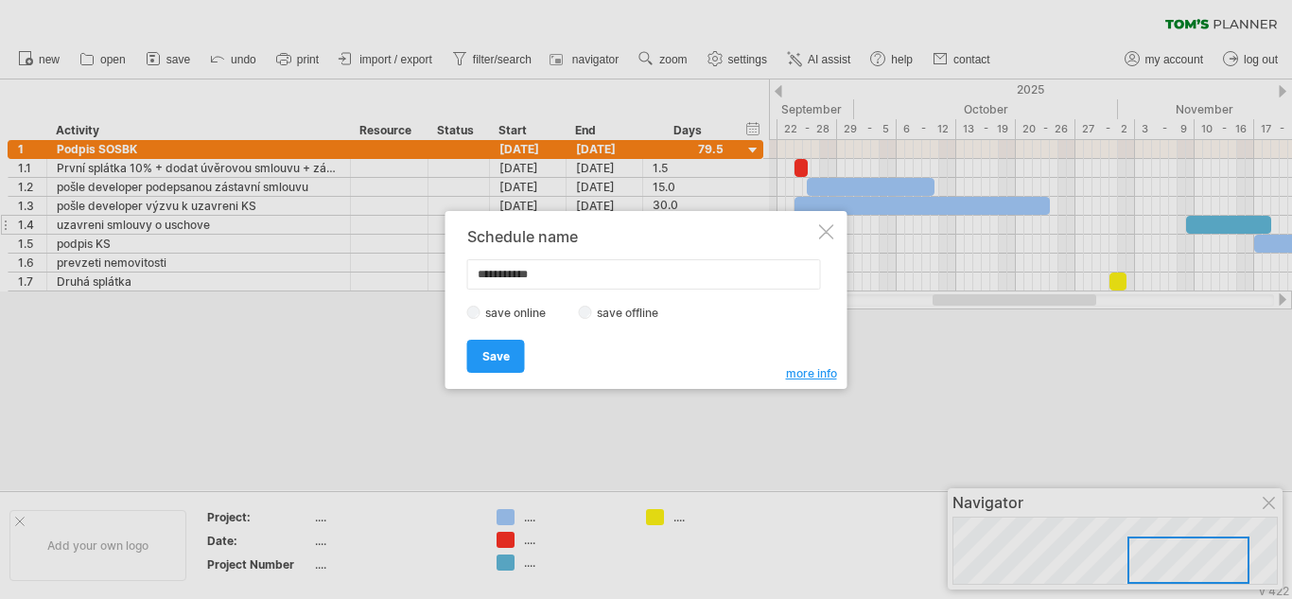
click at [608, 311] on label "save offline" at bounding box center [633, 313] width 82 height 14
click at [517, 347] on link "Save" at bounding box center [496, 356] width 58 height 33
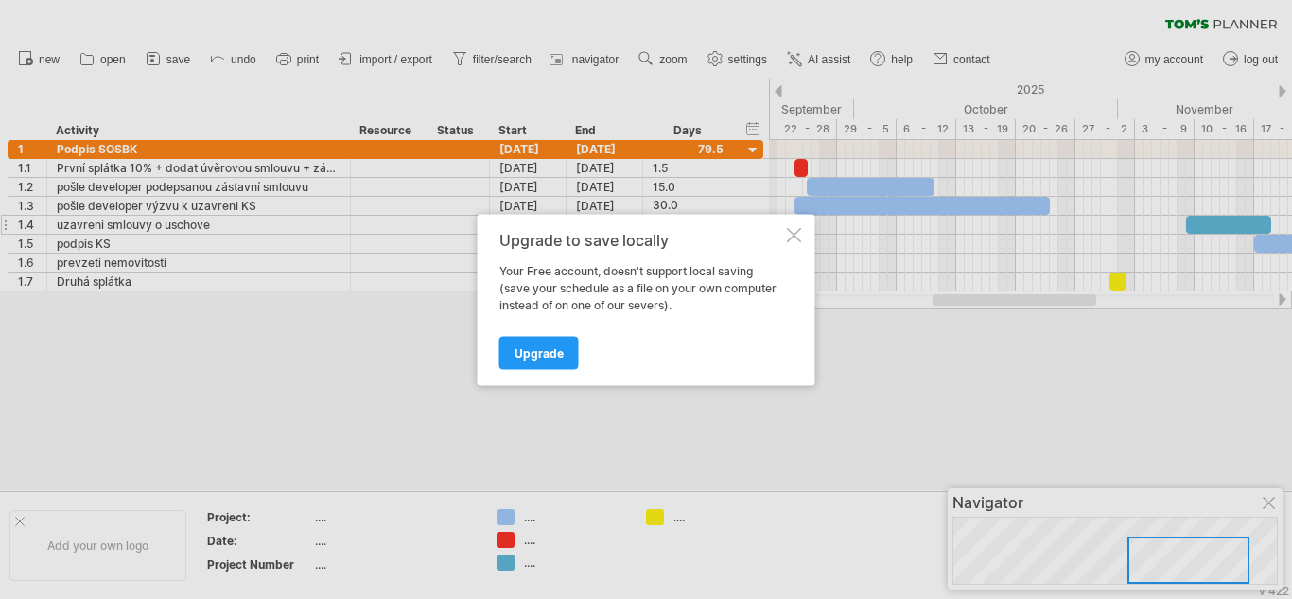
click at [517, 347] on span "Upgrade" at bounding box center [539, 352] width 49 height 14
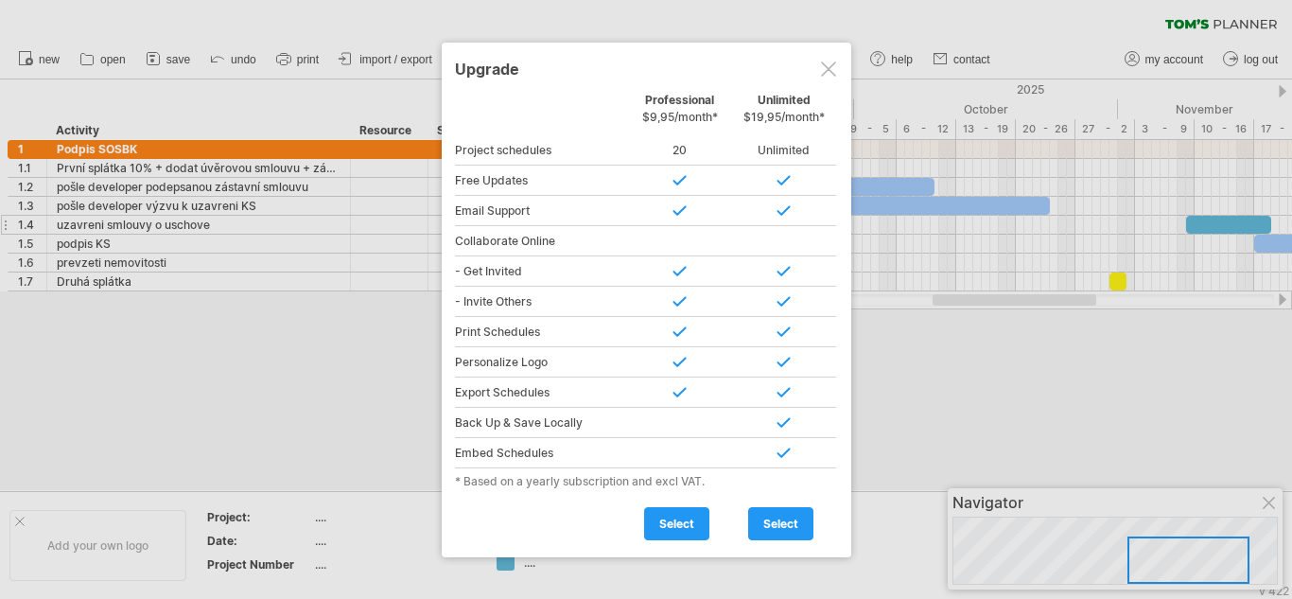
click at [825, 69] on div at bounding box center [828, 68] width 15 height 15
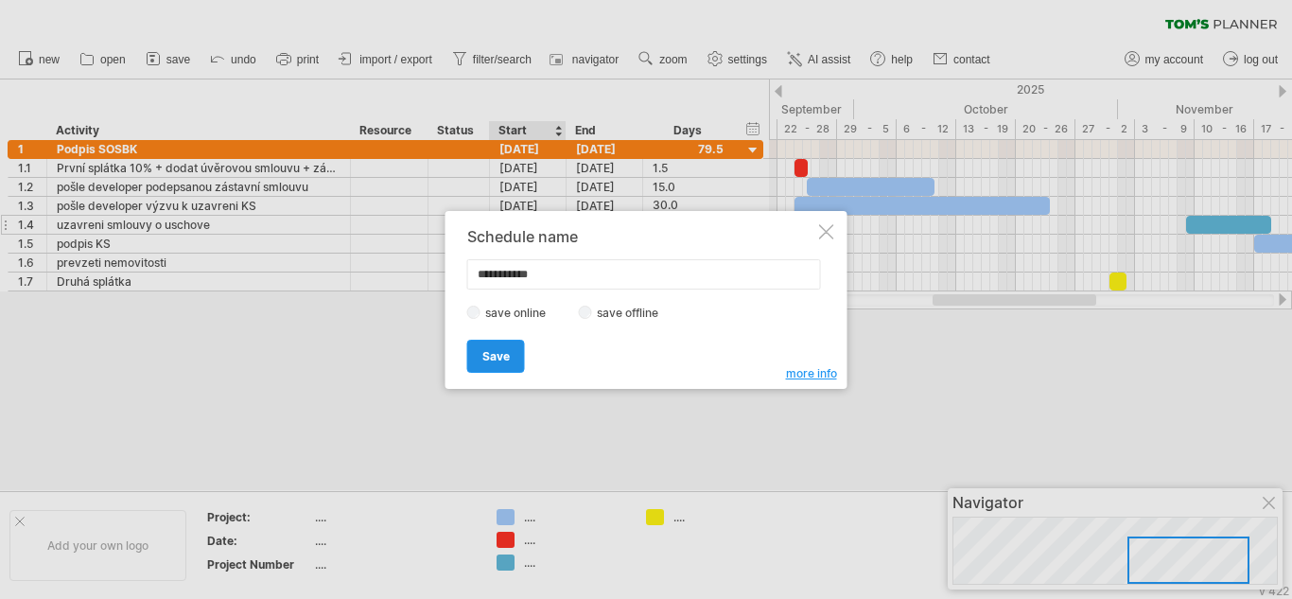
click at [513, 344] on link "Save" at bounding box center [496, 356] width 58 height 33
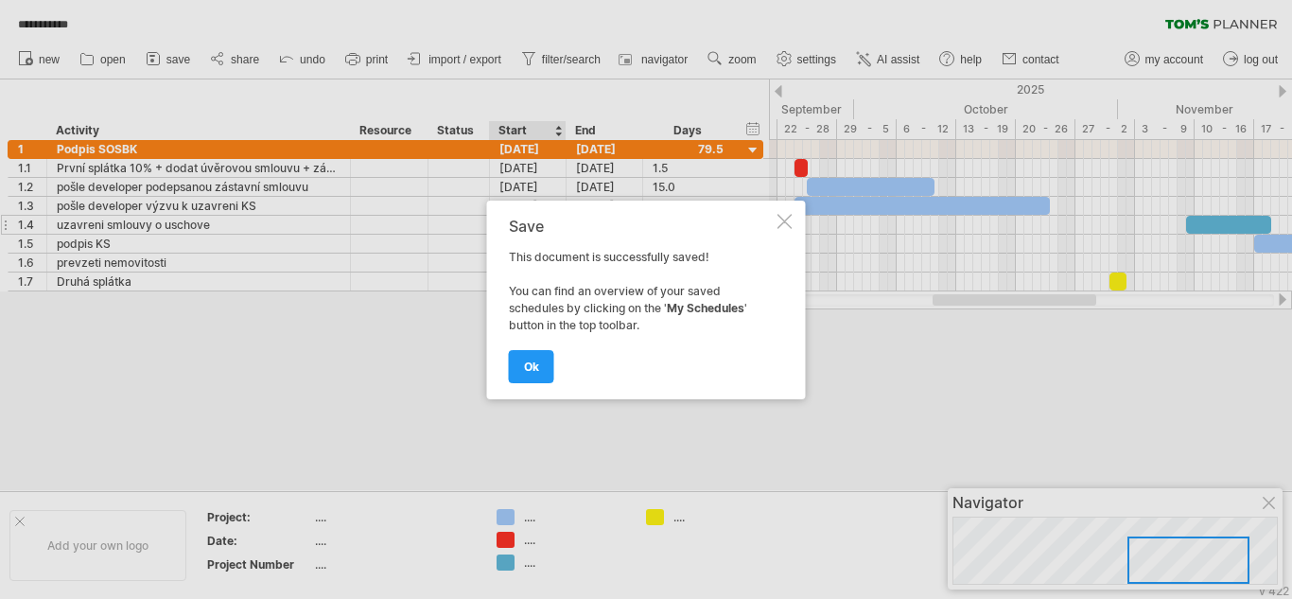
click at [513, 344] on div "ok" at bounding box center [641, 358] width 265 height 48
click at [529, 365] on span "ok" at bounding box center [531, 366] width 15 height 14
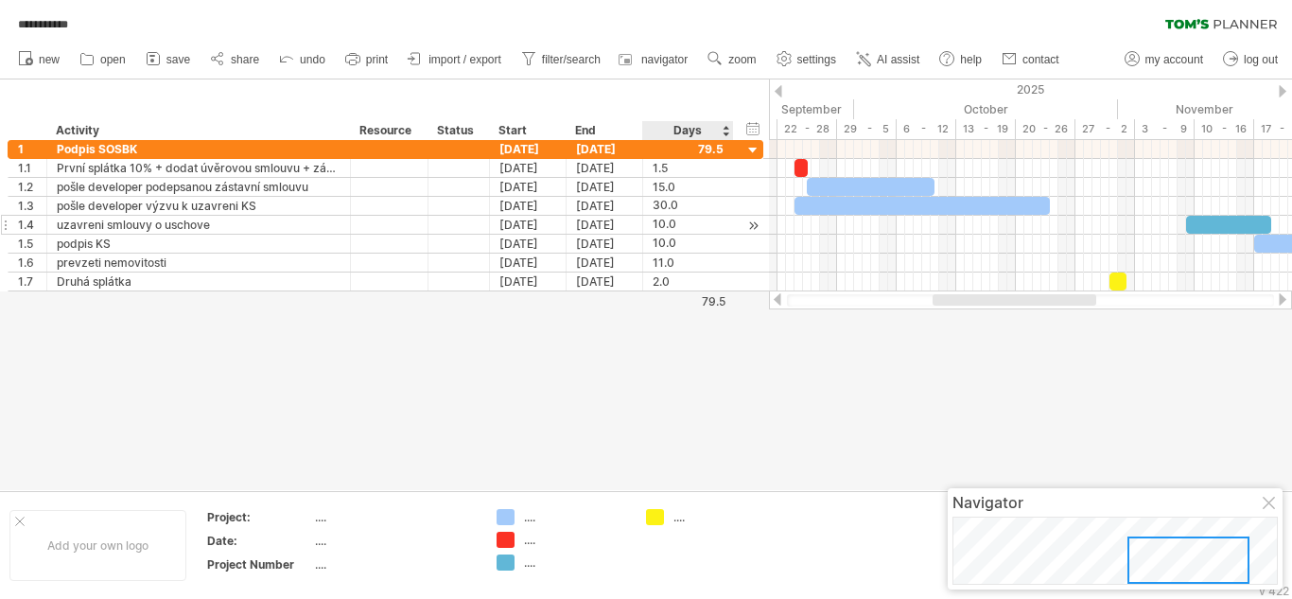
click at [671, 359] on div at bounding box center [646, 284] width 1292 height 411
drag, startPoint x: 955, startPoint y: 295, endPoint x: 953, endPoint y: 307, distance: 12.4
click at [953, 307] on div at bounding box center [1030, 299] width 523 height 19
